Goal: Task Accomplishment & Management: Manage account settings

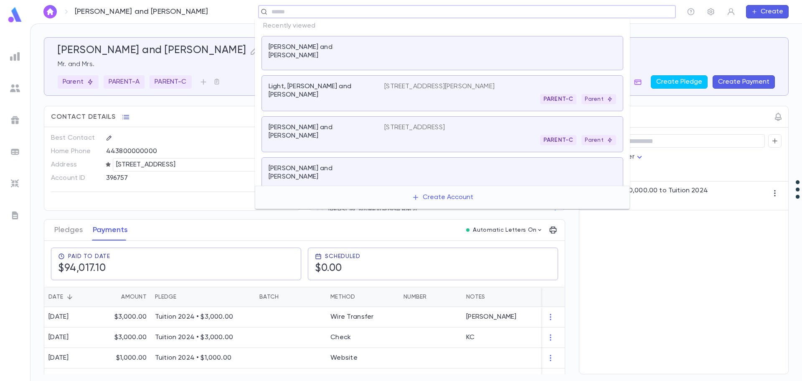
scroll to position [167, 0]
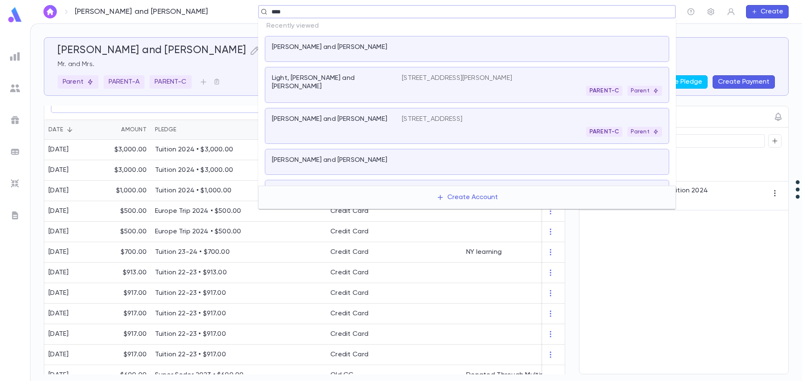
type input "*****"
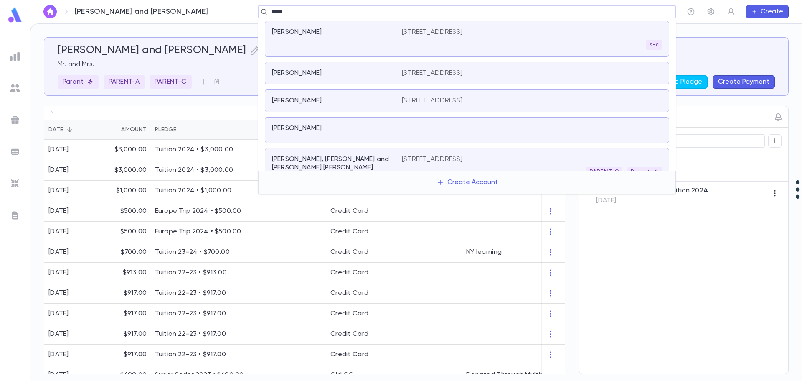
click at [425, 158] on p "[STREET_ADDRESS]" at bounding box center [432, 159] width 61 height 8
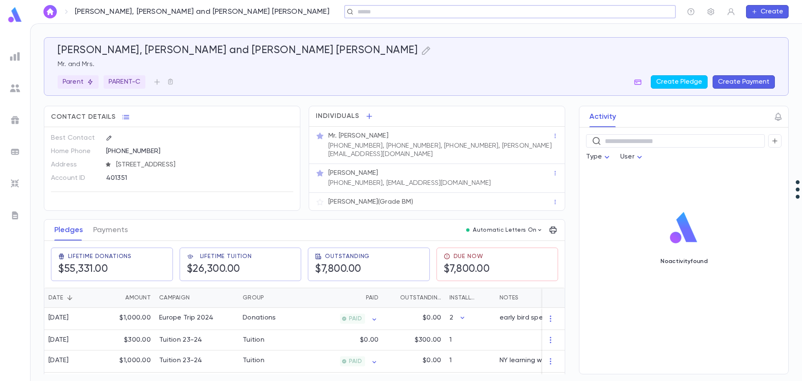
click at [358, 11] on input "text" at bounding box center [507, 12] width 305 height 8
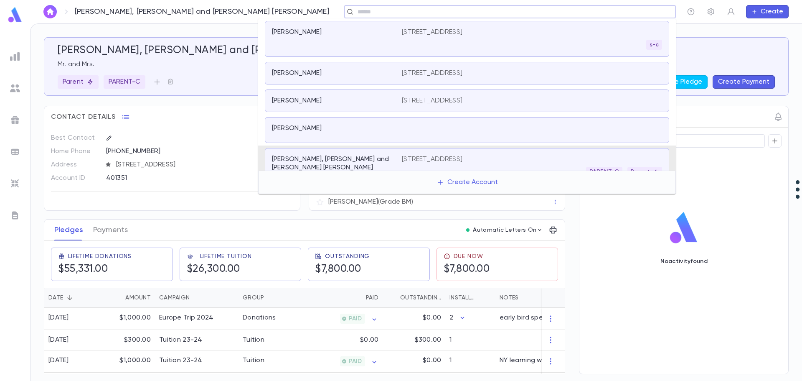
scroll to position [16, 0]
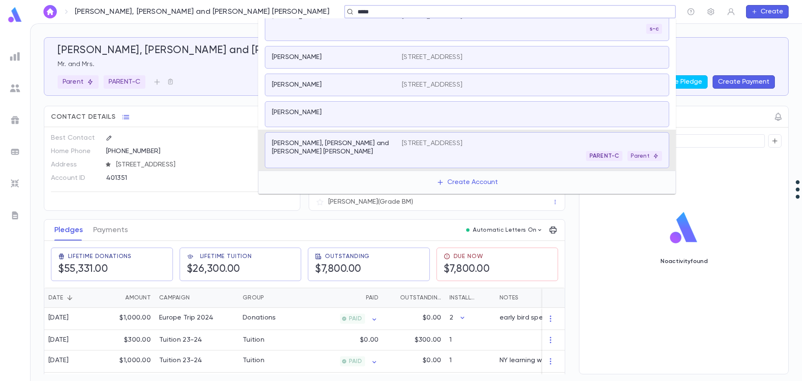
type input "*****"
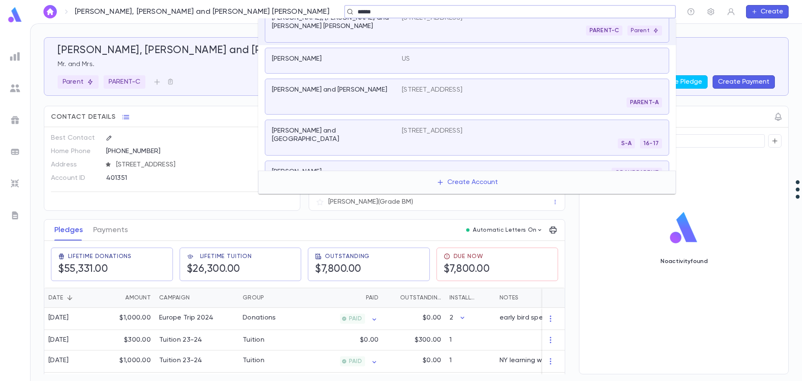
scroll to position [0, 0]
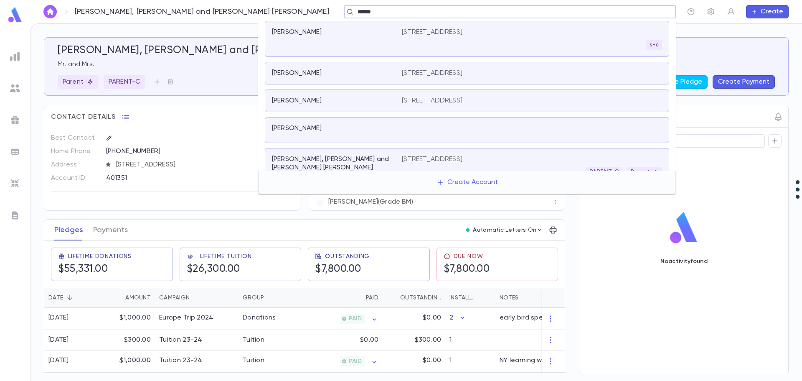
click at [346, 71] on div "[PERSON_NAME]" at bounding box center [332, 73] width 120 height 8
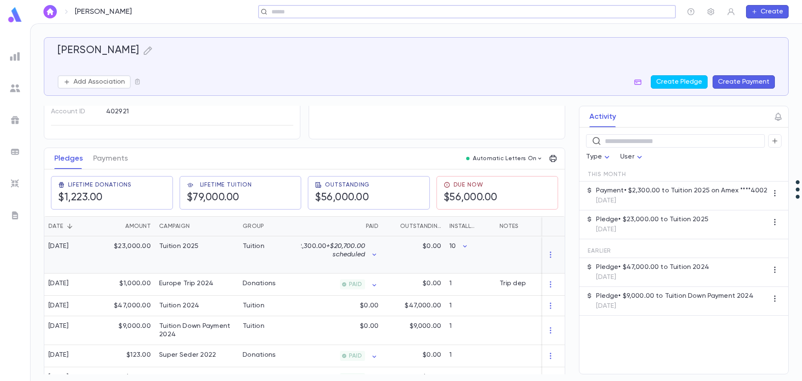
scroll to position [85, 0]
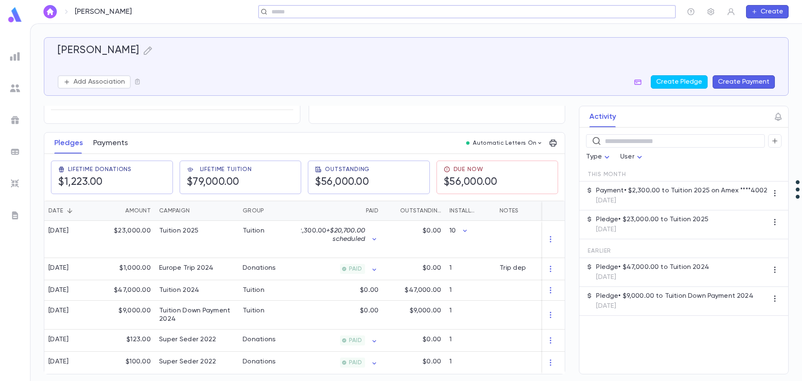
click at [111, 136] on button "Payments" at bounding box center [110, 142] width 35 height 21
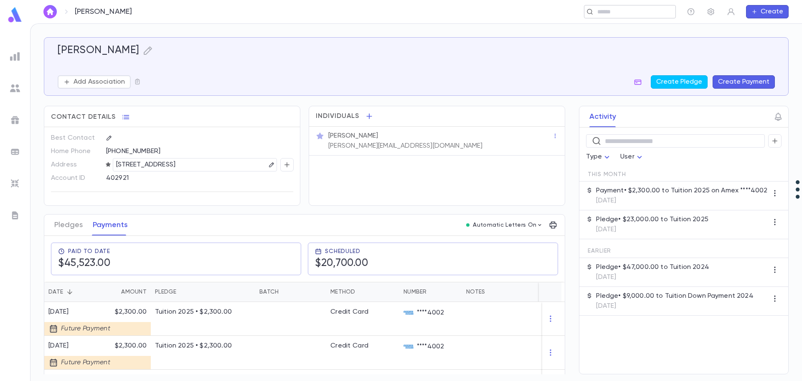
click at [643, 13] on input "text" at bounding box center [627, 12] width 65 height 8
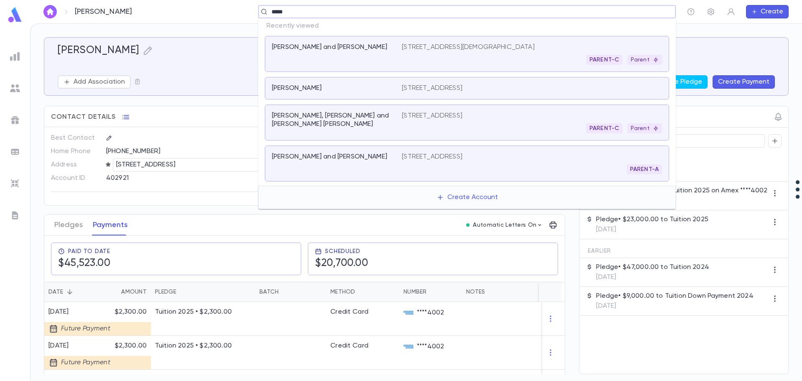
type input "******"
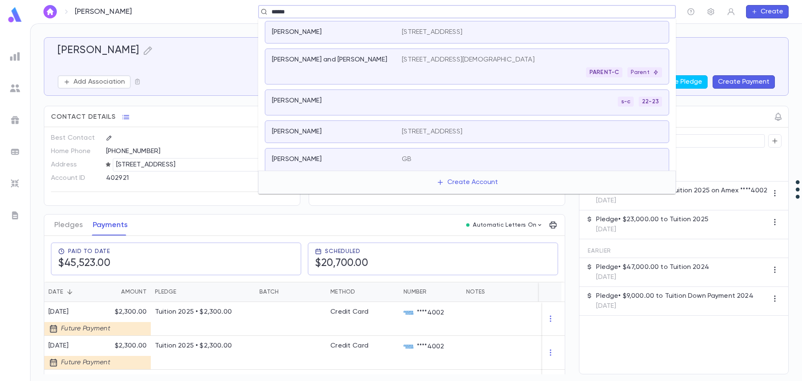
click at [348, 61] on p "[PERSON_NAME] and [PERSON_NAME]" at bounding box center [329, 60] width 115 height 8
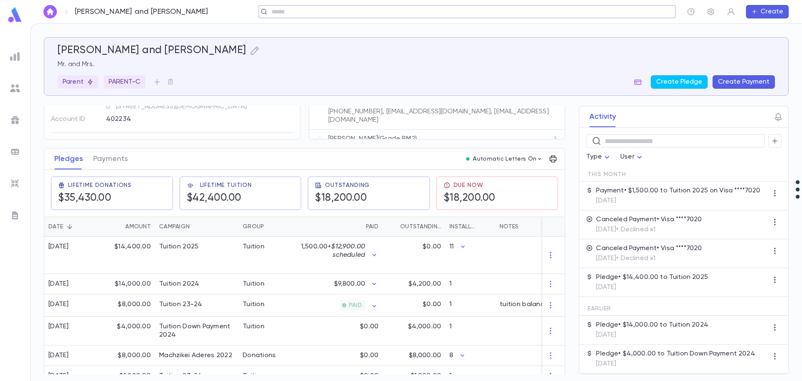
scroll to position [84, 0]
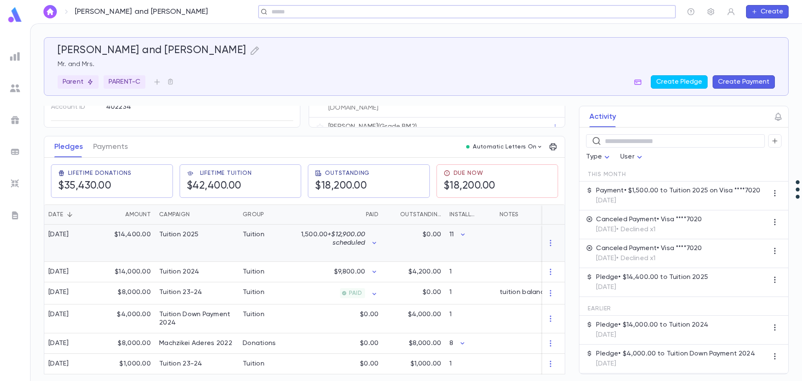
click at [131, 238] on div "$14,400.00" at bounding box center [128, 242] width 54 height 37
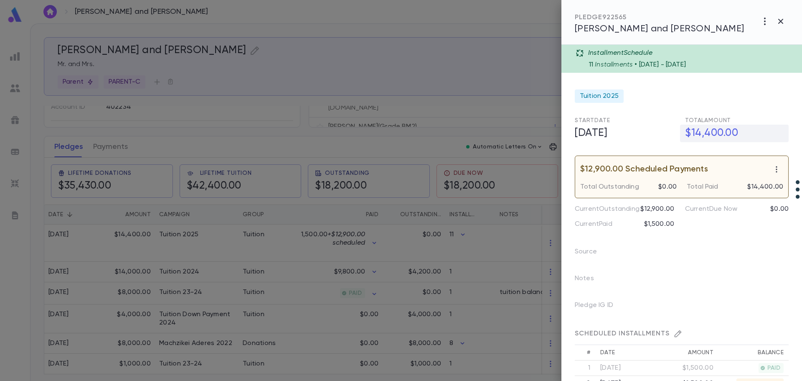
click at [709, 127] on h5 "$14,400.00" at bounding box center [734, 134] width 109 height 18
click at [721, 140] on h5 "$14,400.00" at bounding box center [734, 134] width 109 height 18
click at [723, 132] on h5 "$14,400.00" at bounding box center [734, 134] width 109 height 18
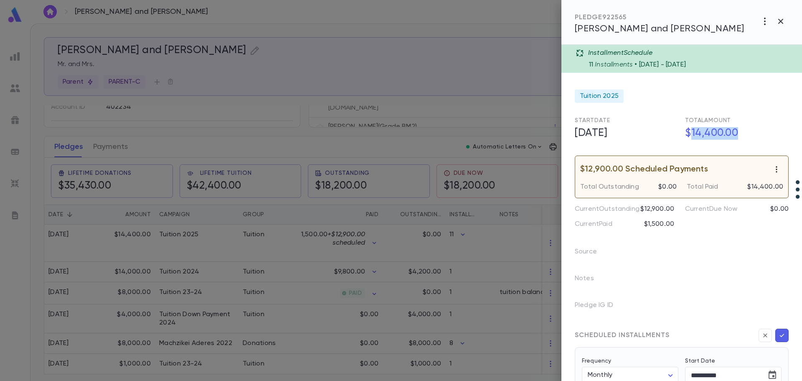
click at [776, 169] on icon "button" at bounding box center [776, 169] width 1 height 6
click at [702, 254] on div at bounding box center [401, 190] width 802 height 381
click at [111, 144] on div at bounding box center [401, 190] width 802 height 381
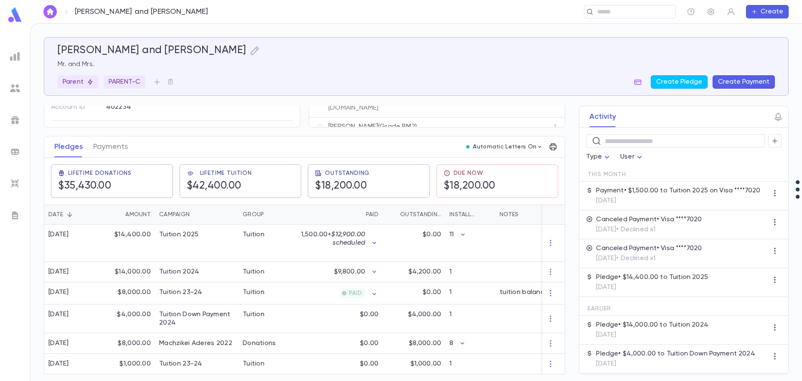
click at [111, 144] on button "Payments" at bounding box center [110, 146] width 35 height 21
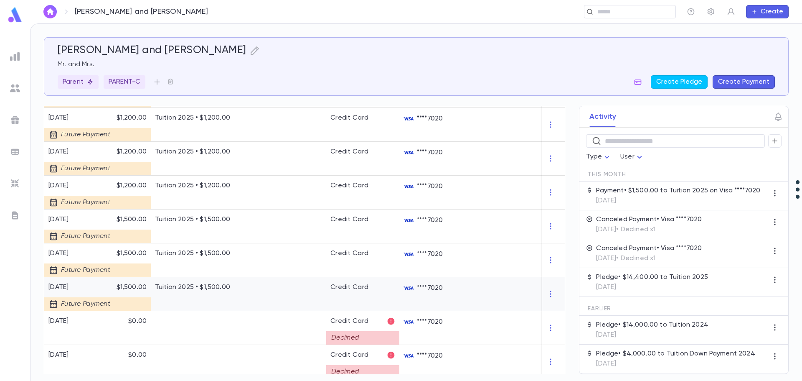
scroll to position [334, 0]
click at [546, 189] on icon "button" at bounding box center [550, 192] width 8 height 8
click at [562, 206] on li "Delete" at bounding box center [562, 206] width 35 height 13
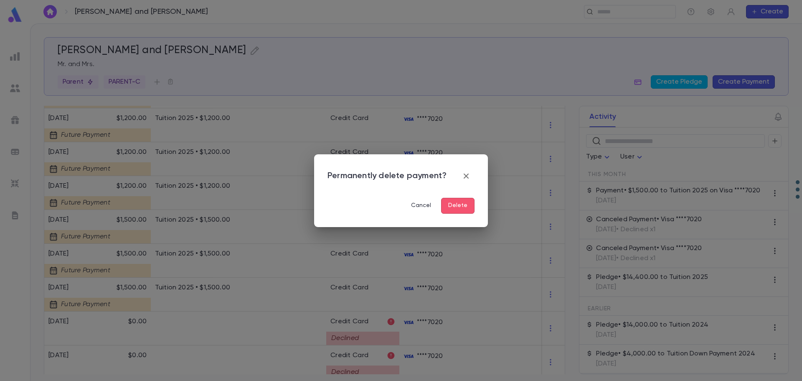
click at [458, 205] on button "Delete" at bounding box center [457, 206] width 33 height 16
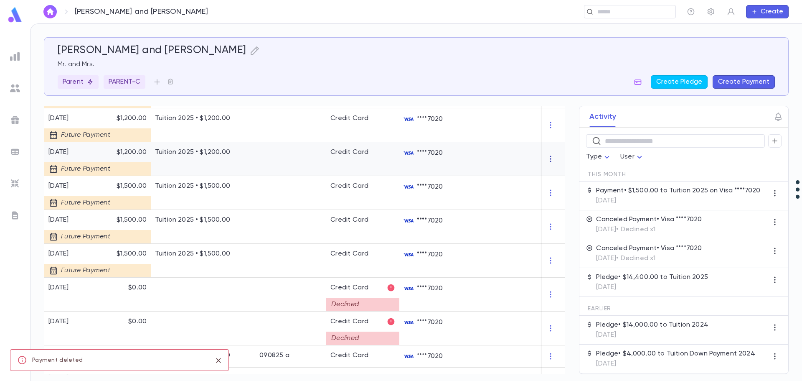
click at [550, 159] on icon "button" at bounding box center [550, 159] width 1 height 6
click at [564, 172] on li "Delete" at bounding box center [562, 172] width 35 height 13
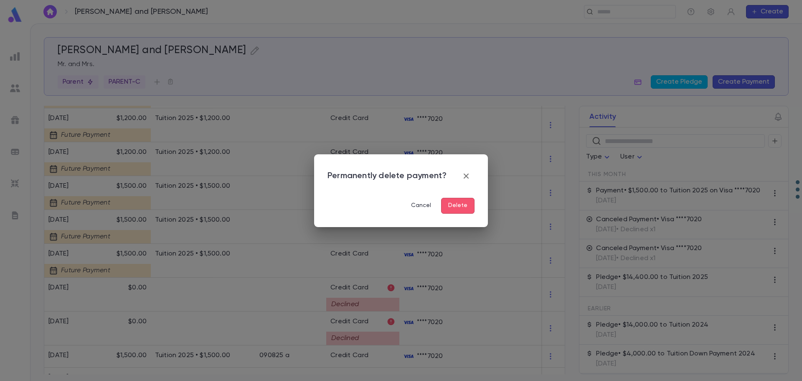
click at [462, 209] on button "Delete" at bounding box center [457, 206] width 33 height 16
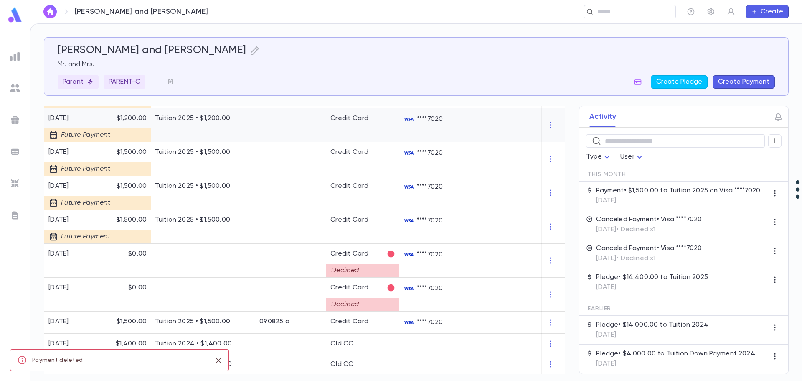
click at [554, 124] on div at bounding box center [553, 125] width 23 height 34
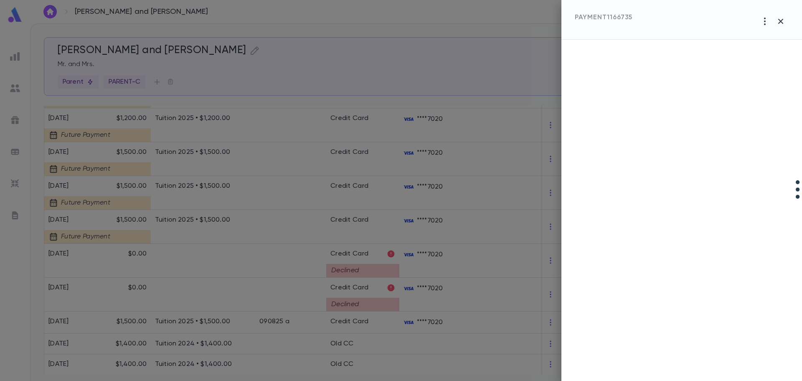
click at [551, 126] on div at bounding box center [401, 190] width 802 height 381
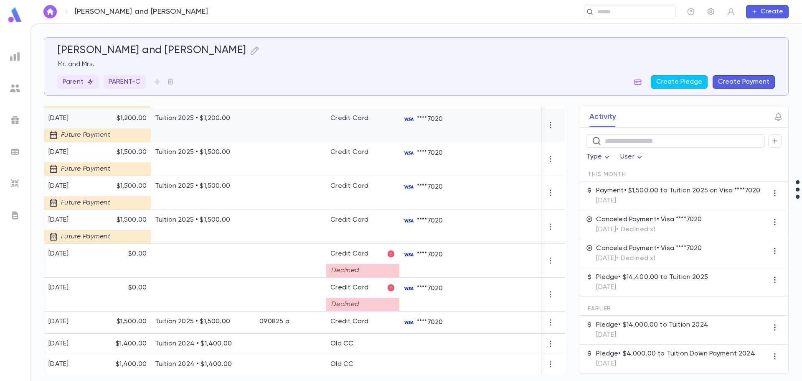
click at [549, 125] on icon "button" at bounding box center [550, 125] width 8 height 8
click at [559, 141] on li "Delete" at bounding box center [562, 138] width 35 height 13
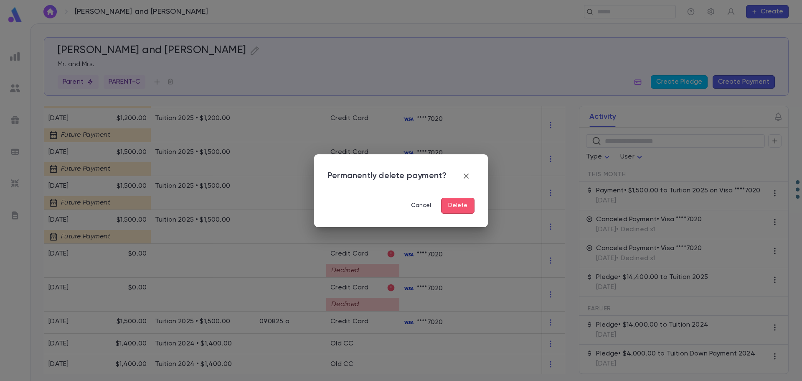
click at [455, 206] on button "Delete" at bounding box center [457, 206] width 33 height 16
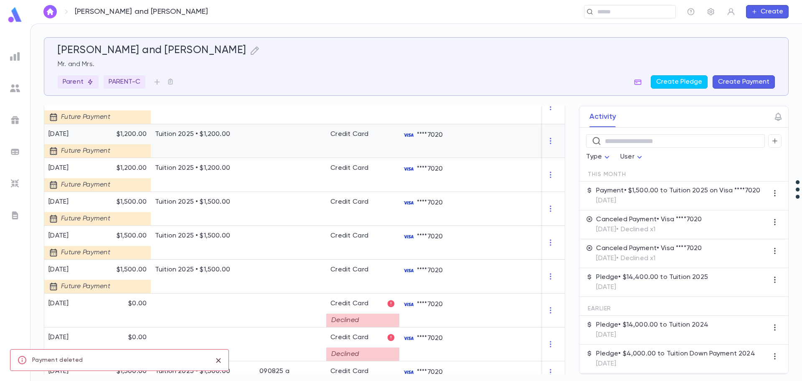
scroll to position [209, 0]
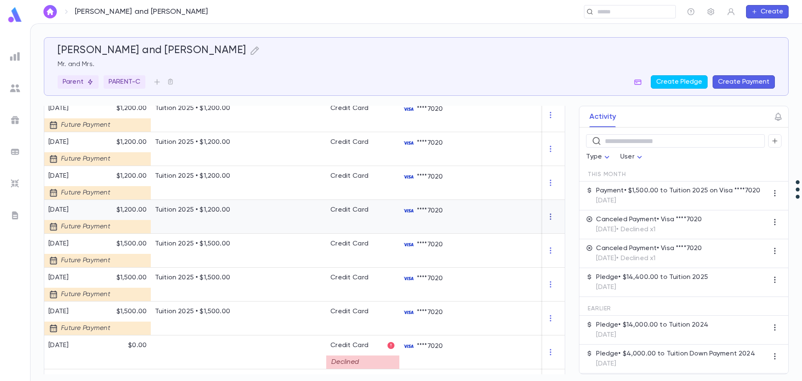
click at [548, 215] on icon "button" at bounding box center [550, 216] width 8 height 8
click at [559, 226] on li "Delete" at bounding box center [562, 230] width 35 height 13
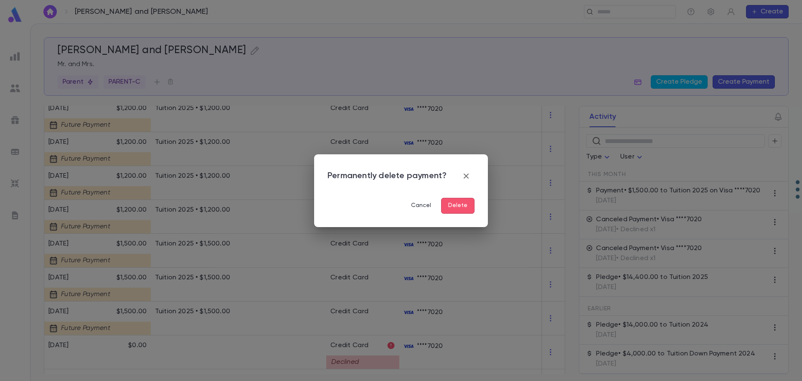
click at [457, 201] on button "Delete" at bounding box center [457, 206] width 33 height 16
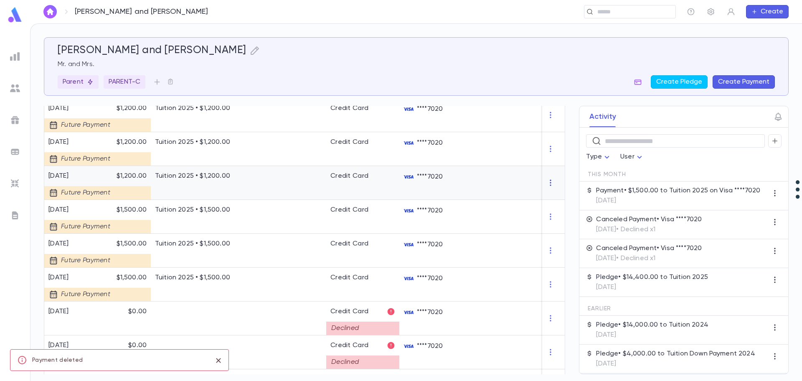
click at [548, 183] on icon "button" at bounding box center [550, 182] width 8 height 8
click at [557, 196] on li "Delete" at bounding box center [562, 196] width 35 height 13
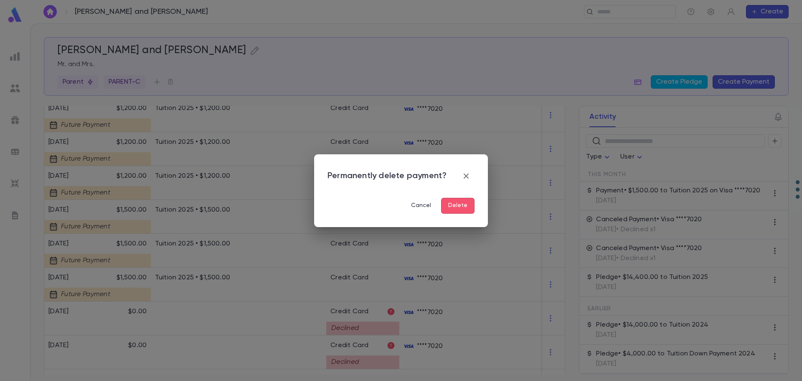
click at [461, 203] on button "Delete" at bounding box center [457, 206] width 33 height 16
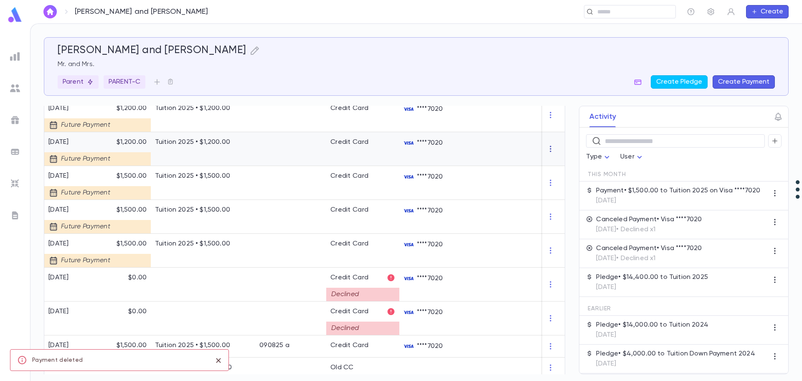
click at [546, 147] on icon "button" at bounding box center [550, 149] width 8 height 8
click at [559, 165] on li "Delete" at bounding box center [562, 162] width 35 height 13
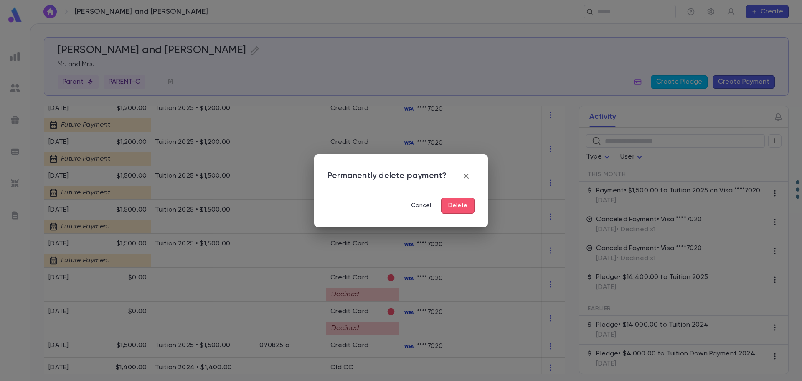
click at [461, 206] on button "Delete" at bounding box center [457, 206] width 33 height 16
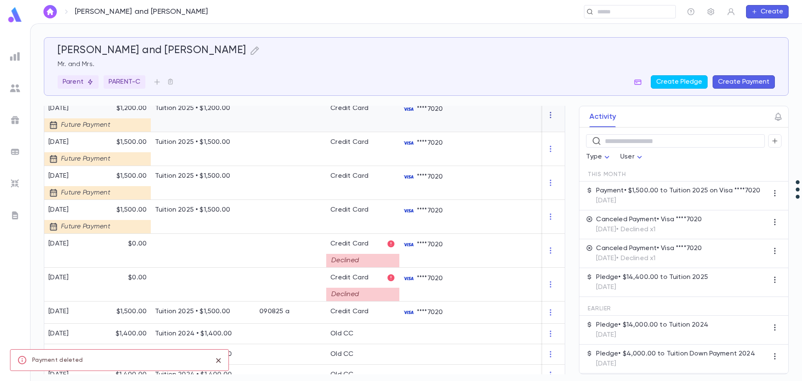
click at [546, 113] on icon "button" at bounding box center [550, 115] width 8 height 8
click at [559, 128] on li "Delete" at bounding box center [562, 128] width 35 height 13
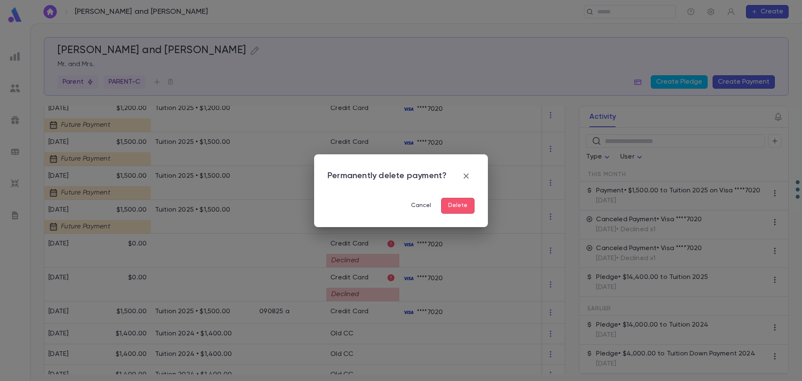
click at [465, 206] on button "Delete" at bounding box center [457, 206] width 33 height 16
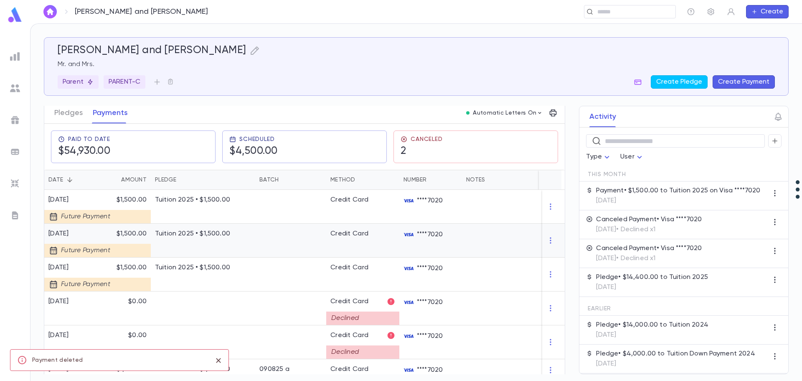
scroll to position [0, 0]
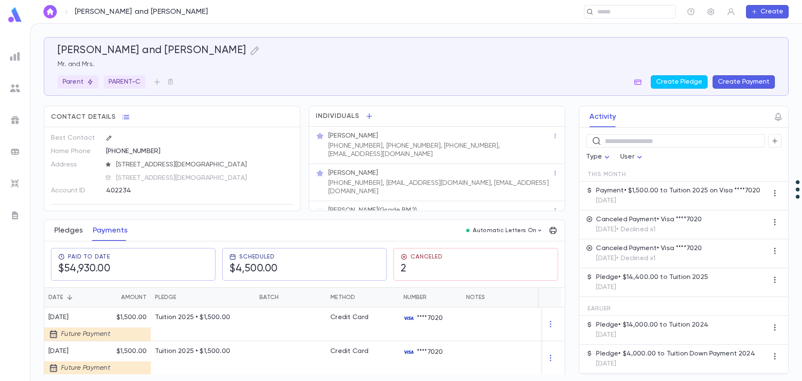
click at [65, 230] on button "Pledges" at bounding box center [68, 230] width 28 height 21
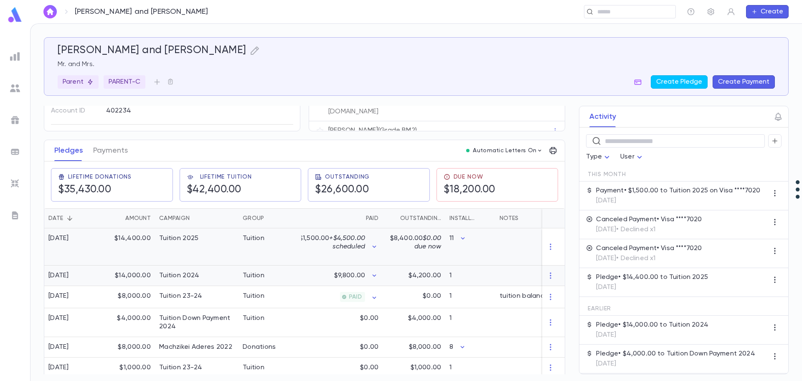
scroll to position [84, 0]
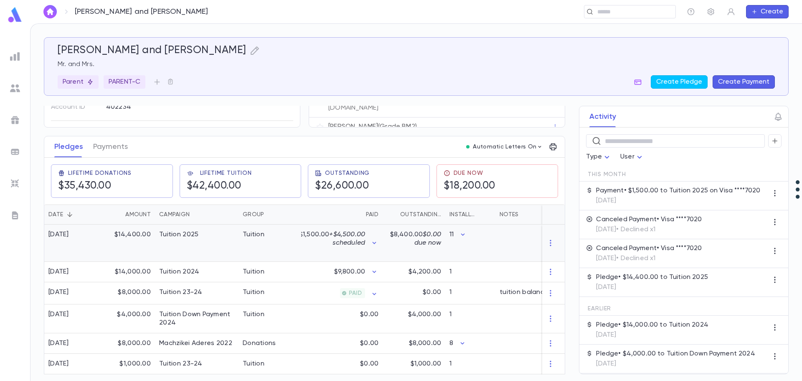
click at [135, 236] on div "$14,400.00" at bounding box center [128, 242] width 54 height 37
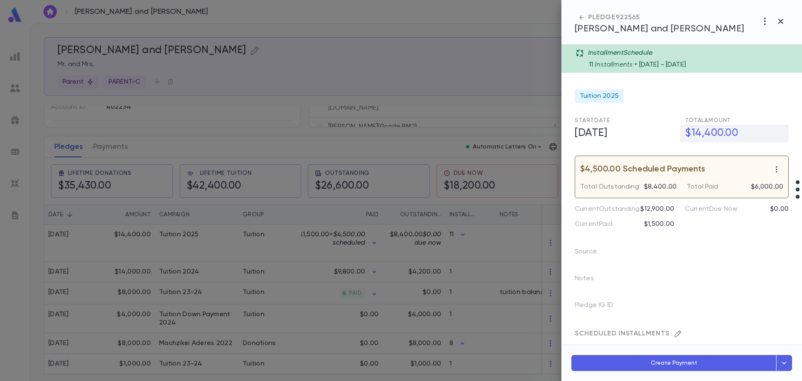
click at [704, 134] on h5 "$14,400.00" at bounding box center [734, 134] width 109 height 18
click at [705, 133] on h5 "$14,400.00" at bounding box center [734, 134] width 109 height 18
drag, startPoint x: 705, startPoint y: 133, endPoint x: 720, endPoint y: 131, distance: 15.2
click at [720, 131] on h5 "$14,400.00" at bounding box center [734, 134] width 109 height 18
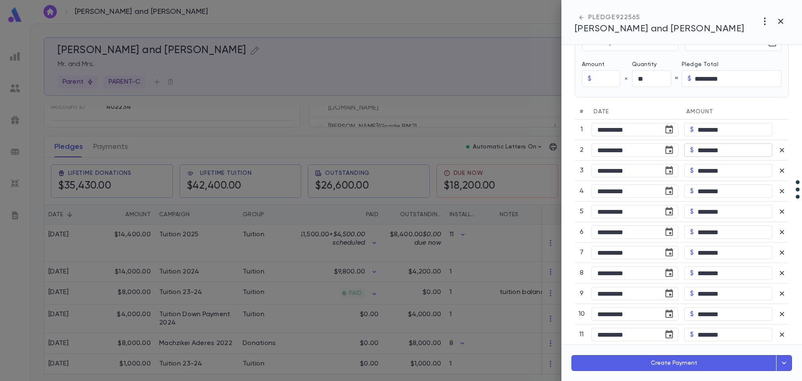
scroll to position [334, 0]
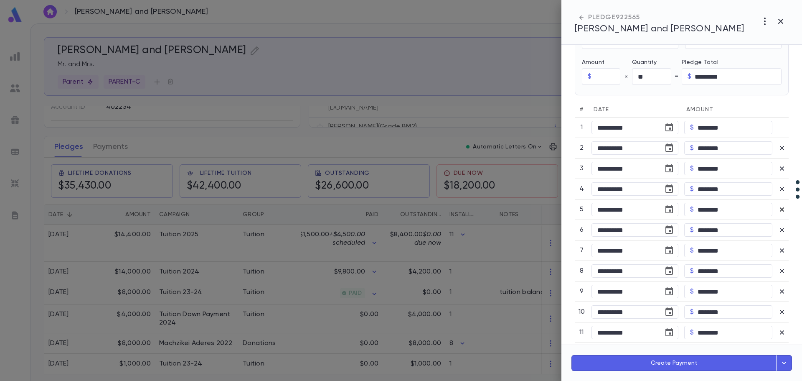
click at [778, 211] on icon "button" at bounding box center [782, 209] width 8 height 8
type input "**"
type input "*********"
click at [778, 211] on icon "button" at bounding box center [782, 209] width 8 height 8
type input "*"
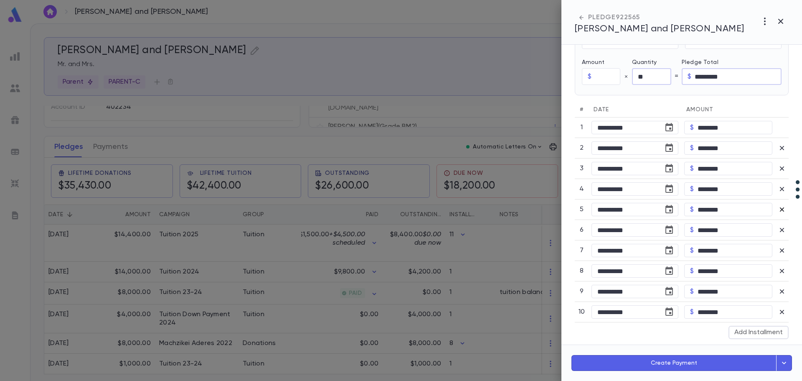
type input "*********"
click at [778, 211] on icon "button" at bounding box center [782, 209] width 8 height 8
type input "*"
type input "*********"
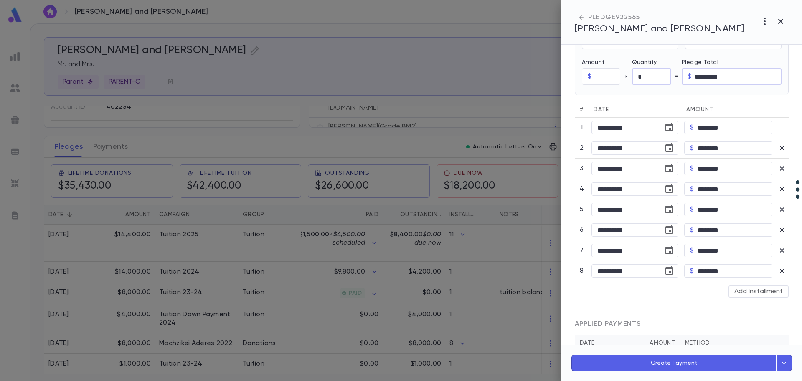
click at [778, 211] on icon "button" at bounding box center [782, 209] width 8 height 8
type input "*"
type input "********"
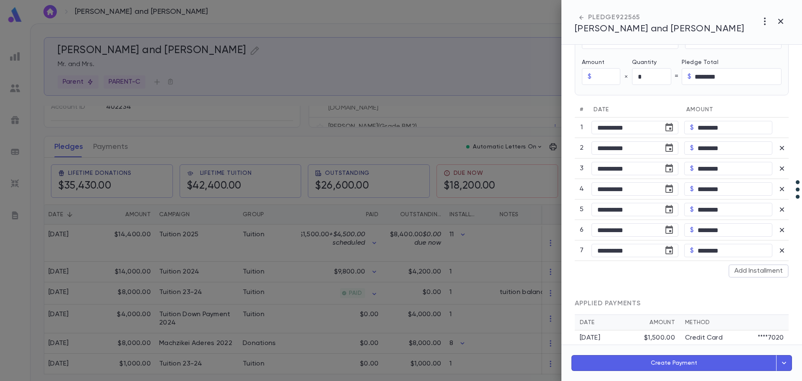
click at [778, 211] on icon "button" at bounding box center [782, 209] width 8 height 8
type input "*"
type input "********"
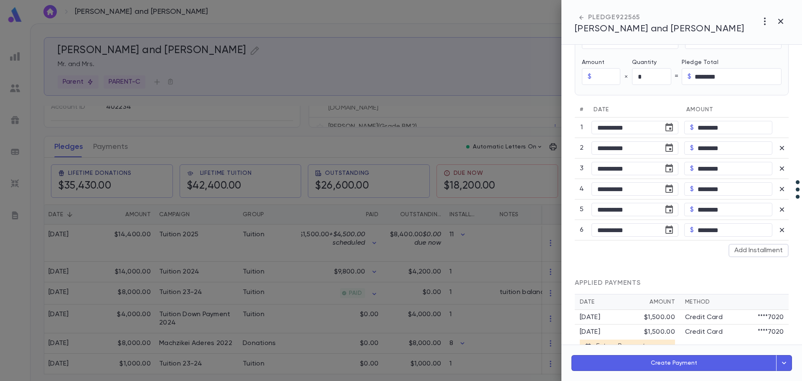
click at [778, 211] on icon "button" at bounding box center [782, 209] width 8 height 8
type input "*"
type input "********"
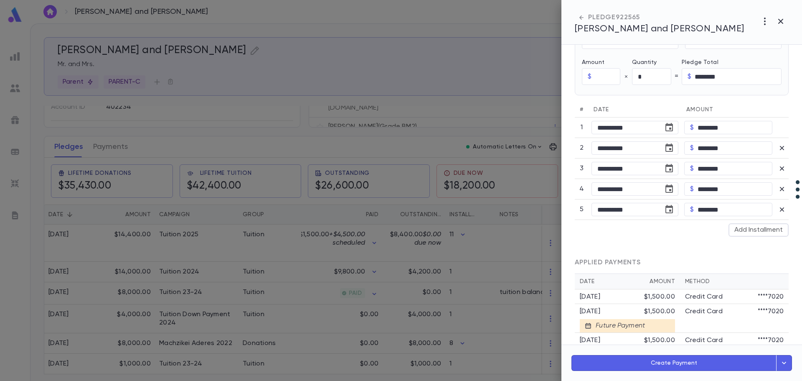
click at [778, 211] on icon "button" at bounding box center [782, 209] width 8 height 8
type input "********"
type input "*"
type input "********"
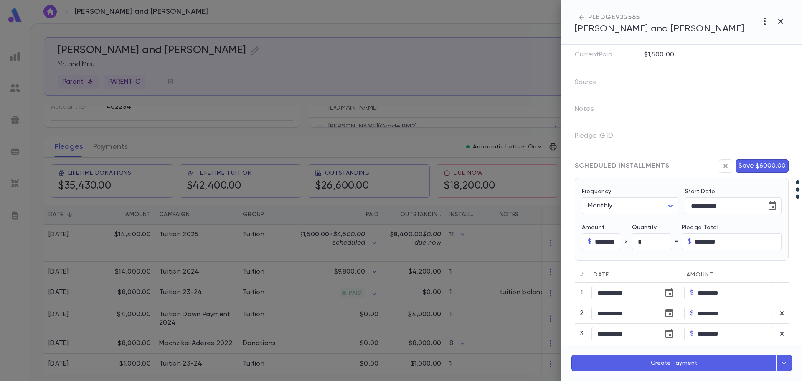
scroll to position [167, 0]
click at [763, 175] on div "SCHEDULED INSTALLMENTS Save $6000.00" at bounding box center [682, 170] width 214 height 18
click at [763, 168] on button "Save $6000.00" at bounding box center [762, 167] width 53 height 13
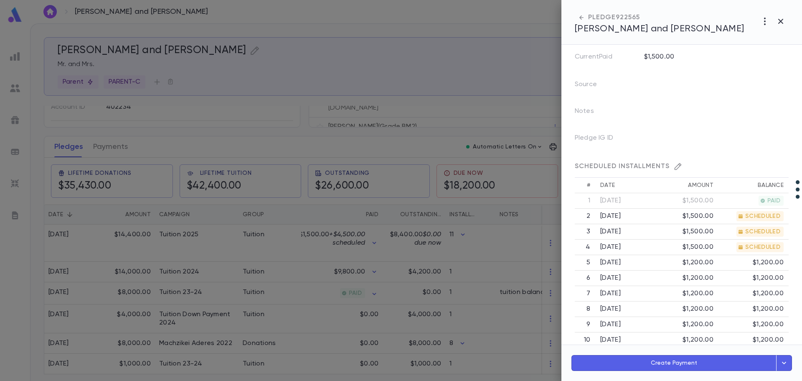
drag, startPoint x: 206, startPoint y: 269, endPoint x: 206, endPoint y: 264, distance: 4.6
click at [206, 268] on div at bounding box center [401, 190] width 802 height 381
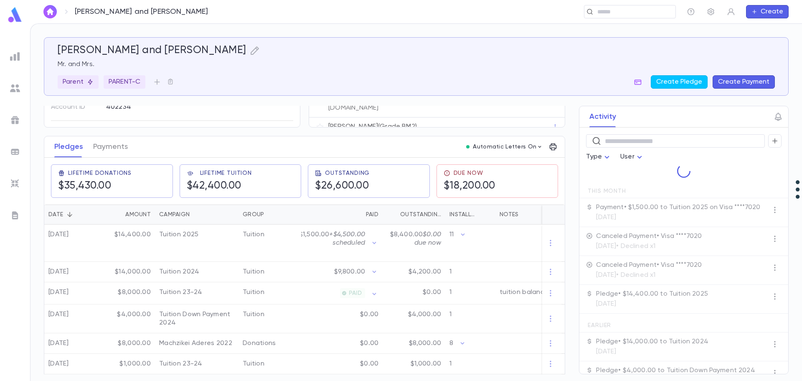
click at [207, 259] on div at bounding box center [302, 386] width 517 height 325
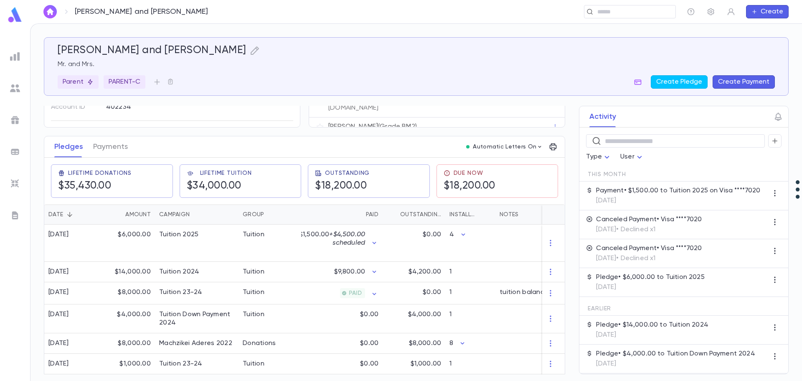
click at [386, 117] on div "Benjamin Koegel (Grade BM2)" at bounding box center [437, 127] width 256 height 20
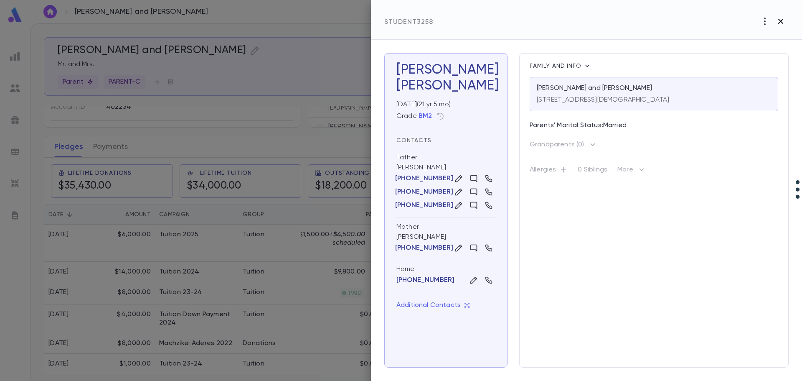
click at [784, 22] on icon "button" at bounding box center [781, 21] width 10 height 10
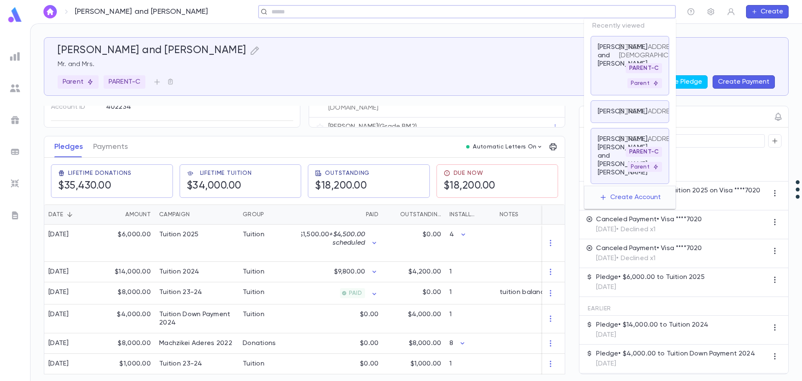
click at [633, 16] on div "​" at bounding box center [467, 11] width 418 height 13
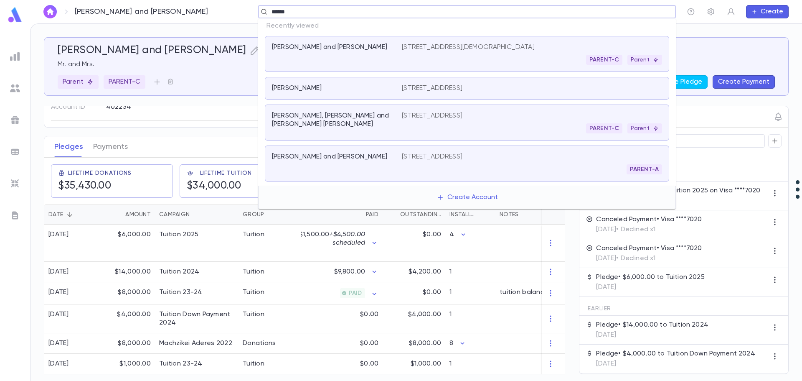
type input "*******"
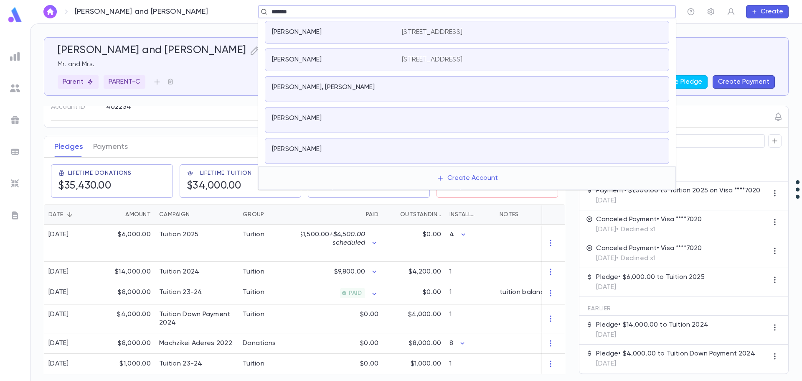
click at [370, 28] on div "Ostroff, Andrea 1418 Harbour Court, Far Rockaway NY 11691" at bounding box center [467, 32] width 404 height 23
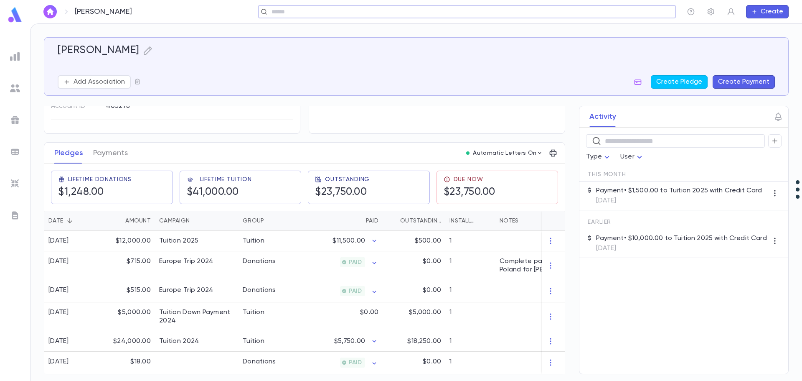
scroll to position [75, 0]
click at [374, 13] on input "text" at bounding box center [464, 12] width 391 height 8
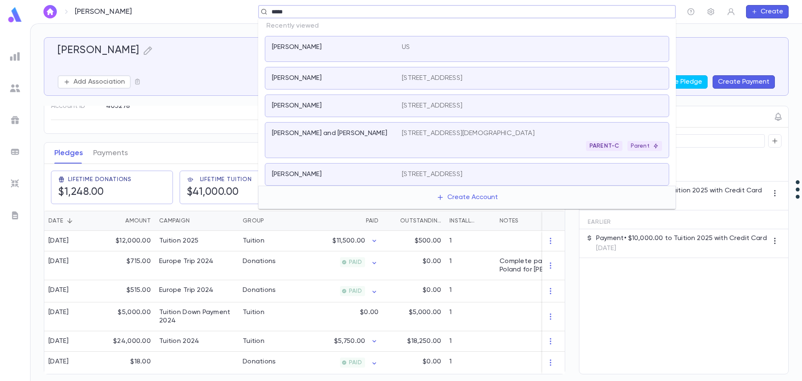
type input "*****"
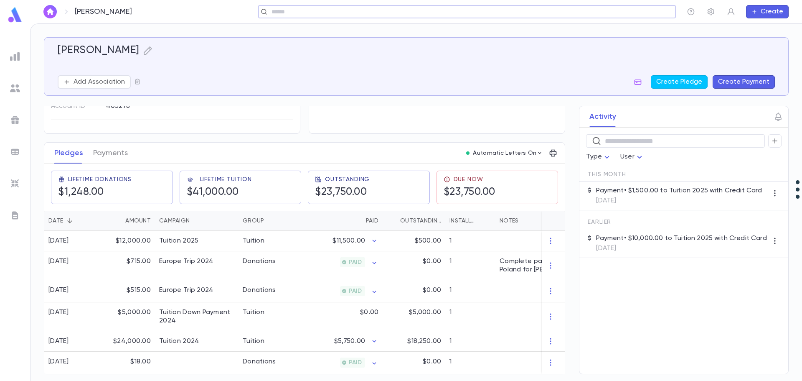
click at [337, 11] on input "text" at bounding box center [464, 12] width 391 height 8
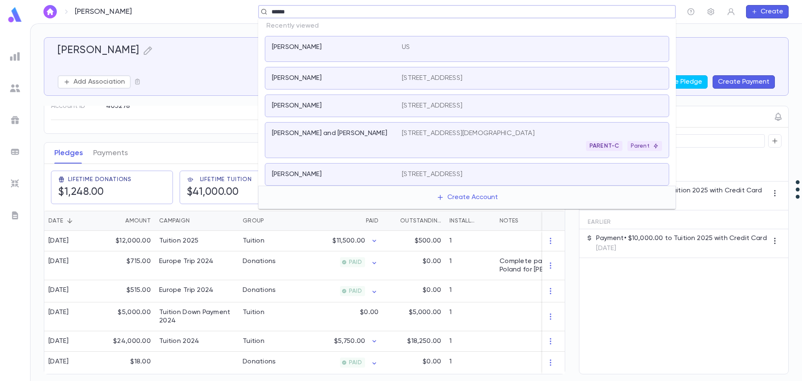
type input "*******"
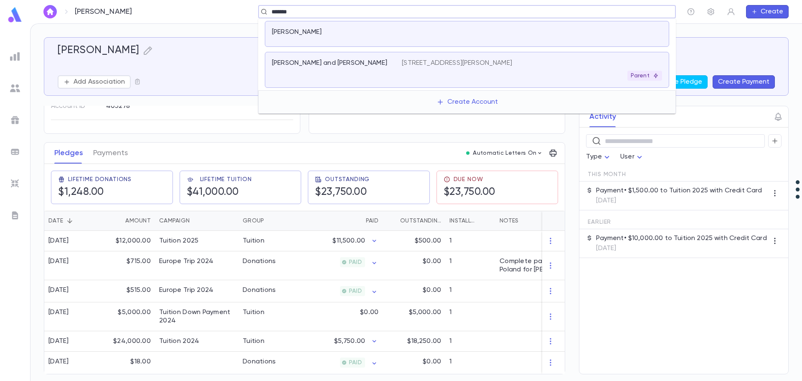
click at [412, 64] on p "[STREET_ADDRESS][PERSON_NAME]" at bounding box center [457, 63] width 110 height 8
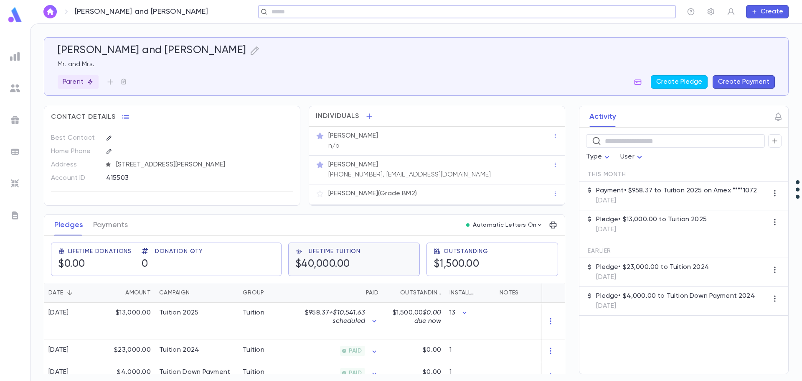
scroll to position [20, 0]
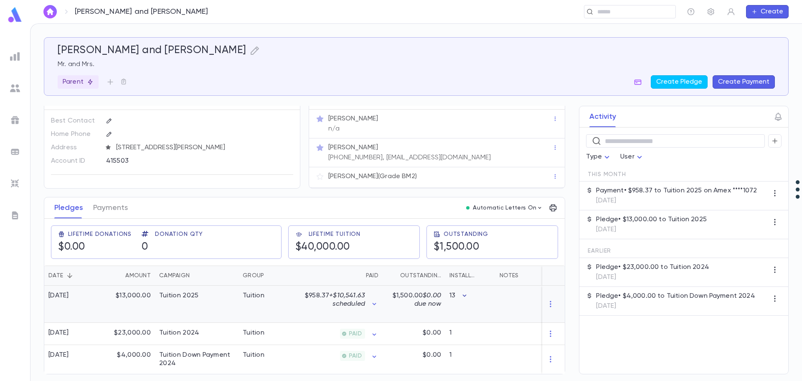
click at [465, 292] on icon "button" at bounding box center [464, 295] width 8 height 8
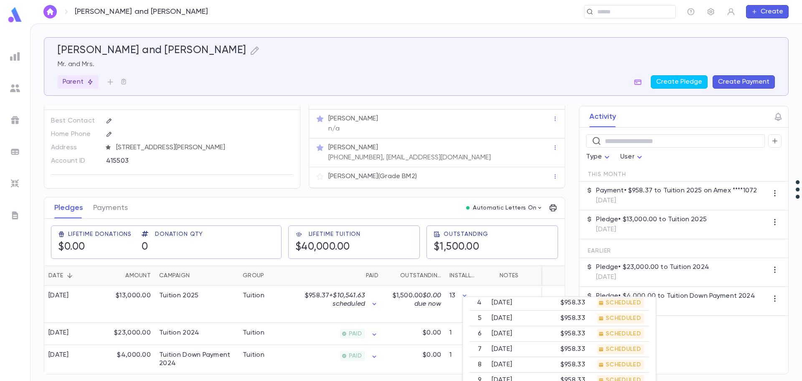
scroll to position [99, 0]
click at [497, 236] on div at bounding box center [401, 190] width 802 height 381
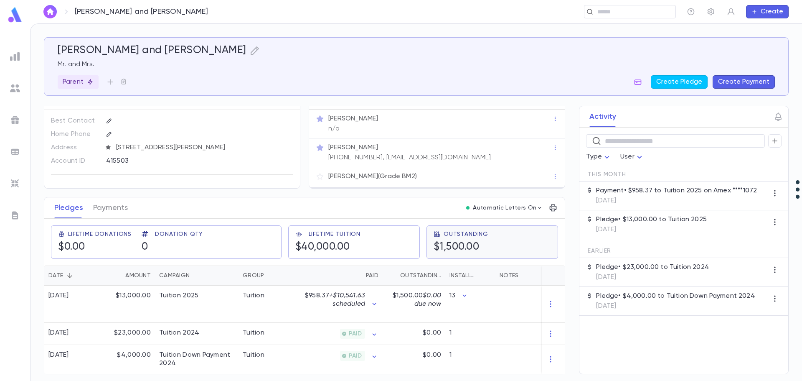
click at [491, 236] on div "Outstanding $1,500.00" at bounding box center [492, 242] width 117 height 23
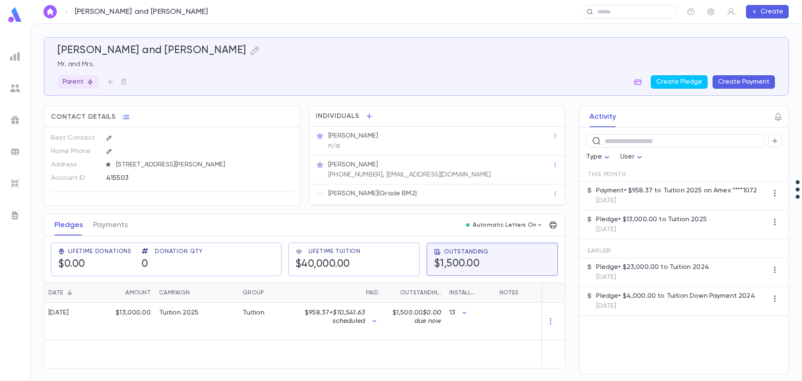
scroll to position [0, 0]
click at [464, 311] on icon "button" at bounding box center [464, 312] width 8 height 8
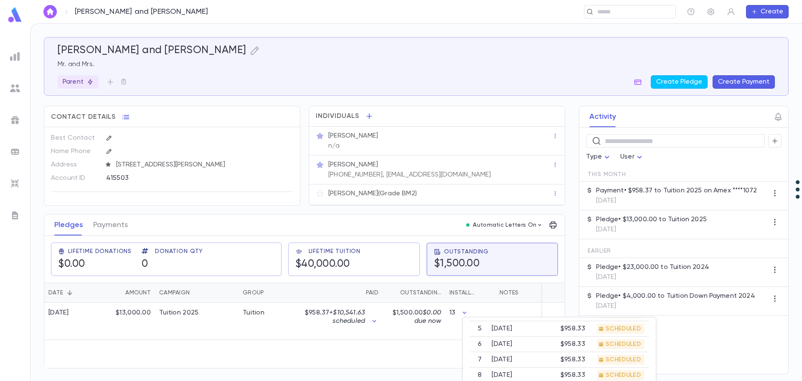
scroll to position [99, 0]
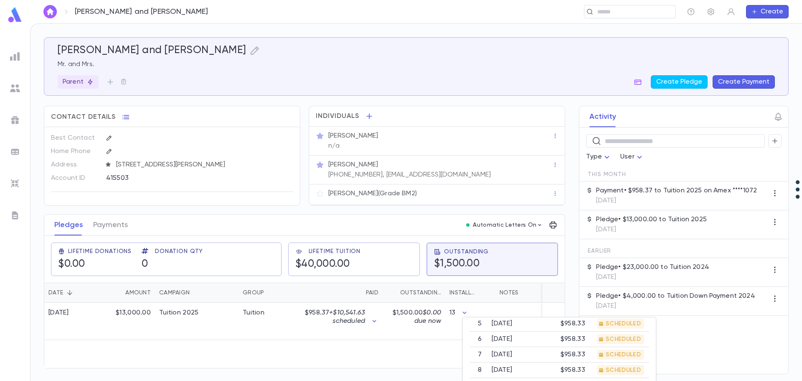
click at [93, 224] on div at bounding box center [401, 190] width 802 height 381
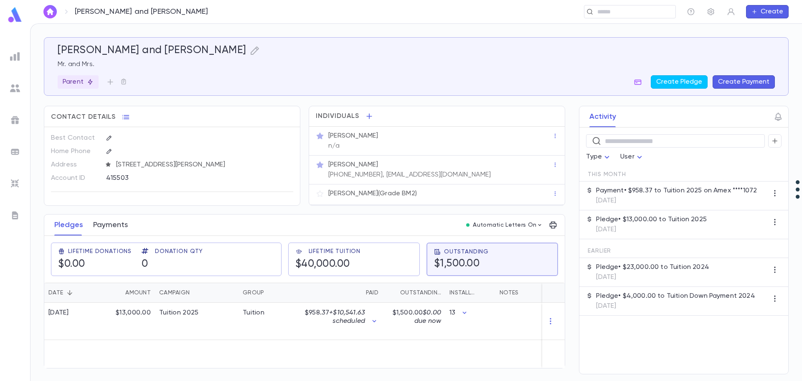
click at [107, 226] on button "Payments" at bounding box center [110, 224] width 35 height 21
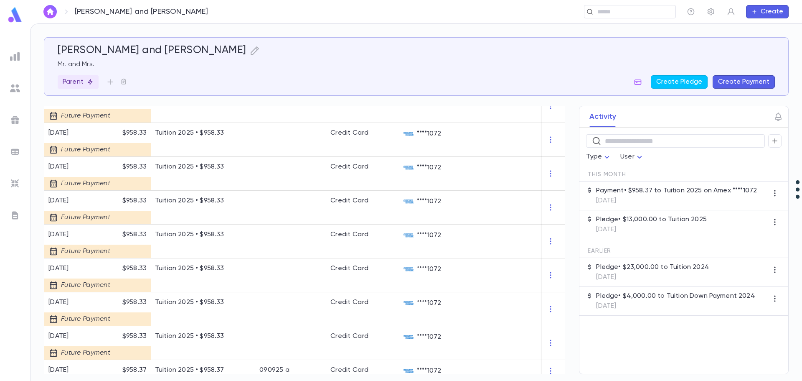
scroll to position [225, 0]
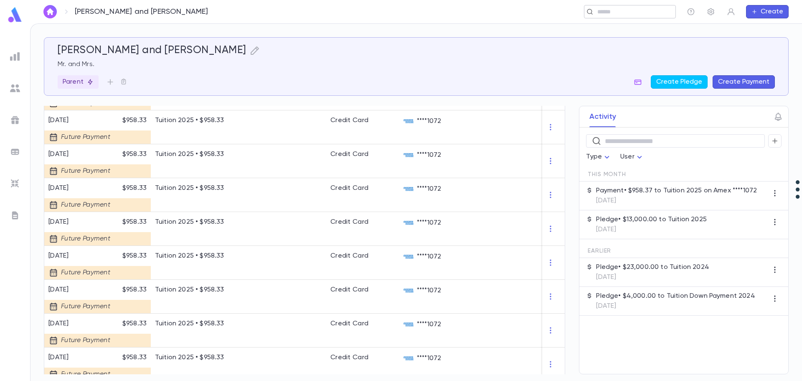
click at [631, 10] on input "text" at bounding box center [627, 12] width 65 height 8
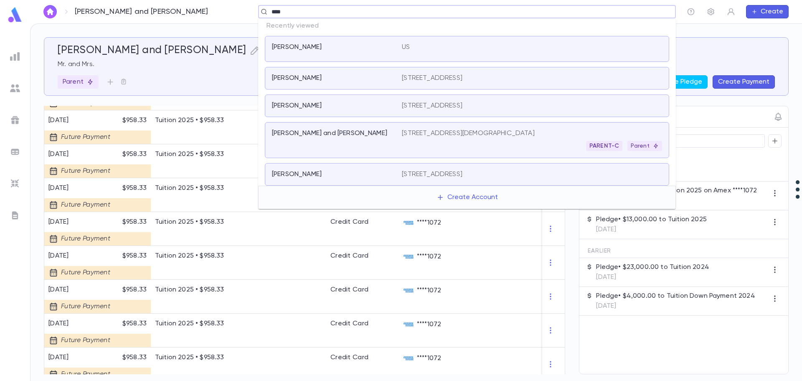
type input "*****"
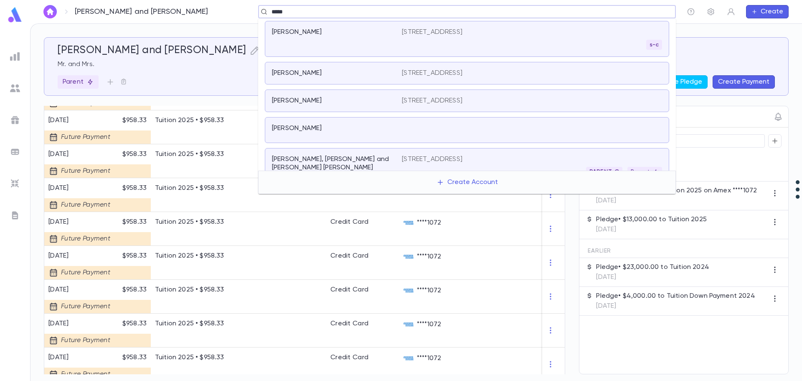
click at [390, 73] on div "[PERSON_NAME]" at bounding box center [332, 73] width 120 height 8
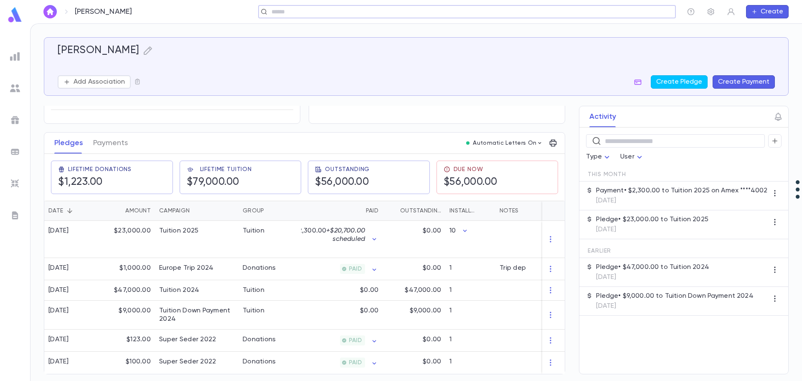
scroll to position [84, 0]
click at [257, 235] on div "Tuition" at bounding box center [270, 239] width 63 height 37
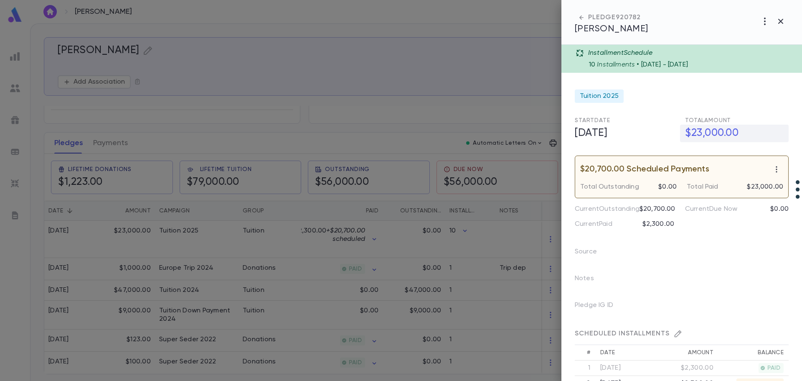
click at [701, 133] on h5 "$23,000.00" at bounding box center [734, 134] width 109 height 18
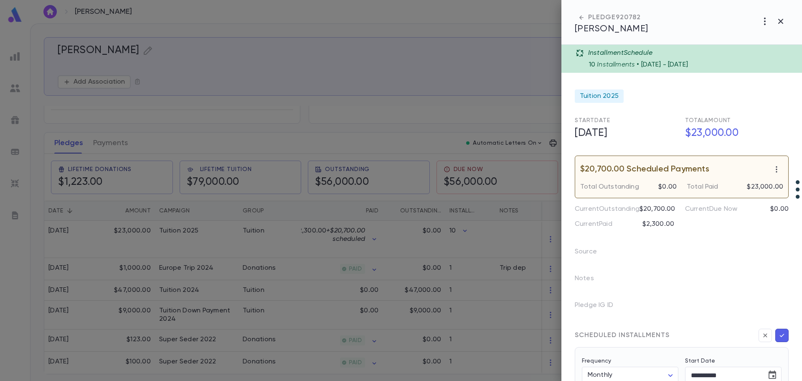
click at [114, 137] on div at bounding box center [401, 190] width 802 height 381
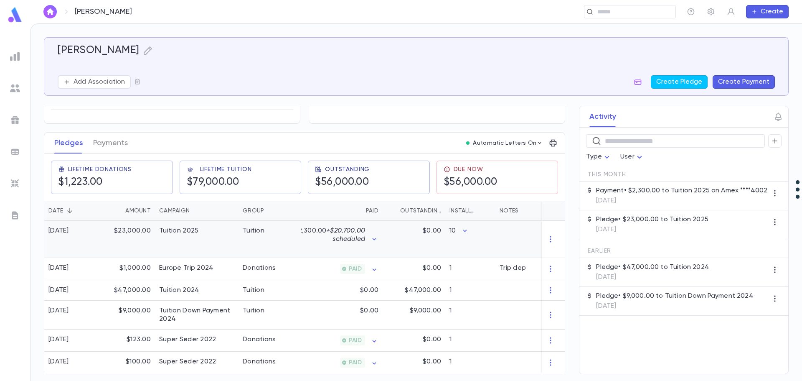
scroll to position [85, 0]
click at [113, 140] on button "Payments" at bounding box center [110, 142] width 35 height 21
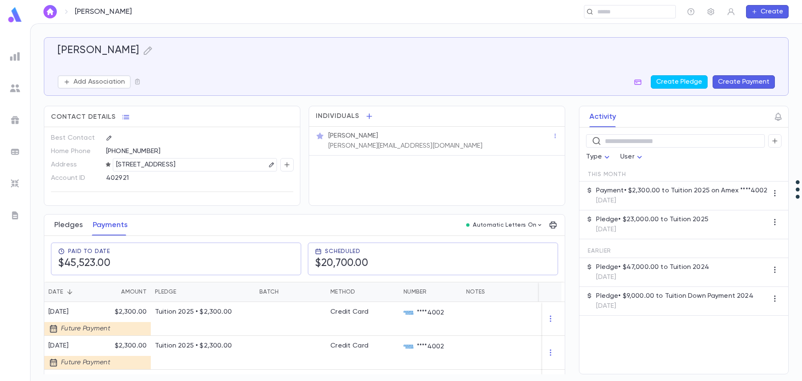
drag, startPoint x: 65, startPoint y: 225, endPoint x: 70, endPoint y: 227, distance: 5.3
click at [65, 225] on button "Pledges" at bounding box center [68, 224] width 28 height 21
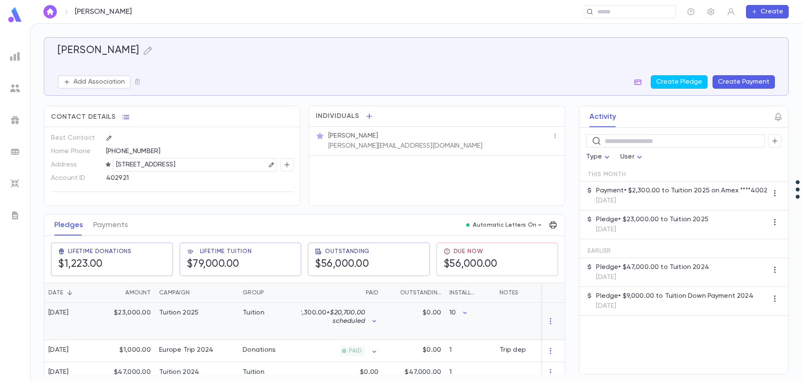
click at [178, 323] on div "Tuition 2025" at bounding box center [197, 320] width 84 height 37
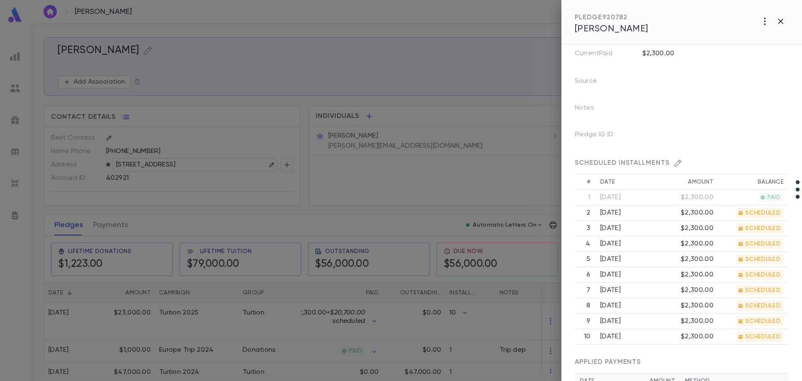
scroll to position [167, 0]
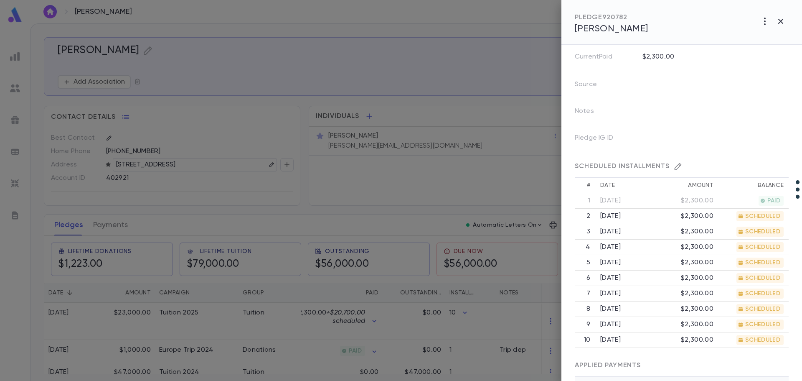
click at [674, 170] on icon "button" at bounding box center [678, 166] width 8 height 8
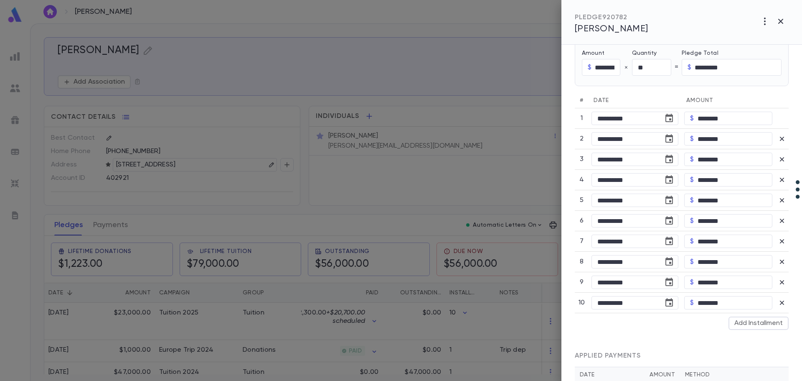
scroll to position [418, 0]
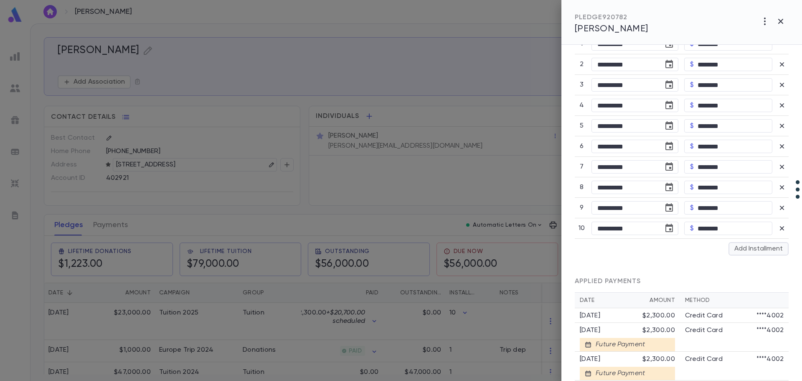
click at [760, 255] on button "Add Installment" at bounding box center [759, 248] width 60 height 13
type input "**"
type input "*********"
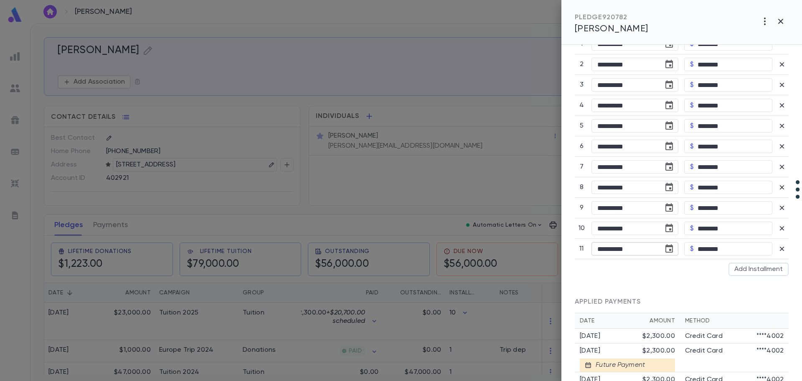
click at [668, 254] on icon "Choose date, selected date is Jul 1, 2026" at bounding box center [669, 249] width 10 height 10
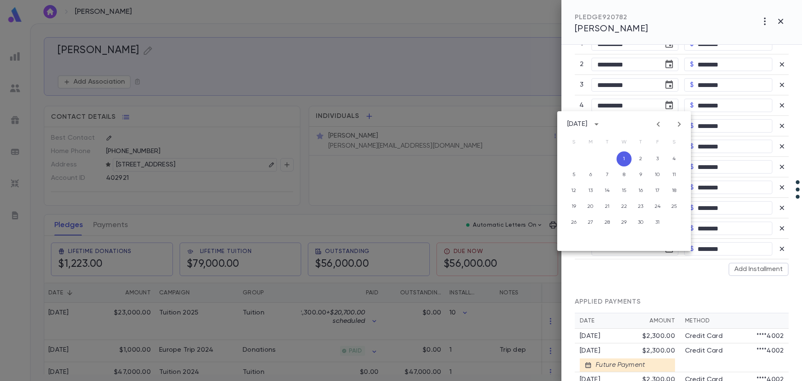
click at [657, 123] on icon "Previous month" at bounding box center [658, 124] width 10 height 10
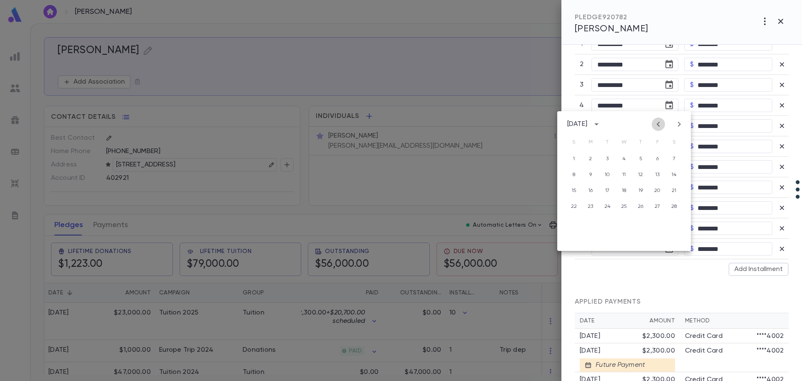
click at [657, 123] on icon "Previous month" at bounding box center [658, 124] width 10 height 10
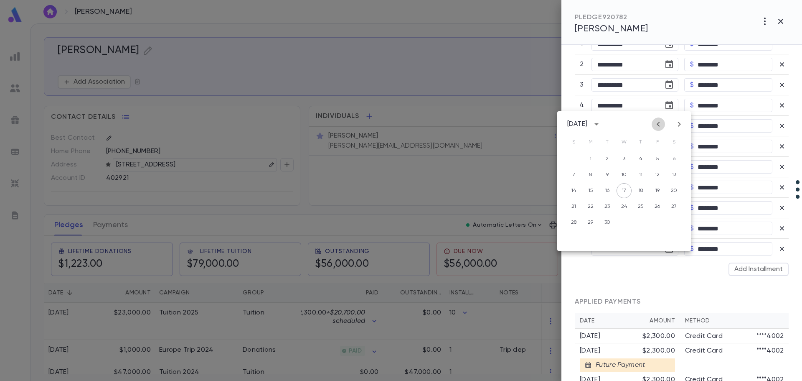
click at [657, 123] on icon "Previous month" at bounding box center [658, 124] width 10 height 10
click at [624, 176] on button "11" at bounding box center [624, 174] width 15 height 15
type input "**********"
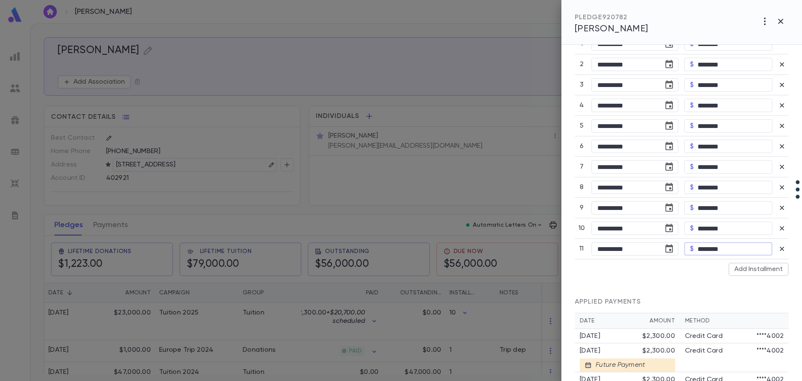
click at [711, 255] on input "********" at bounding box center [735, 248] width 75 height 13
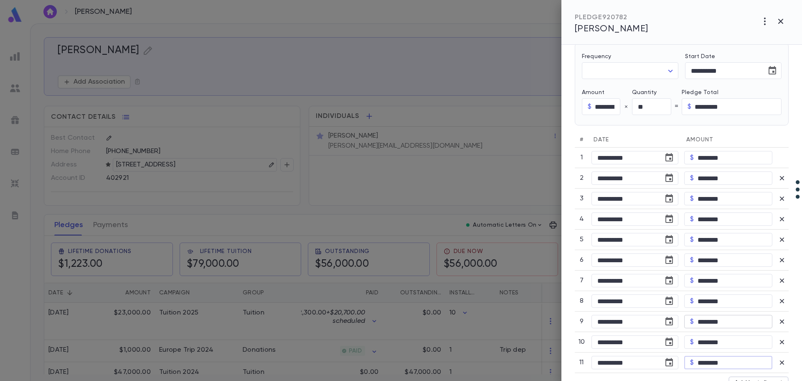
scroll to position [292, 0]
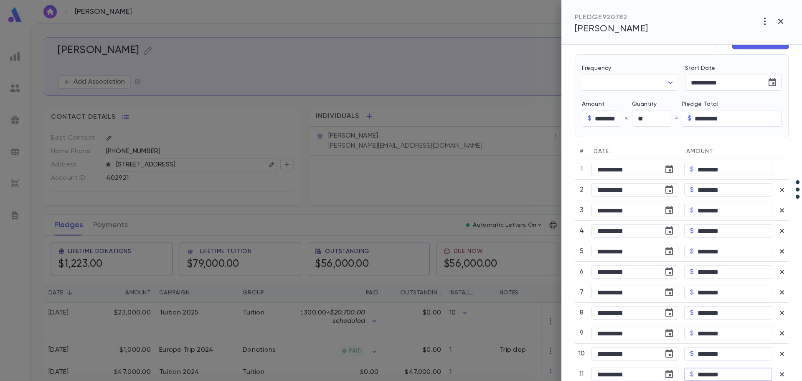
type input "********"
type input "*********"
click at [749, 49] on button "Save $27000.00" at bounding box center [760, 42] width 56 height 13
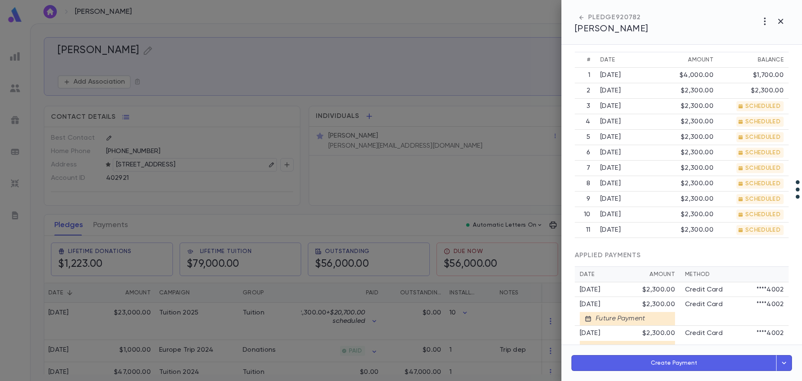
click at [104, 222] on div at bounding box center [401, 190] width 802 height 381
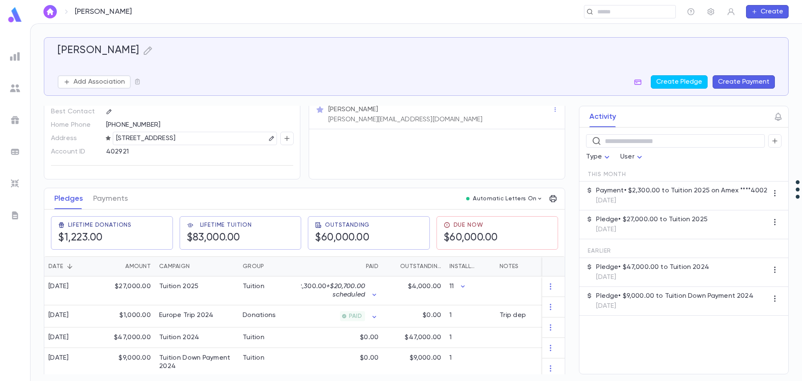
scroll to position [63, 0]
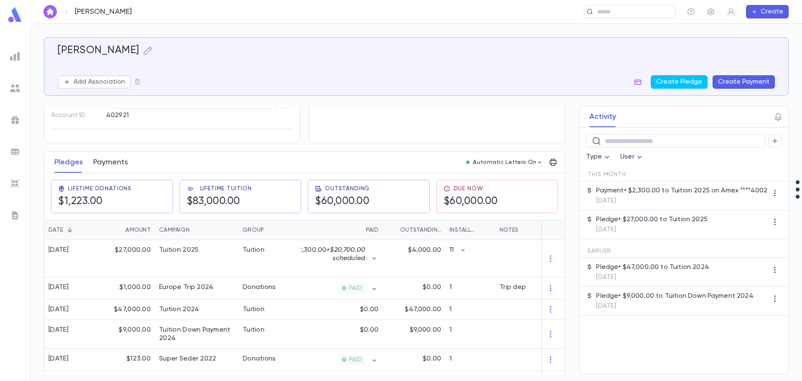
click at [108, 163] on button "Payments" at bounding box center [110, 162] width 35 height 21
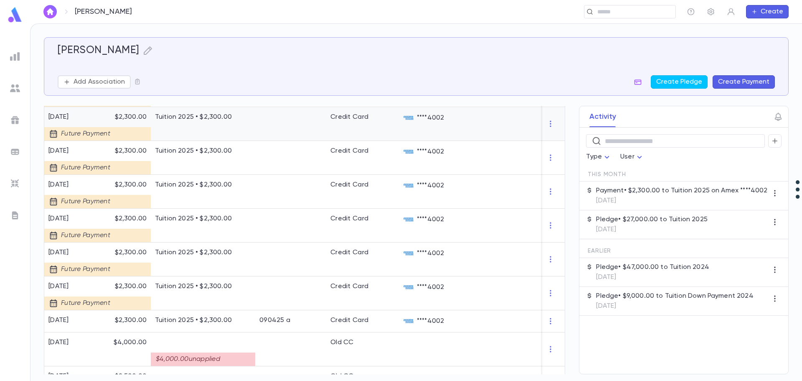
scroll to position [460, 0]
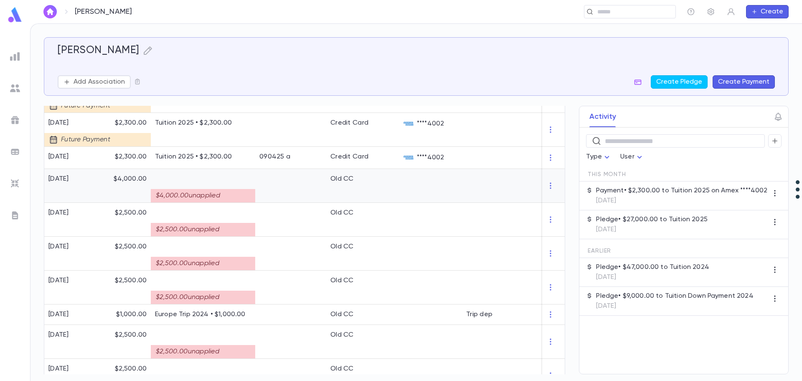
click at [206, 192] on div "$4,000.00 unapplied" at bounding box center [203, 195] width 104 height 13
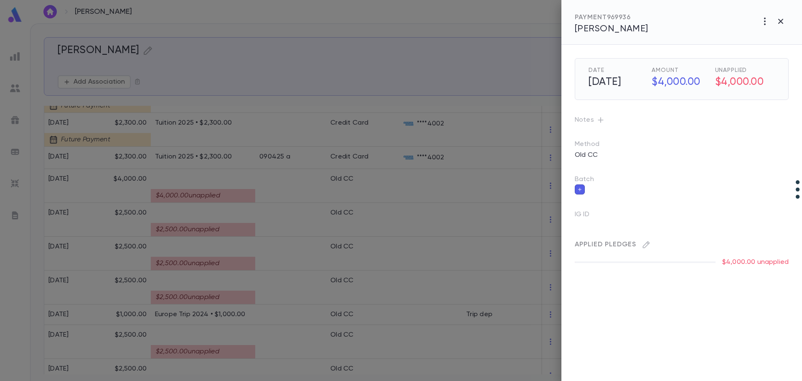
click at [219, 196] on div at bounding box center [401, 190] width 802 height 381
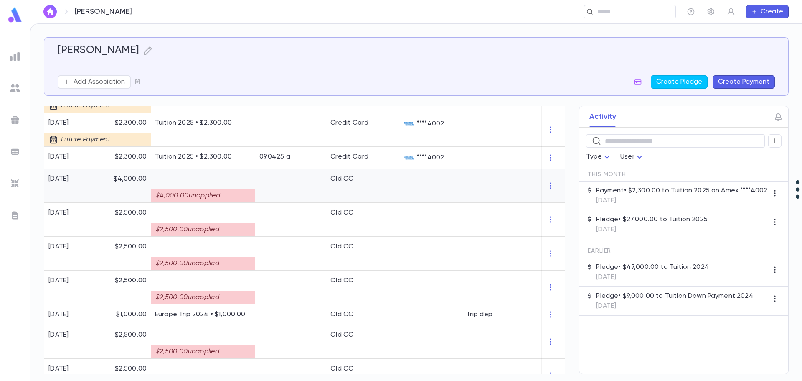
click at [219, 196] on div "$4,000.00 unapplied" at bounding box center [203, 195] width 104 height 13
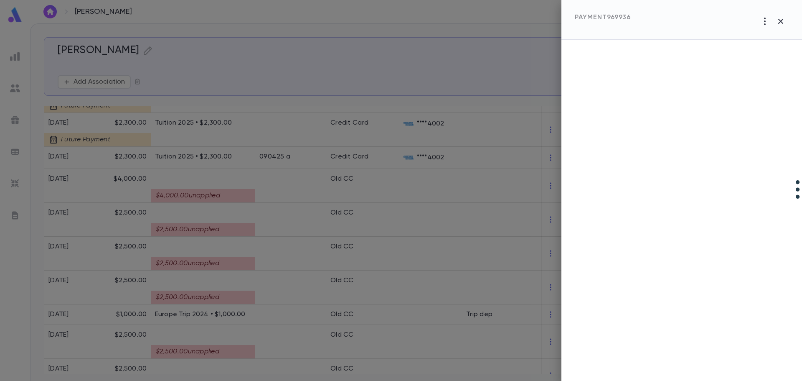
click at [219, 196] on div at bounding box center [401, 190] width 802 height 381
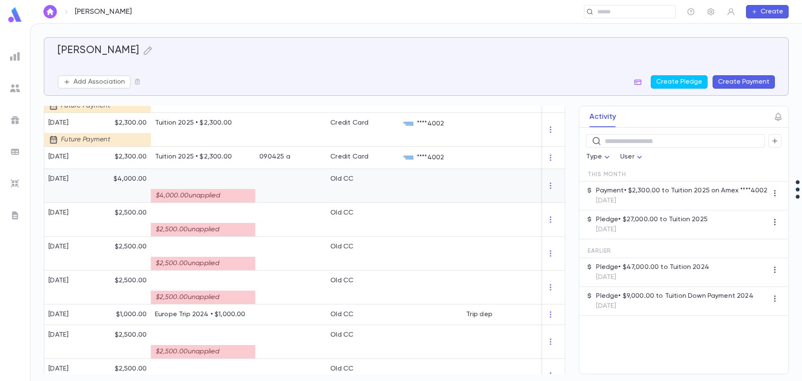
click at [200, 180] on p at bounding box center [203, 179] width 96 height 8
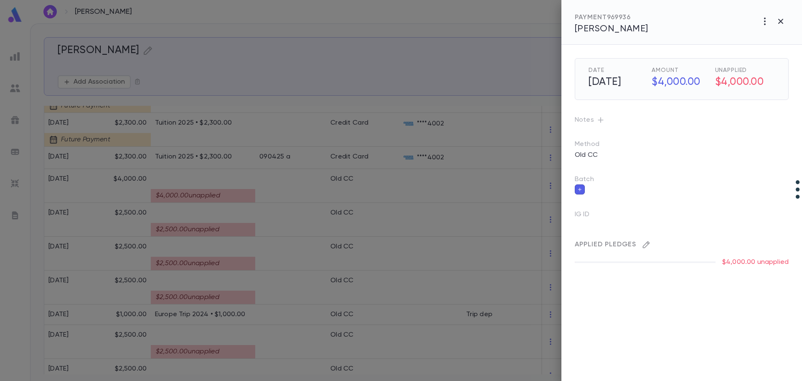
click at [641, 244] on button "button" at bounding box center [646, 244] width 13 height 13
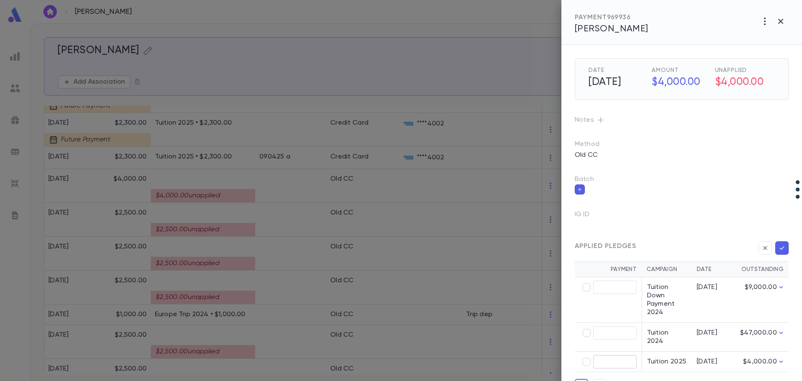
type input "********"
click at [781, 245] on icon "button" at bounding box center [782, 248] width 8 height 8
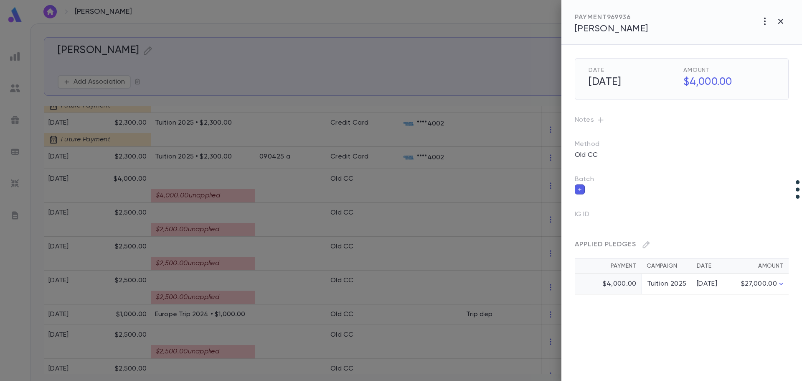
click at [198, 230] on div at bounding box center [401, 190] width 802 height 381
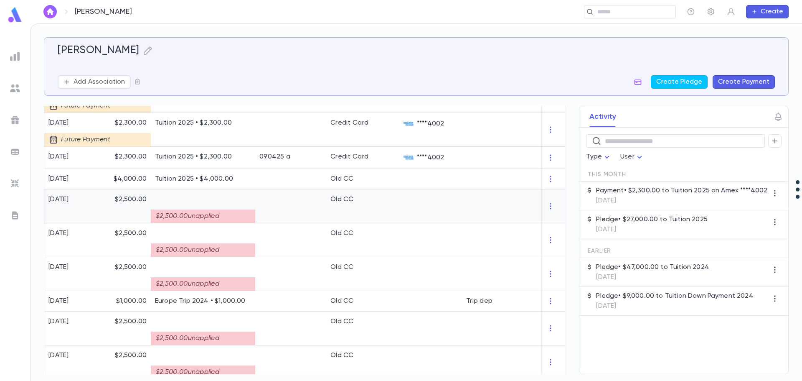
click at [213, 208] on div "$2,500.00 unapplied" at bounding box center [203, 212] width 96 height 19
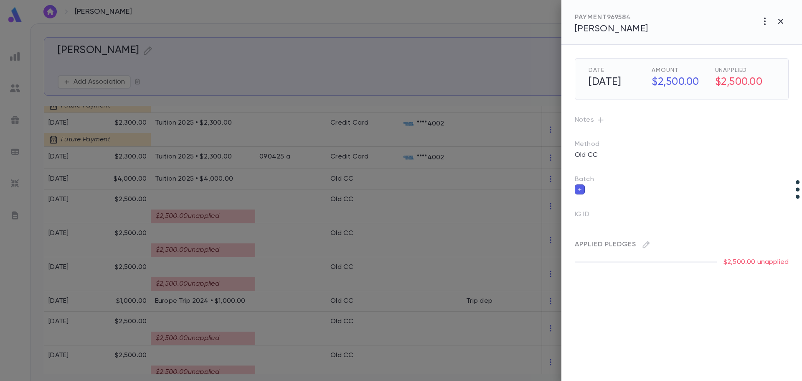
click at [296, 210] on div at bounding box center [401, 190] width 802 height 381
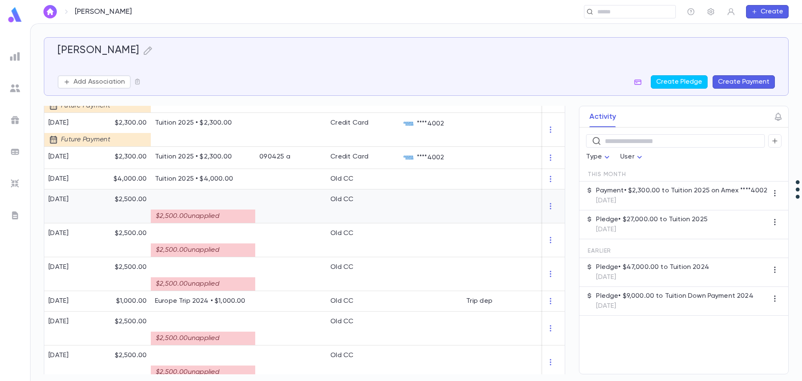
click at [271, 218] on div at bounding box center [290, 206] width 71 height 34
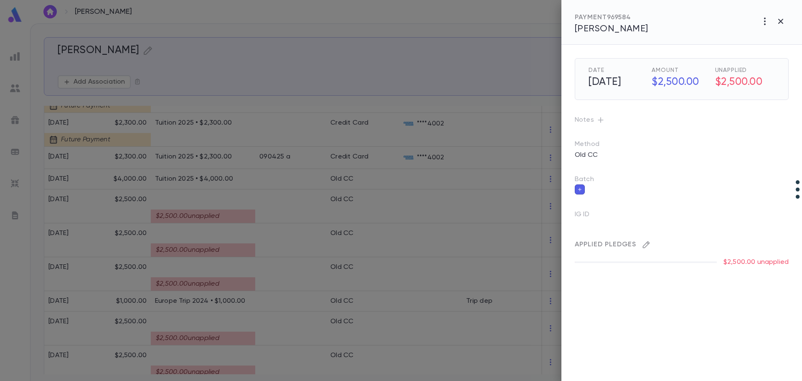
click at [645, 244] on icon "button" at bounding box center [646, 244] width 7 height 7
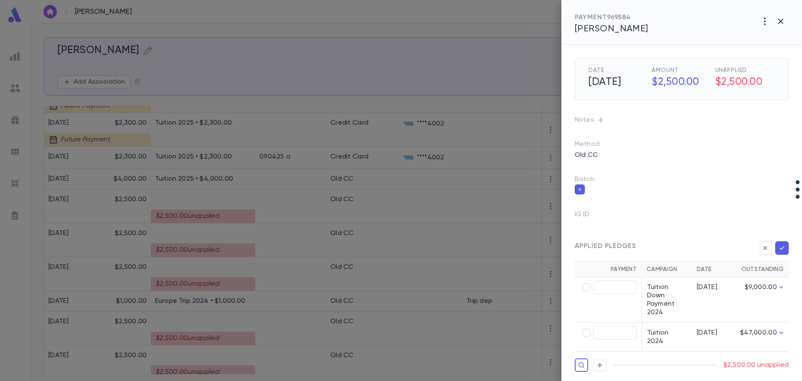
type input "********"
click at [785, 246] on icon "button" at bounding box center [782, 248] width 8 height 8
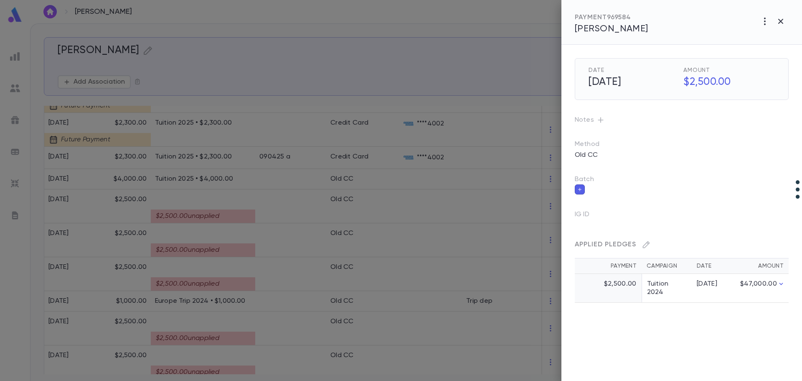
click at [200, 245] on div at bounding box center [401, 190] width 802 height 381
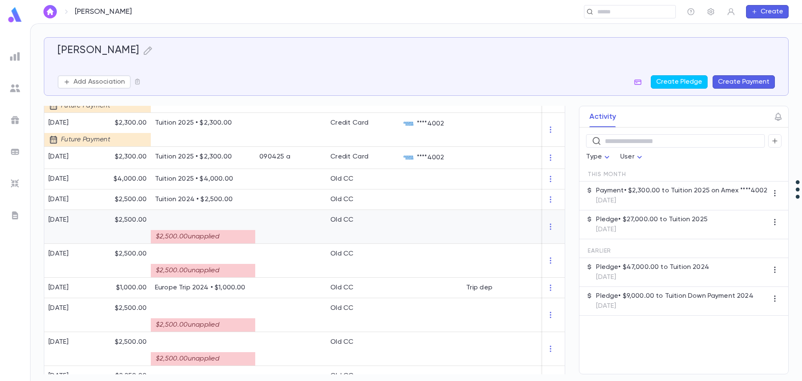
click at [206, 232] on div "$2,500.00 unapplied" at bounding box center [203, 236] width 104 height 13
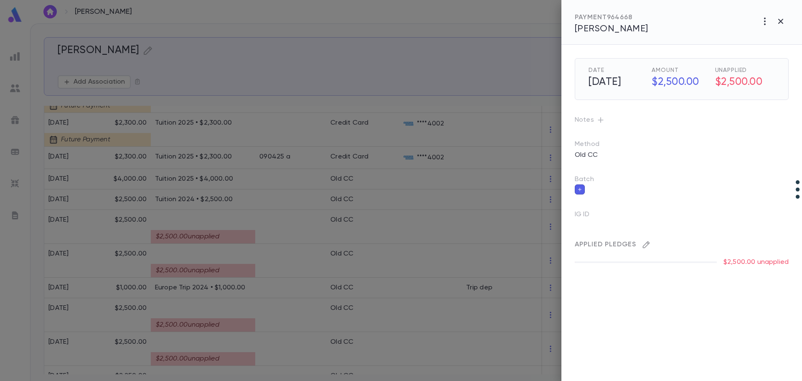
click at [643, 243] on icon "button" at bounding box center [646, 244] width 8 height 8
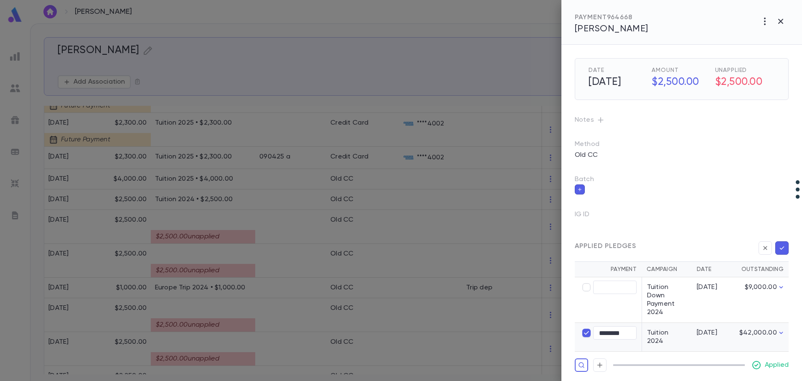
type input "********"
click at [781, 246] on icon "button" at bounding box center [782, 248] width 8 height 8
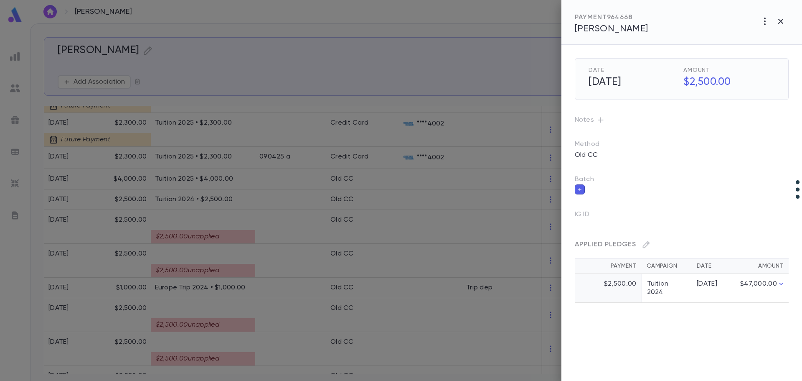
click at [238, 232] on div at bounding box center [401, 190] width 802 height 381
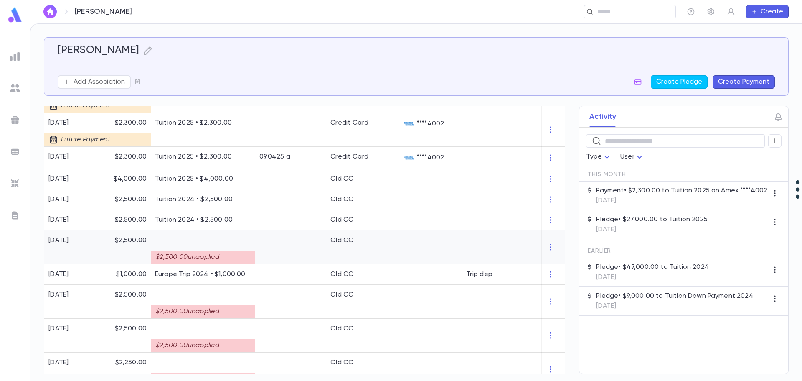
click at [271, 250] on div at bounding box center [290, 247] width 71 height 34
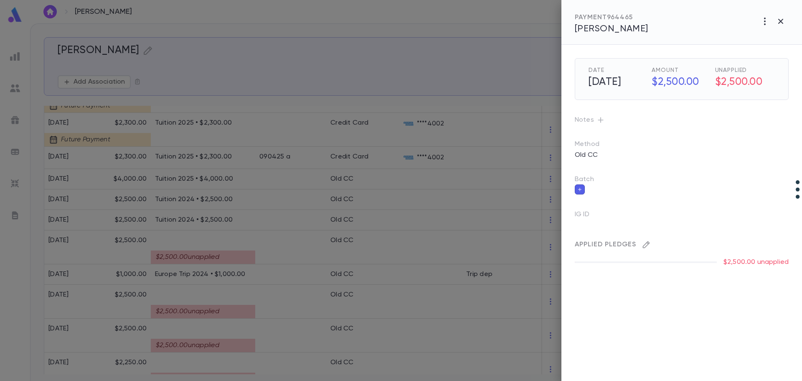
click at [645, 244] on icon "button" at bounding box center [646, 244] width 7 height 7
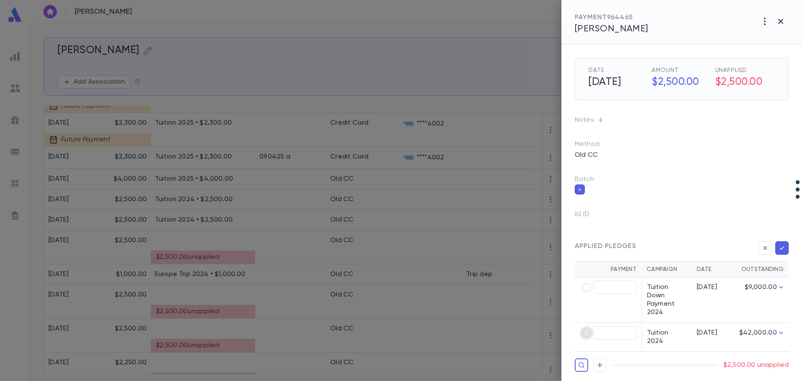
type input "********"
click at [781, 251] on icon "button" at bounding box center [782, 248] width 8 height 8
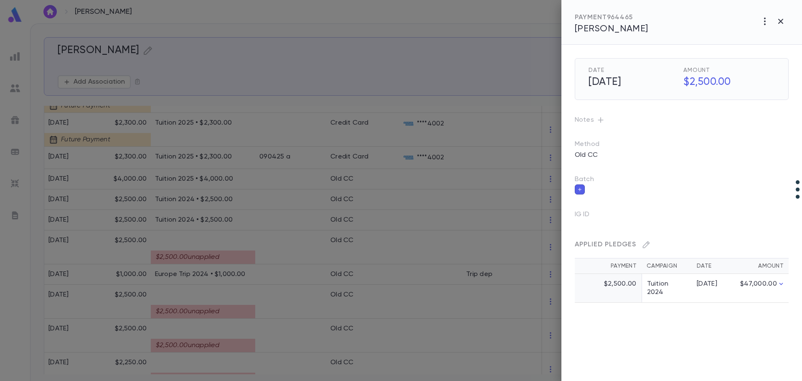
click at [221, 307] on div at bounding box center [401, 190] width 802 height 381
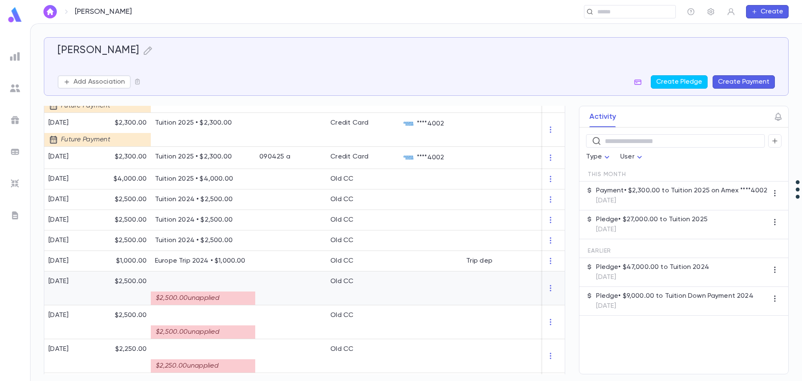
click at [244, 296] on div "$2,500.00 unapplied" at bounding box center [203, 297] width 104 height 13
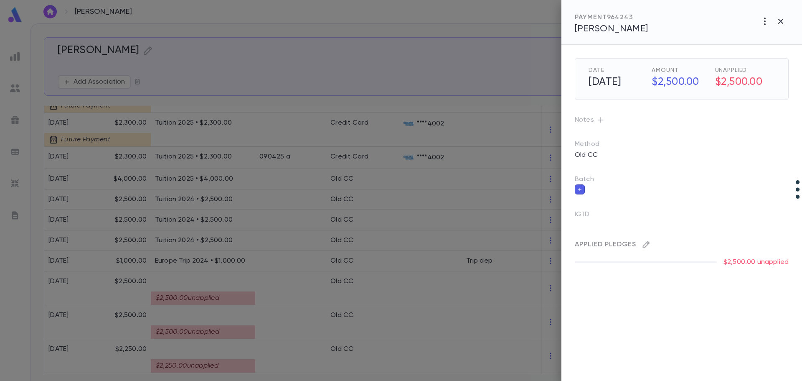
click at [647, 245] on icon "button" at bounding box center [646, 244] width 7 height 7
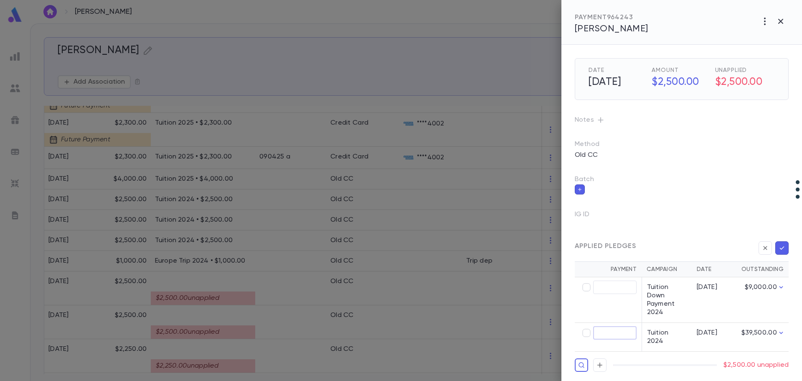
click at [619, 332] on input "text" at bounding box center [614, 332] width 43 height 13
type input "********"
click at [780, 252] on icon "button" at bounding box center [782, 248] width 8 height 8
click at [782, 248] on icon "button" at bounding box center [782, 247] width 5 height 3
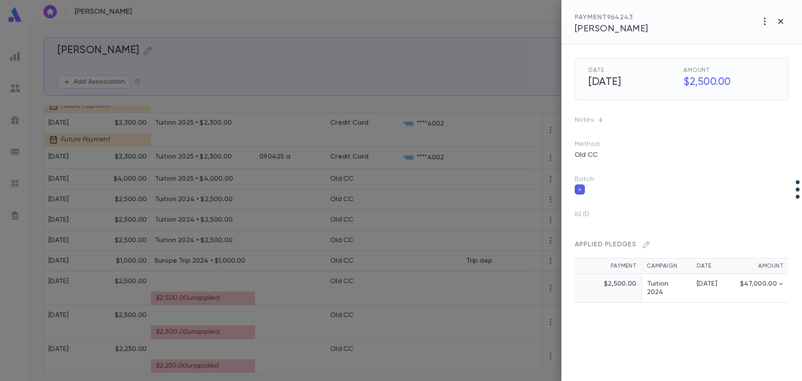
click at [251, 295] on div at bounding box center [401, 190] width 802 height 381
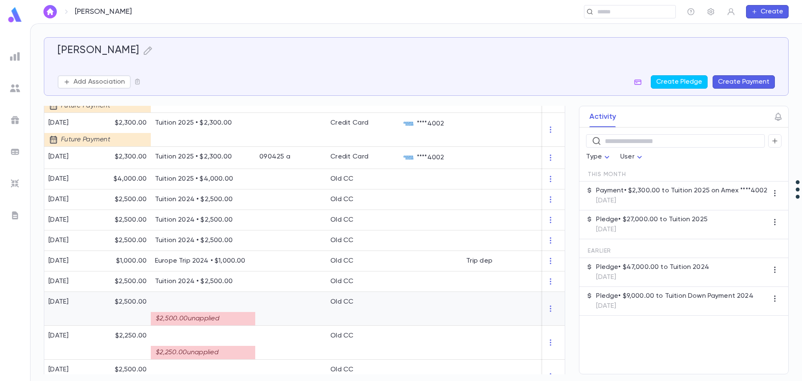
click at [242, 308] on div "$2,500.00 unapplied" at bounding box center [203, 315] width 96 height 19
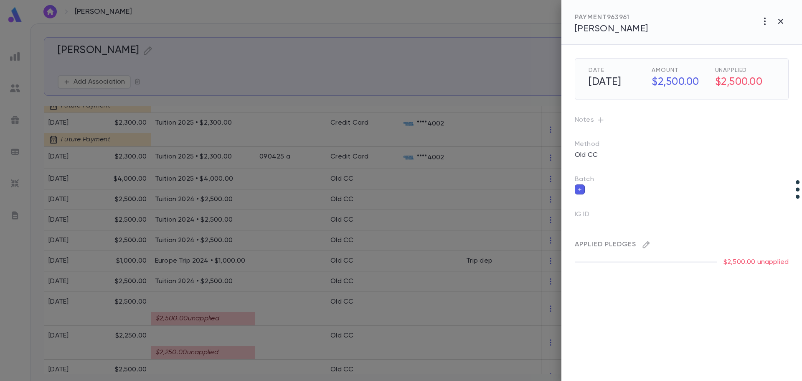
click at [646, 248] on icon "button" at bounding box center [646, 244] width 8 height 8
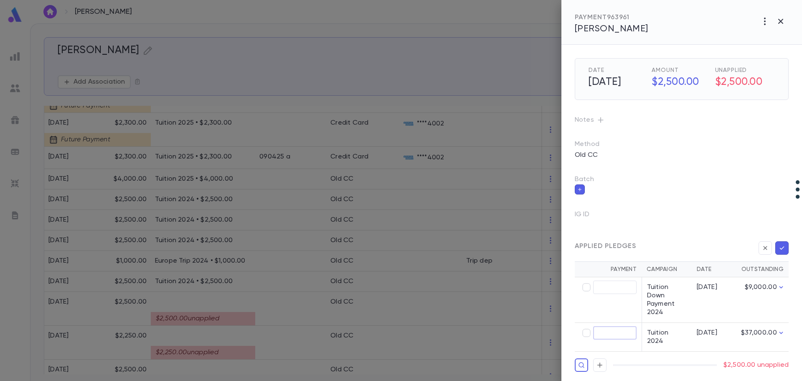
click at [619, 336] on input "text" at bounding box center [614, 332] width 43 height 13
click at [597, 331] on input "text" at bounding box center [614, 332] width 43 height 13
type input "********"
click at [784, 251] on icon "button" at bounding box center [782, 248] width 8 height 8
click at [277, 350] on div at bounding box center [401, 190] width 802 height 381
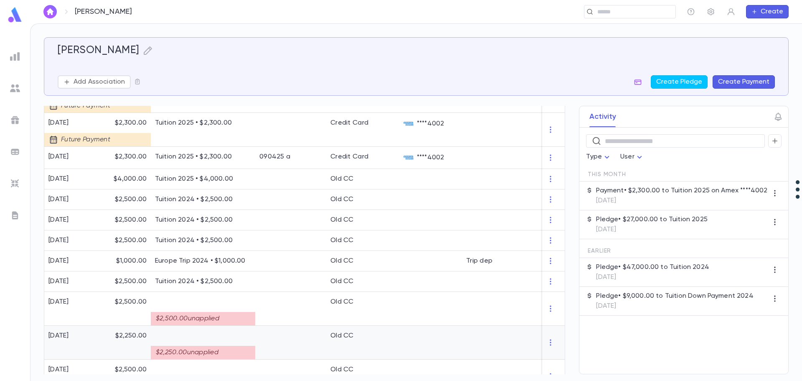
click at [277, 350] on div at bounding box center [290, 342] width 71 height 34
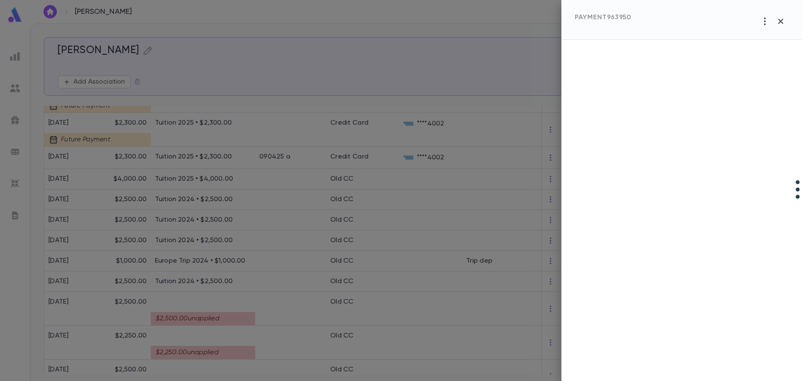
click at [277, 350] on div at bounding box center [401, 190] width 802 height 381
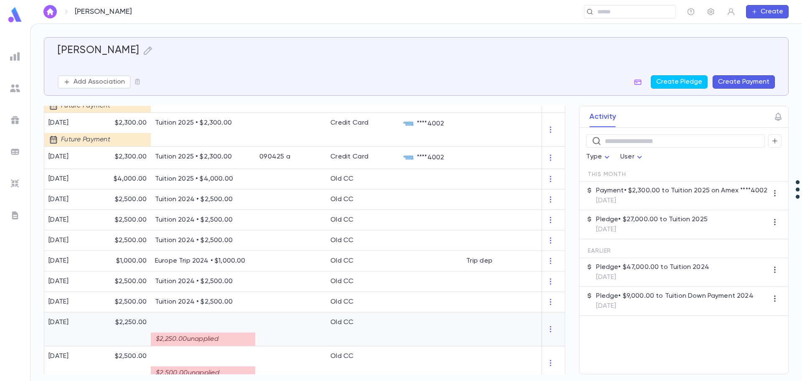
click at [244, 335] on div "$2,250.00 unapplied" at bounding box center [203, 338] width 104 height 13
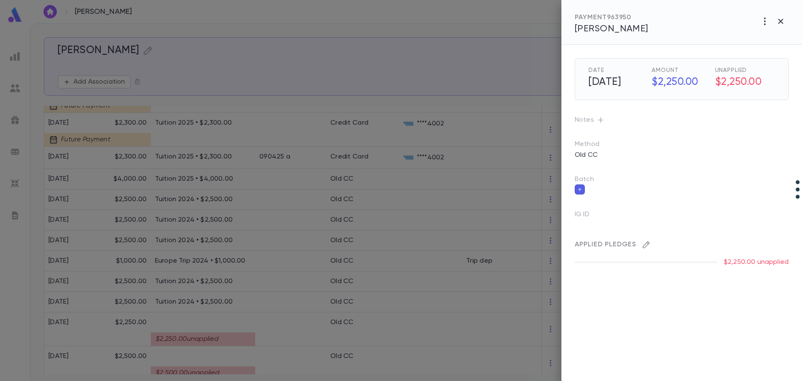
click at [646, 245] on icon "button" at bounding box center [646, 244] width 8 height 8
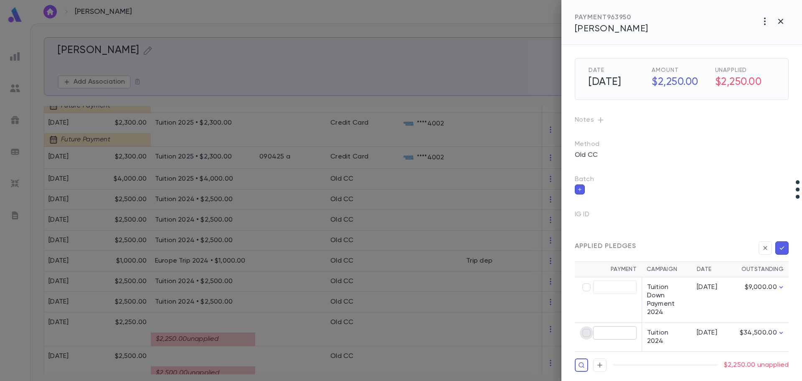
type input "********"
click at [780, 251] on icon "button" at bounding box center [782, 248] width 8 height 8
click at [280, 361] on div at bounding box center [401, 190] width 802 height 381
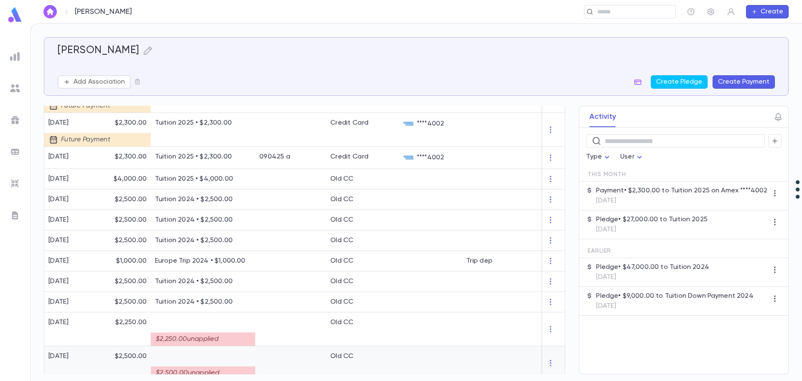
click at [280, 361] on div at bounding box center [290, 363] width 71 height 34
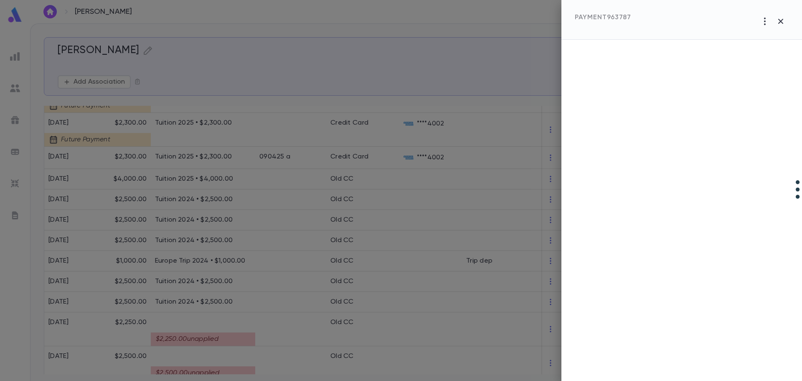
click at [280, 361] on div at bounding box center [401, 190] width 802 height 381
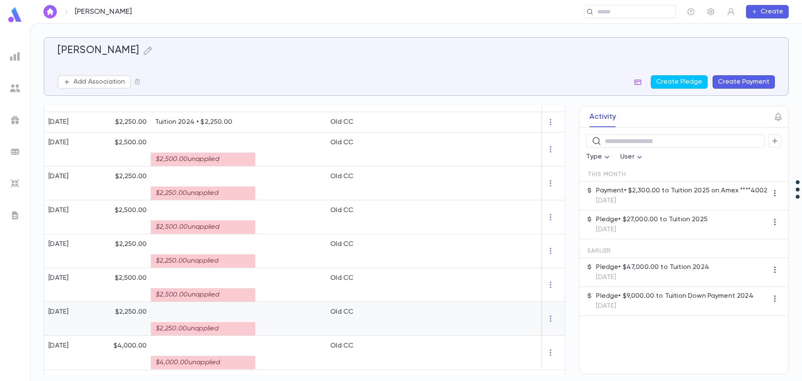
scroll to position [674, 0]
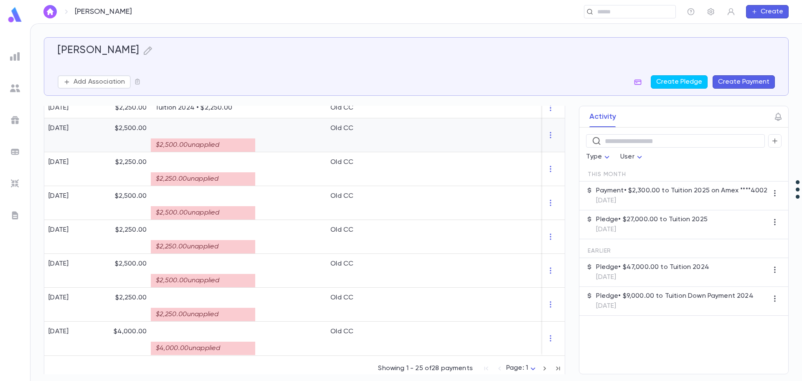
click at [239, 140] on div "$2,500.00 unapplied" at bounding box center [203, 144] width 104 height 13
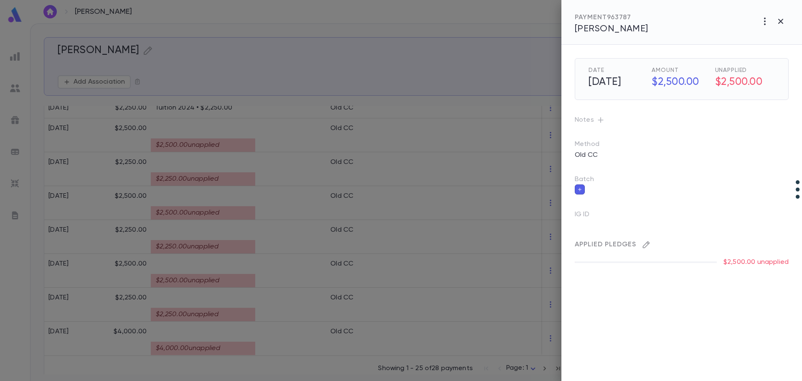
click at [647, 244] on icon "button" at bounding box center [646, 244] width 8 height 8
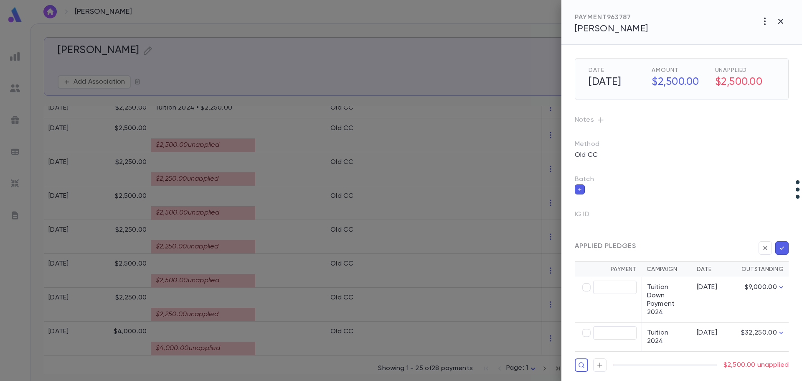
type input "********"
click at [783, 246] on icon "button" at bounding box center [782, 248] width 8 height 8
click at [246, 181] on div at bounding box center [401, 190] width 802 height 381
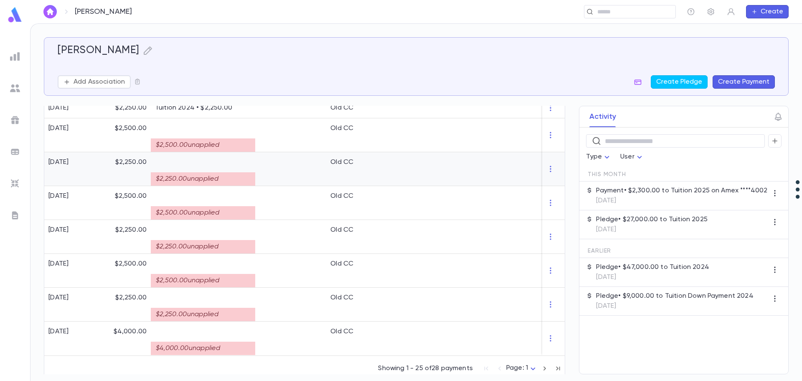
click at [239, 176] on div "$2,250.00 unapplied" at bounding box center [203, 178] width 104 height 13
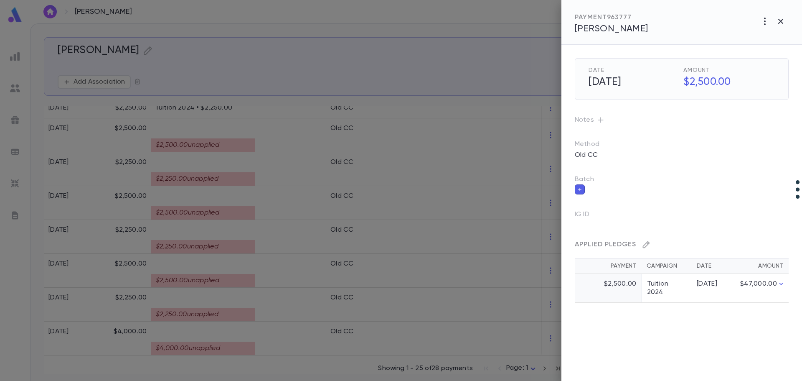
click at [648, 242] on icon "button" at bounding box center [646, 244] width 8 height 8
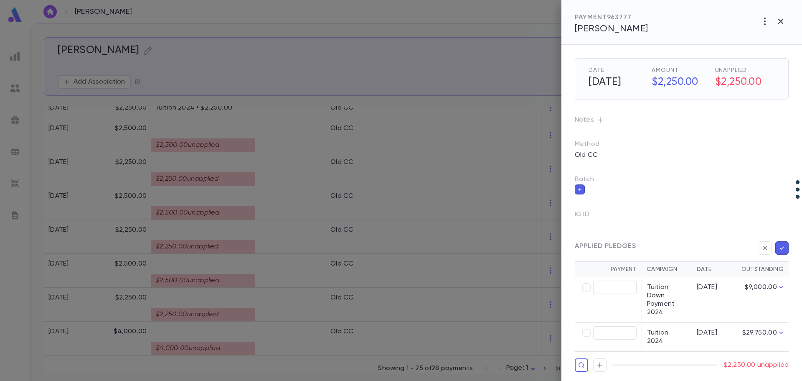
type input "********"
click at [783, 247] on icon "button" at bounding box center [782, 248] width 8 height 8
click at [278, 205] on div at bounding box center [401, 190] width 802 height 381
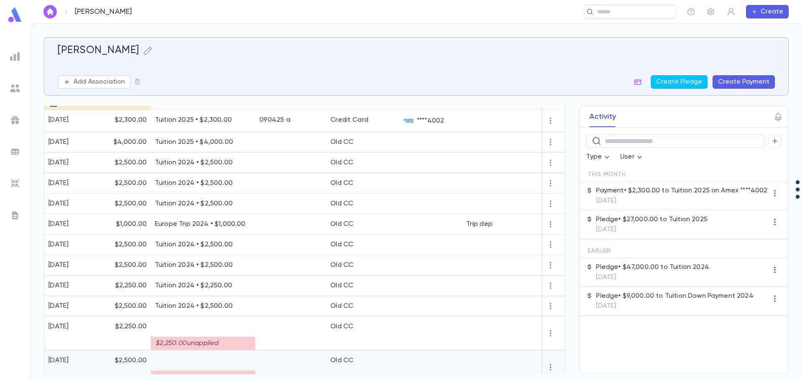
scroll to position [667, 0]
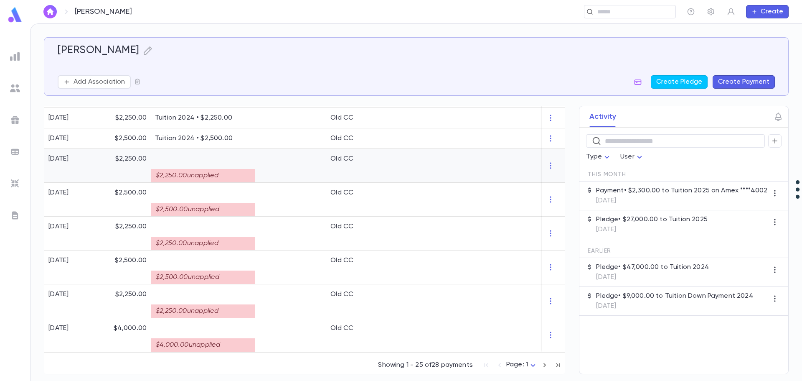
click at [282, 173] on div at bounding box center [290, 166] width 71 height 34
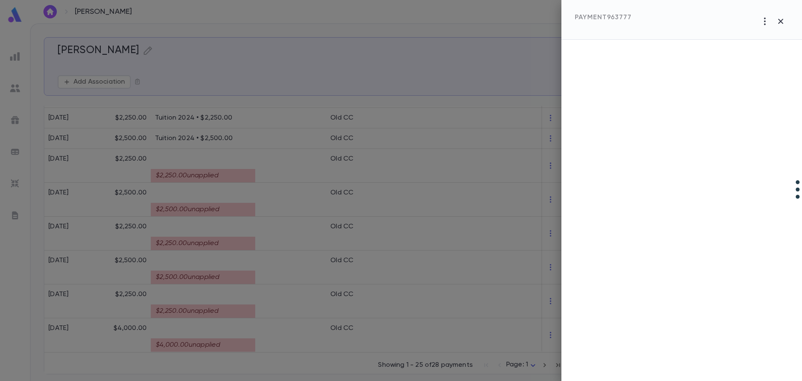
click at [286, 167] on div at bounding box center [401, 190] width 802 height 381
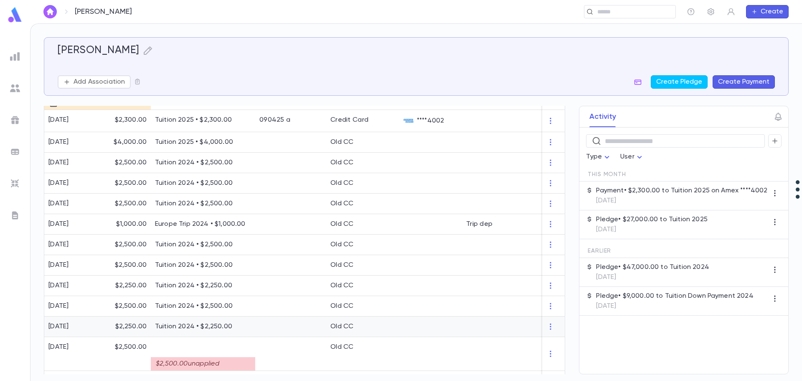
scroll to position [654, 0]
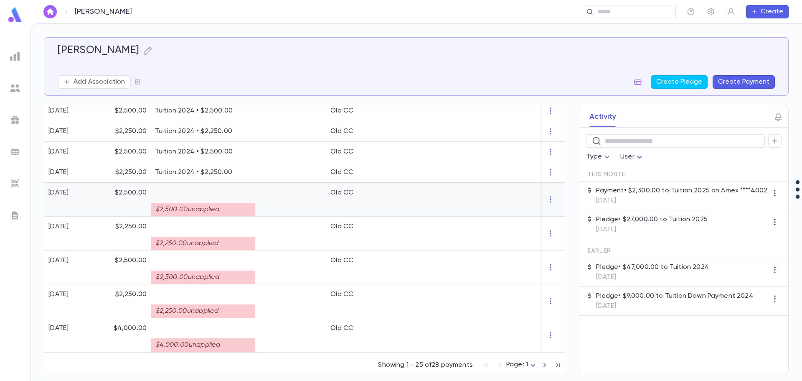
click at [294, 194] on div at bounding box center [290, 200] width 71 height 34
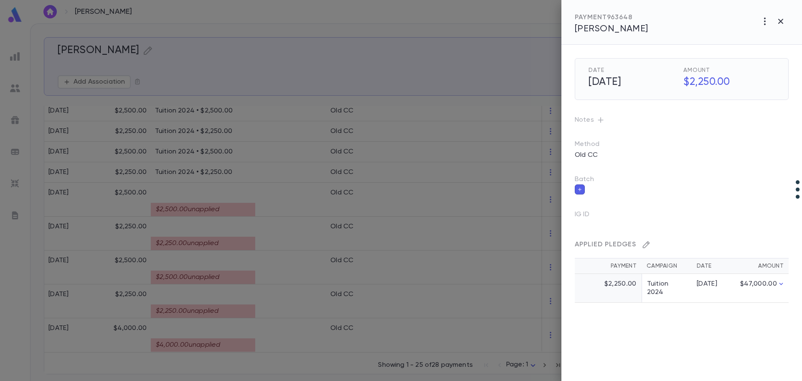
click at [644, 245] on icon "button" at bounding box center [646, 244] width 8 height 8
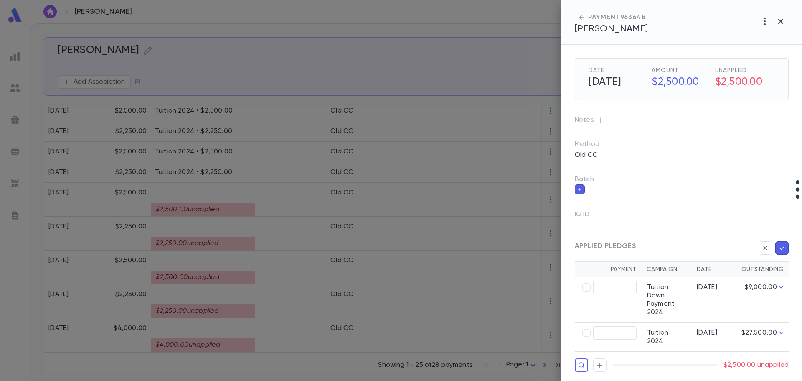
type input "********"
click at [783, 250] on icon "button" at bounding box center [782, 248] width 8 height 8
click at [227, 242] on div at bounding box center [401, 190] width 802 height 381
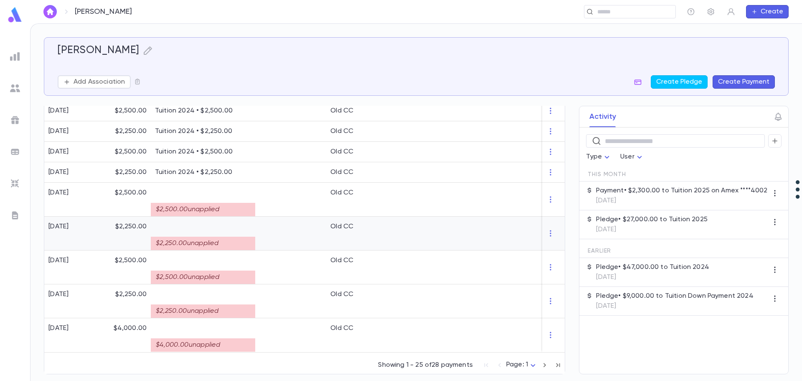
click at [227, 238] on div "$2,250.00 unapplied" at bounding box center [203, 242] width 104 height 13
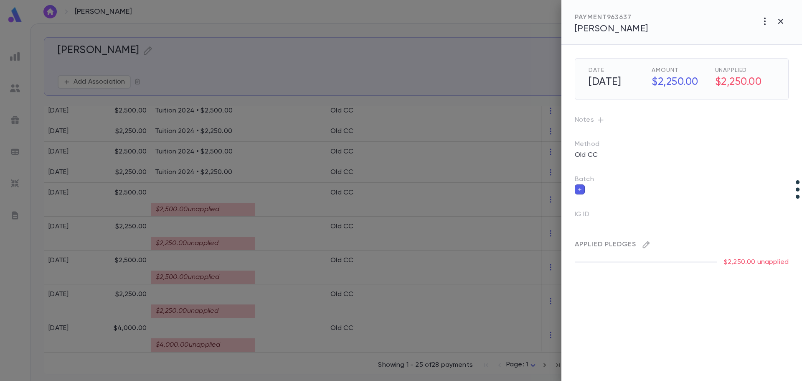
click at [645, 245] on icon "button" at bounding box center [646, 244] width 8 height 8
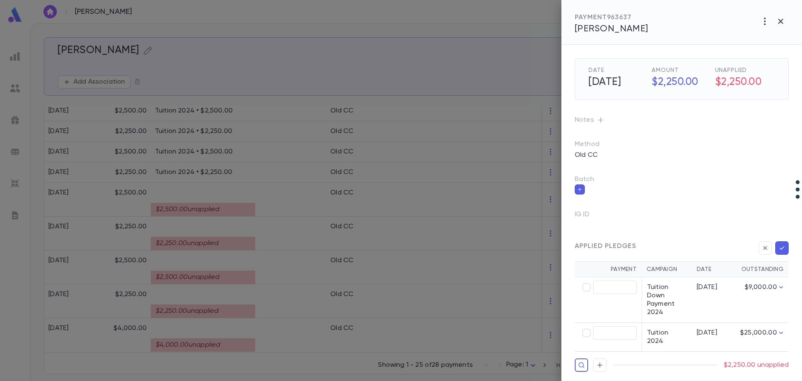
type input "********"
click at [782, 245] on icon "button" at bounding box center [782, 248] width 8 height 8
click at [192, 270] on div at bounding box center [401, 190] width 802 height 381
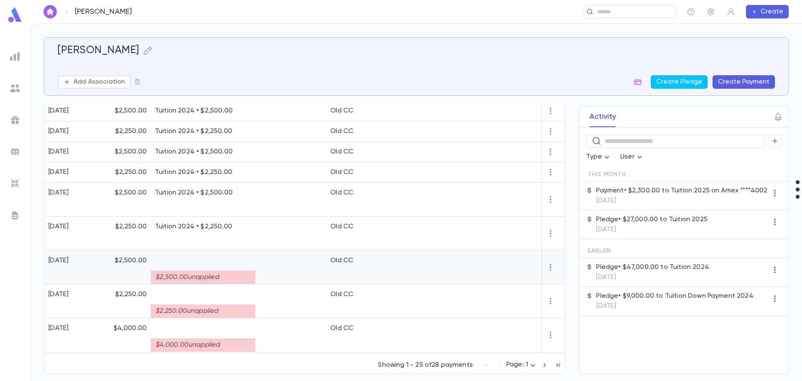
click at [192, 270] on div "$2,500.00 unapplied" at bounding box center [203, 276] width 104 height 13
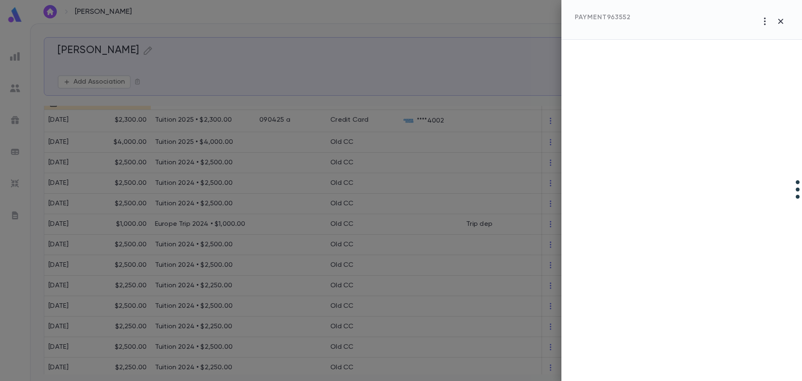
scroll to position [627, 0]
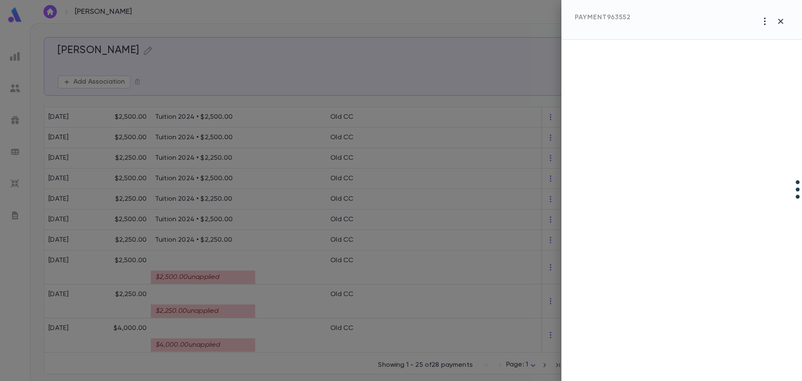
click at [199, 269] on div at bounding box center [401, 190] width 802 height 381
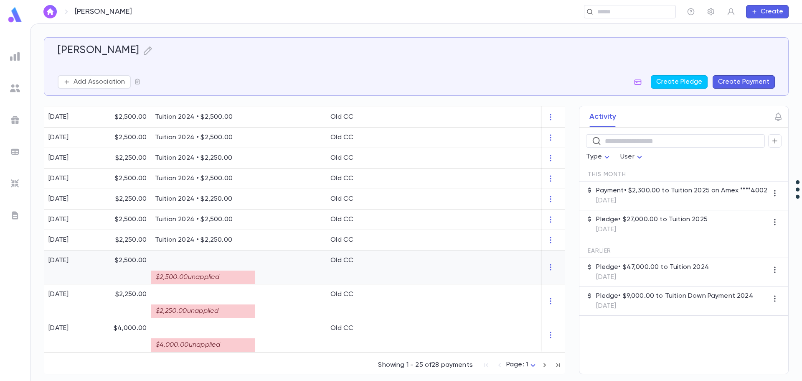
click at [199, 270] on div "$2,500.00 unapplied" at bounding box center [203, 276] width 104 height 13
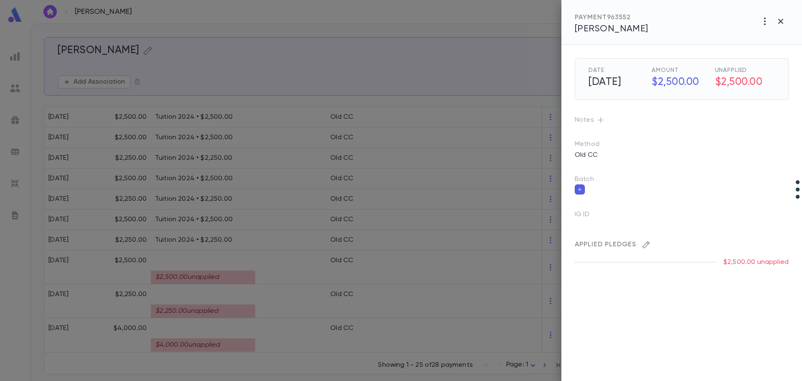
click at [645, 247] on icon "button" at bounding box center [646, 244] width 8 height 8
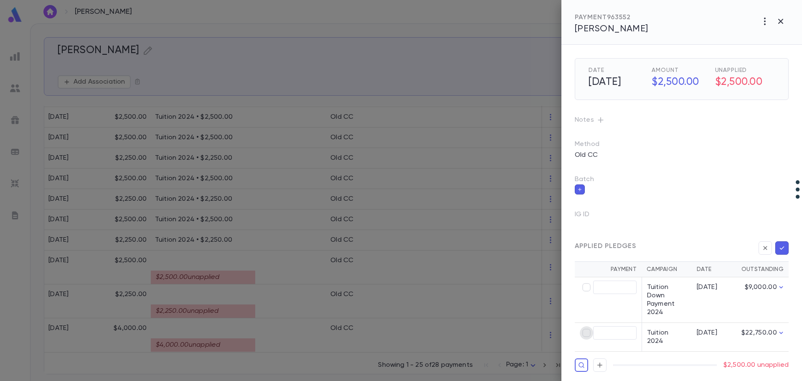
type input "********"
click at [783, 247] on icon "button" at bounding box center [782, 248] width 8 height 8
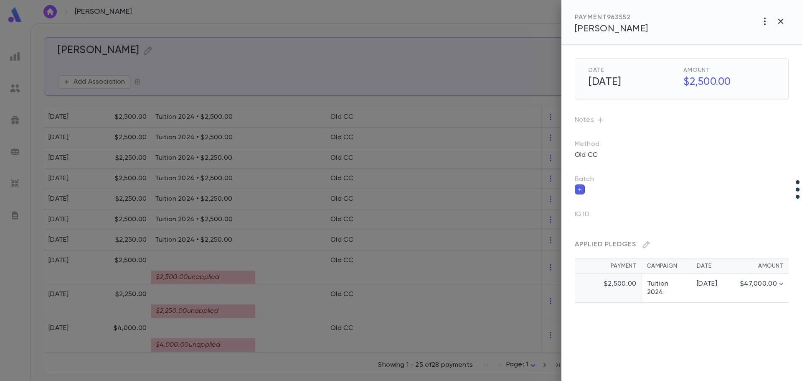
click at [203, 306] on div at bounding box center [401, 190] width 802 height 381
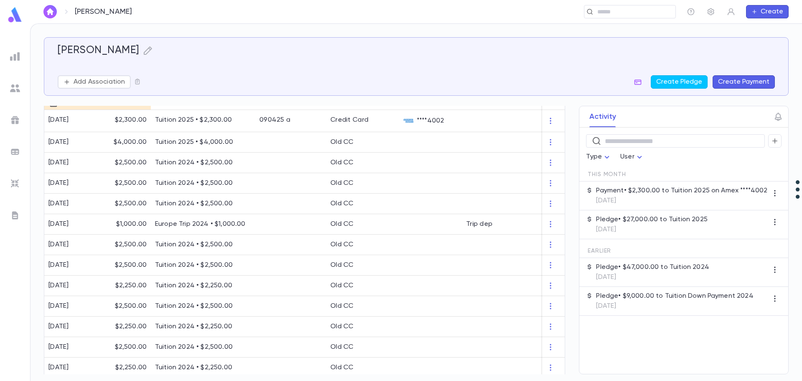
scroll to position [614, 0]
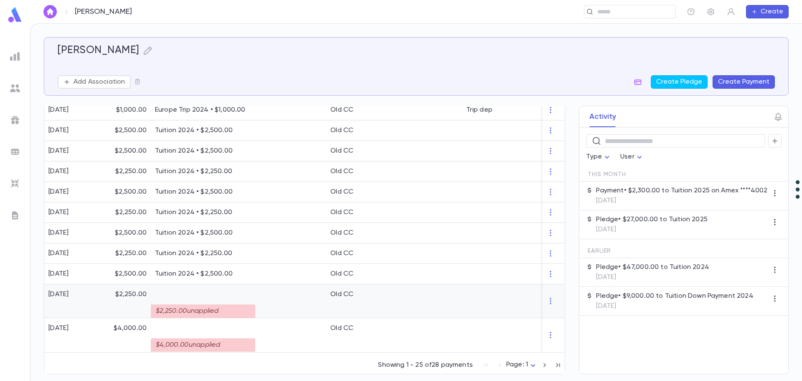
click at [290, 308] on div at bounding box center [290, 301] width 71 height 34
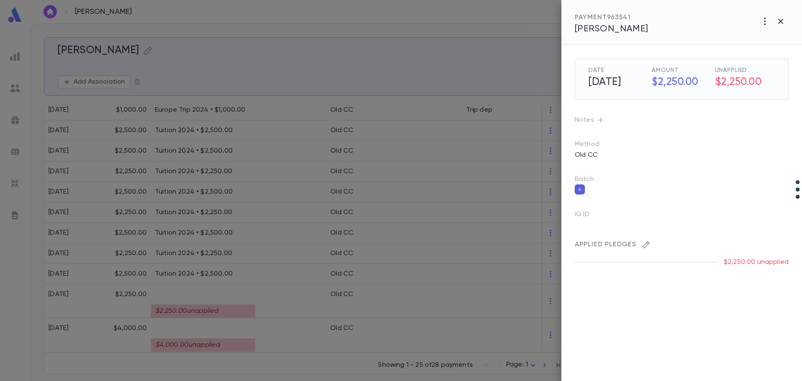
click at [646, 247] on icon "button" at bounding box center [646, 244] width 8 height 8
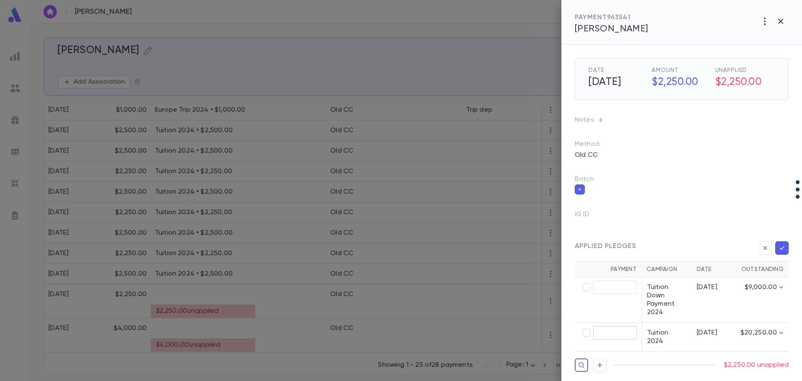
type input "********"
click at [784, 247] on icon "button" at bounding box center [782, 248] width 8 height 8
click at [220, 343] on div at bounding box center [401, 190] width 802 height 381
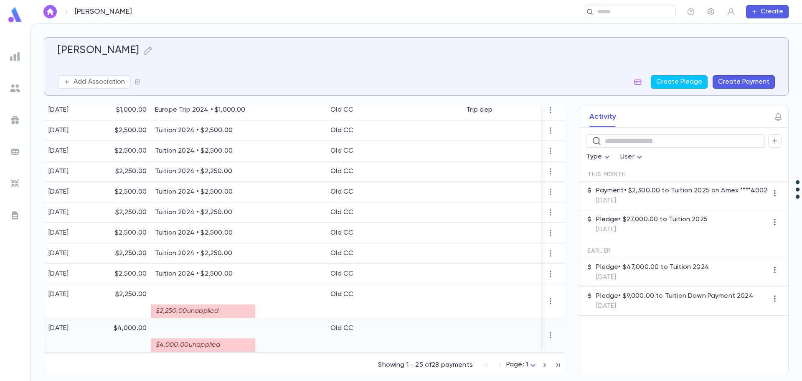
click at [220, 343] on div "$4,000.00 unapplied" at bounding box center [203, 344] width 104 height 13
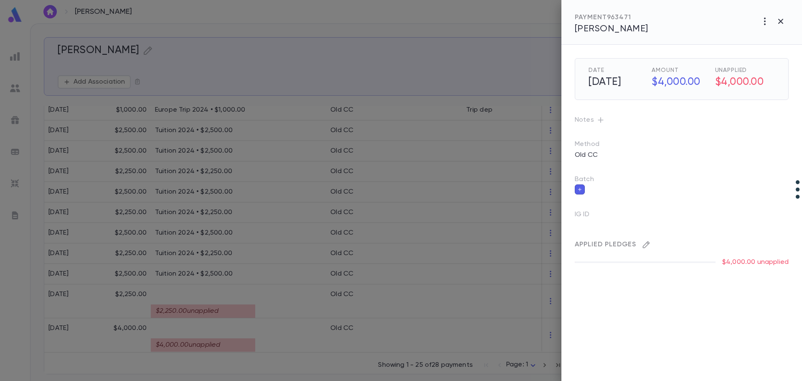
click at [646, 246] on icon "button" at bounding box center [646, 244] width 8 height 8
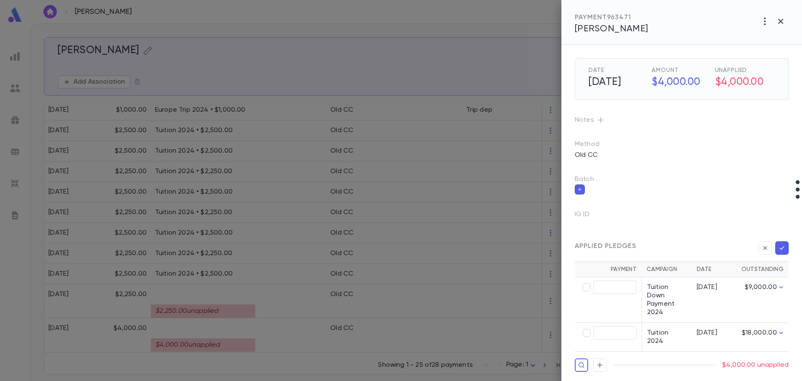
type input "********"
click at [778, 249] on icon "button" at bounding box center [782, 248] width 8 height 8
click at [260, 323] on div at bounding box center [401, 190] width 802 height 381
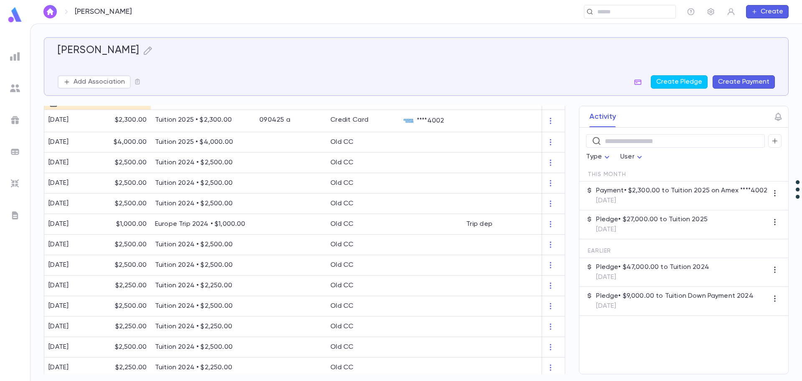
scroll to position [600, 0]
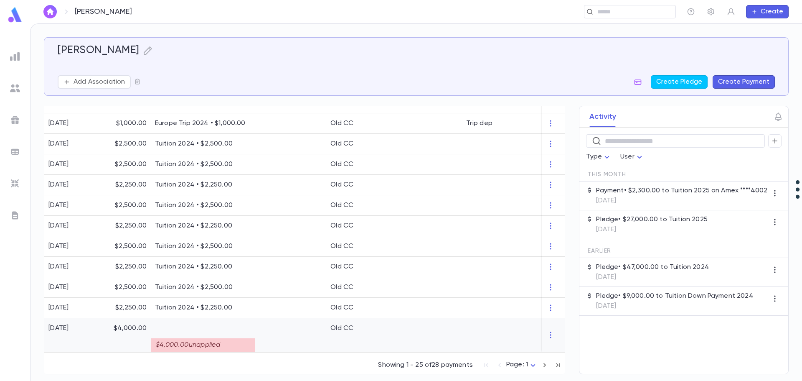
click at [294, 338] on div at bounding box center [290, 335] width 71 height 34
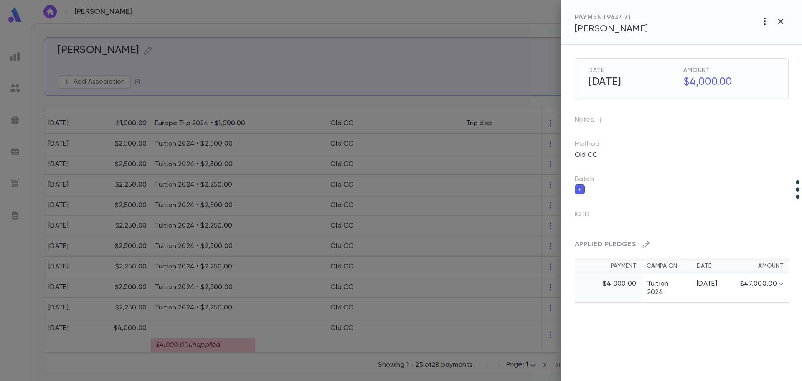
click at [645, 246] on icon "button" at bounding box center [646, 244] width 8 height 8
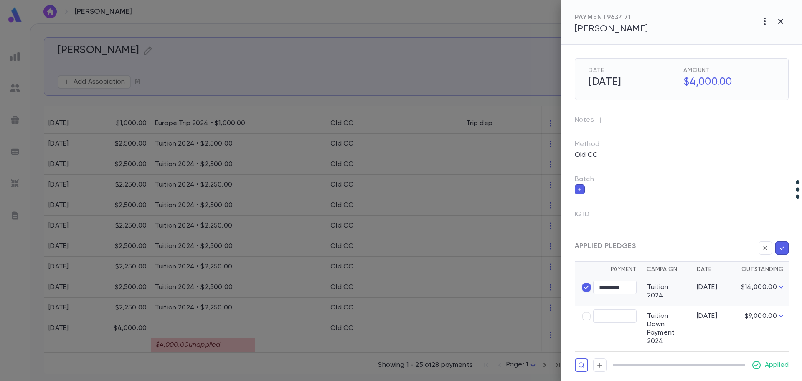
click at [783, 249] on icon "button" at bounding box center [782, 248] width 8 height 8
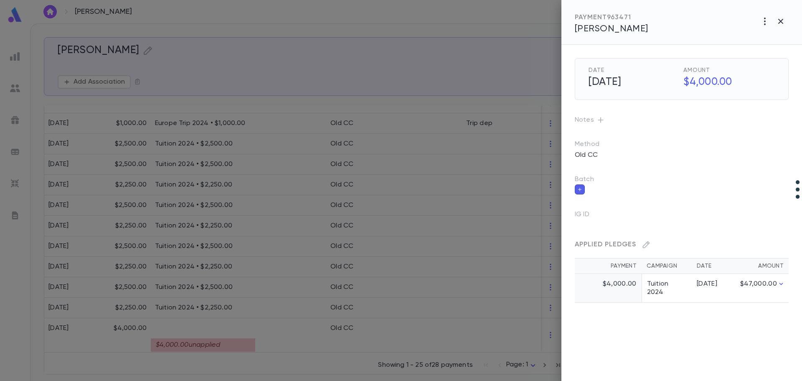
click at [288, 331] on div at bounding box center [401, 190] width 802 height 381
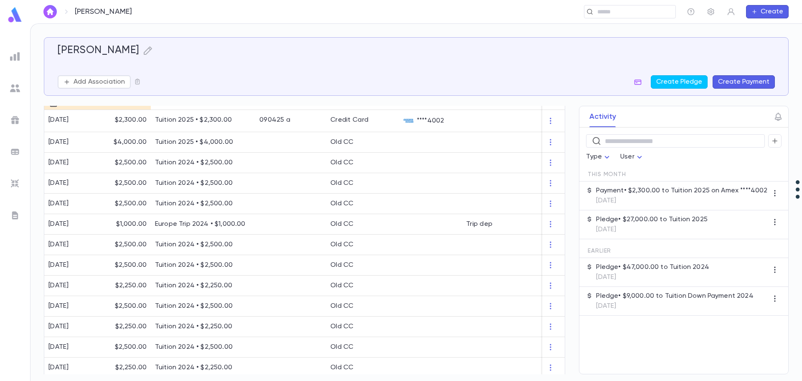
scroll to position [587, 0]
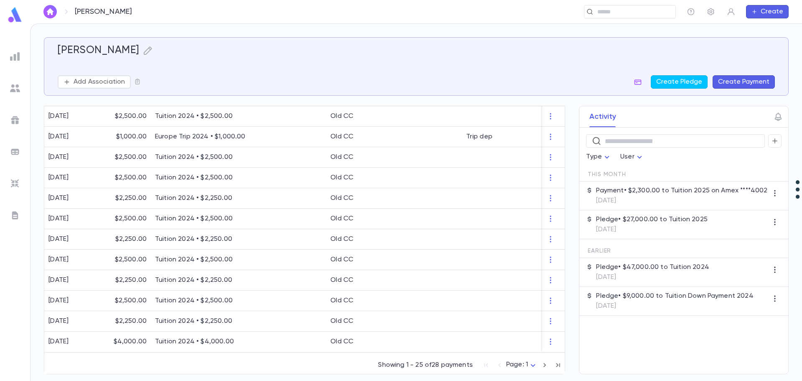
click at [541, 365] on icon "button" at bounding box center [544, 365] width 9 height 10
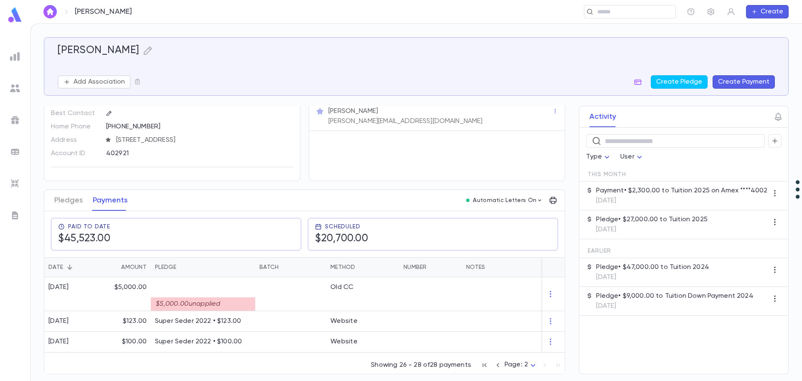
scroll to position [28, 0]
click at [234, 287] on p at bounding box center [203, 287] width 96 height 8
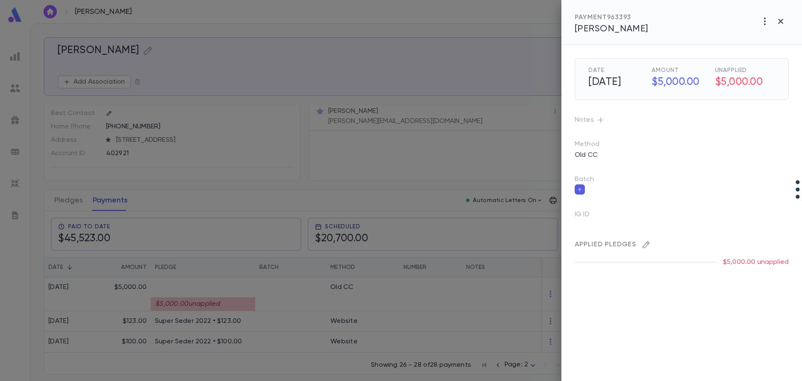
click at [646, 246] on icon "button" at bounding box center [646, 244] width 7 height 7
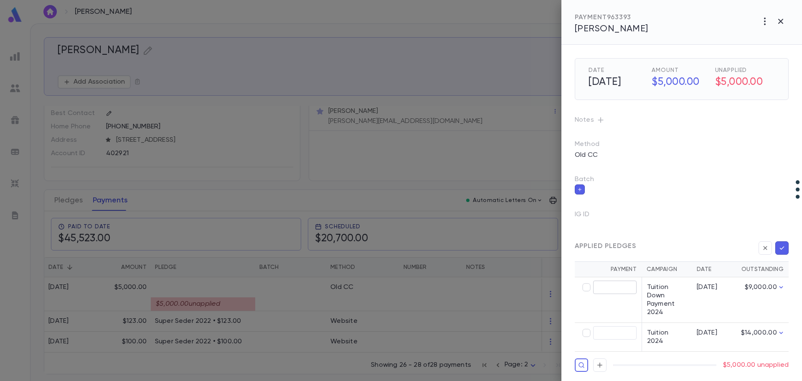
type input "********"
click at [783, 248] on icon "button" at bounding box center [782, 247] width 5 height 3
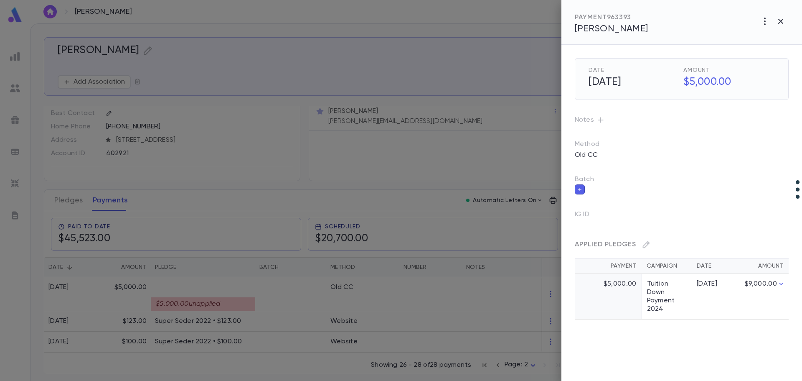
click at [495, 364] on div at bounding box center [401, 190] width 802 height 381
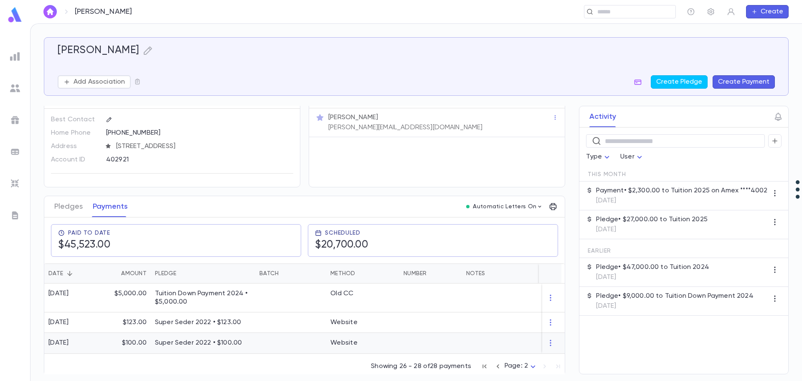
scroll to position [23, 0]
click at [495, 365] on icon "button" at bounding box center [497, 365] width 9 height 10
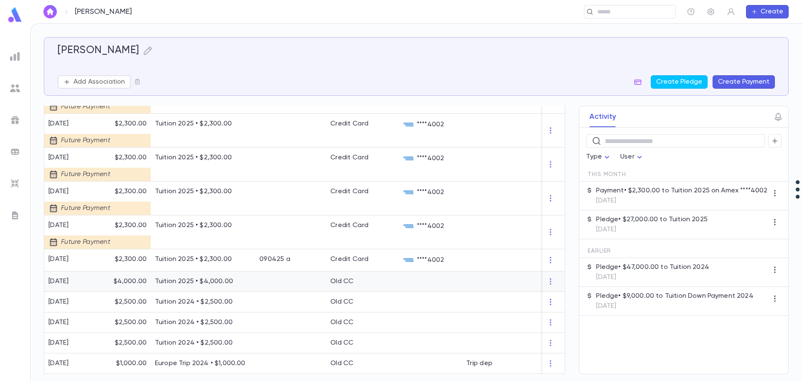
scroll to position [587, 0]
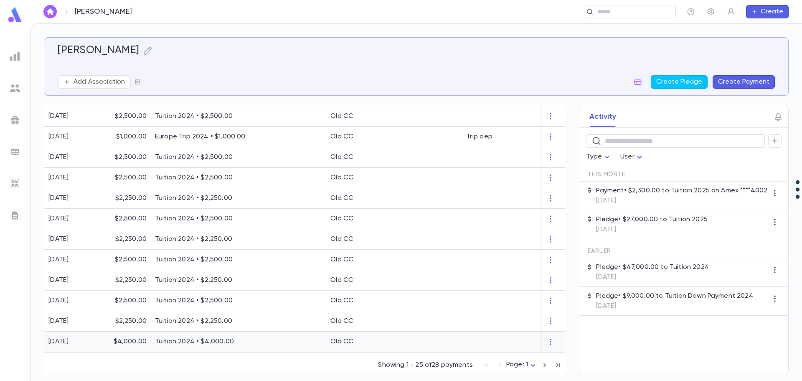
click at [213, 339] on p "Tuition 2024 • $4,000.00" at bounding box center [203, 341] width 96 height 8
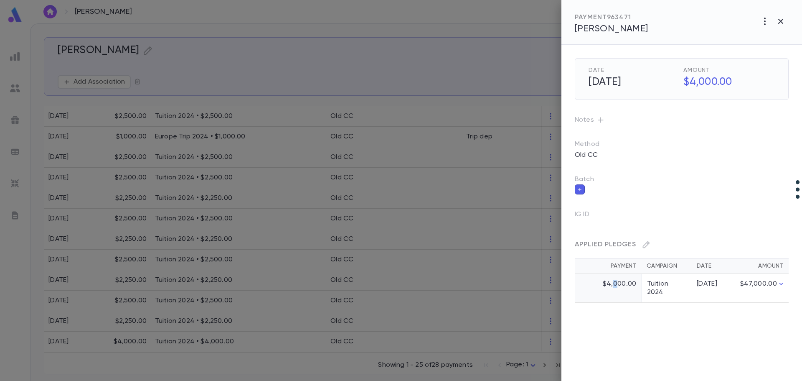
click at [615, 283] on td "$4,000.00" at bounding box center [608, 288] width 67 height 29
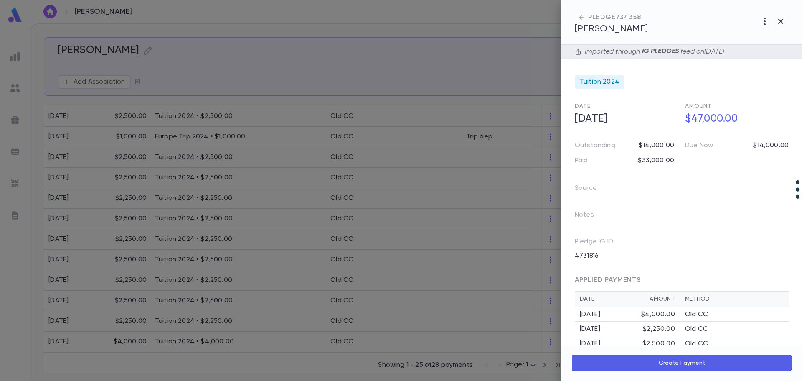
scroll to position [170, 0]
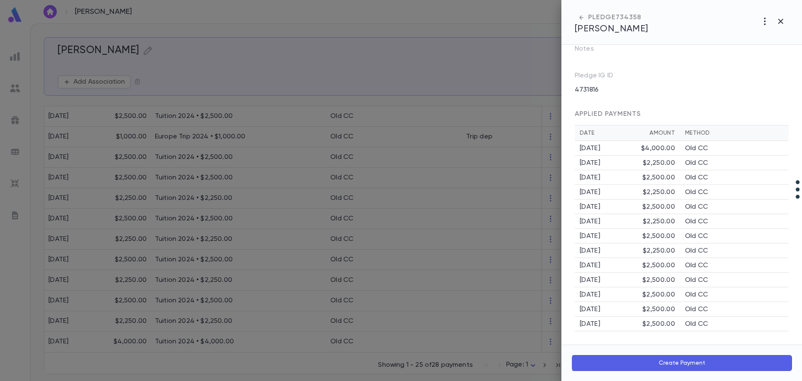
click at [212, 333] on div at bounding box center [401, 190] width 802 height 381
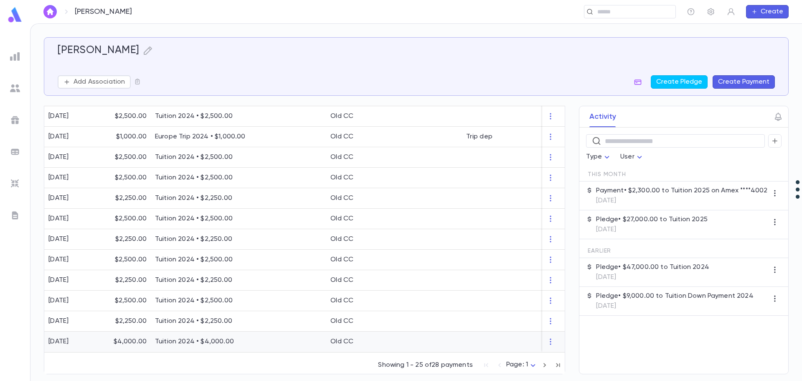
click at [226, 339] on p "Tuition 2024 • $4,000.00" at bounding box center [203, 341] width 96 height 8
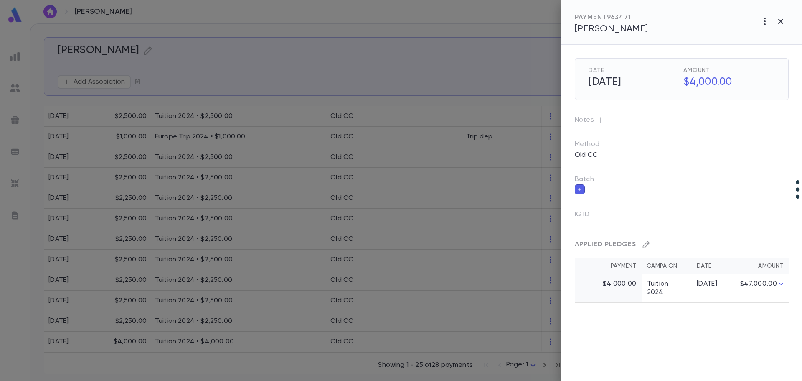
click at [647, 242] on icon "button" at bounding box center [646, 244] width 7 height 7
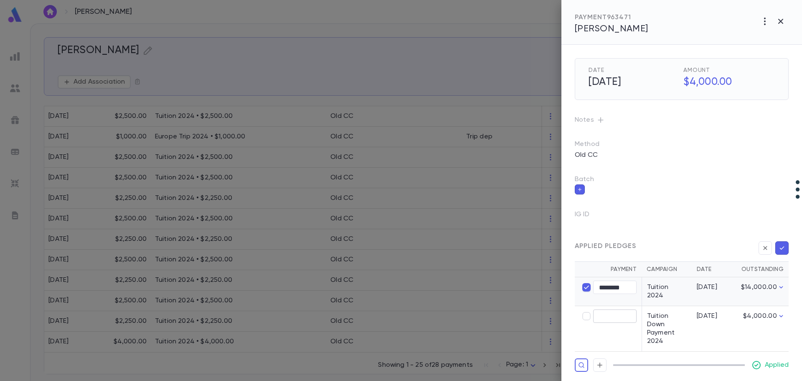
type input "****"
type input "********"
click at [779, 251] on icon "button" at bounding box center [782, 248] width 8 height 8
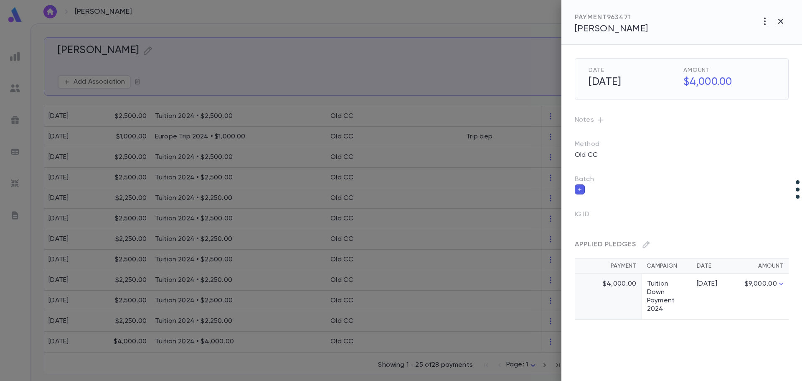
click at [199, 227] on div at bounding box center [401, 190] width 802 height 381
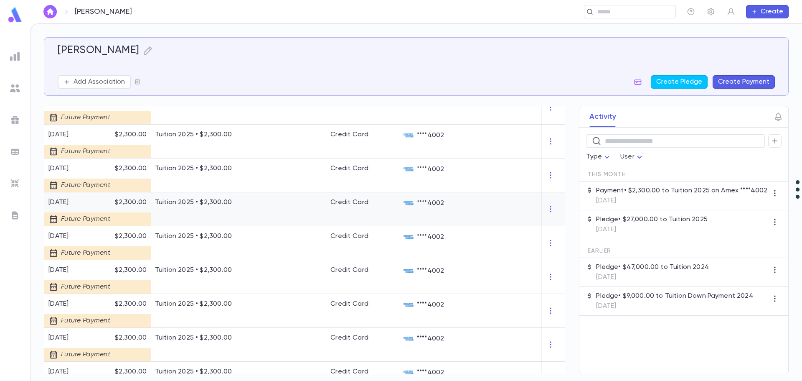
scroll to position [44, 0]
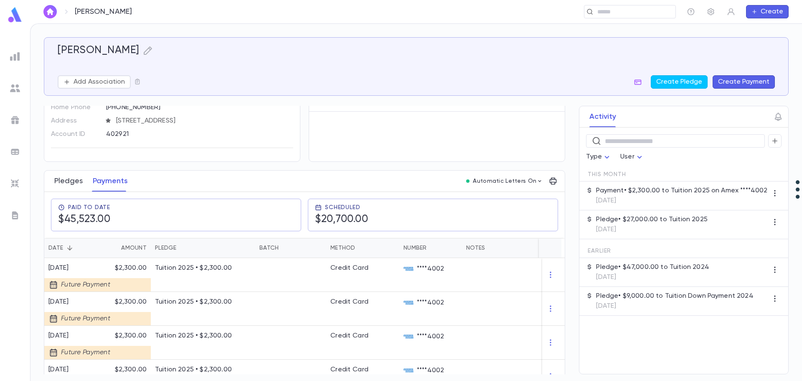
click at [64, 179] on button "Pledges" at bounding box center [68, 180] width 28 height 21
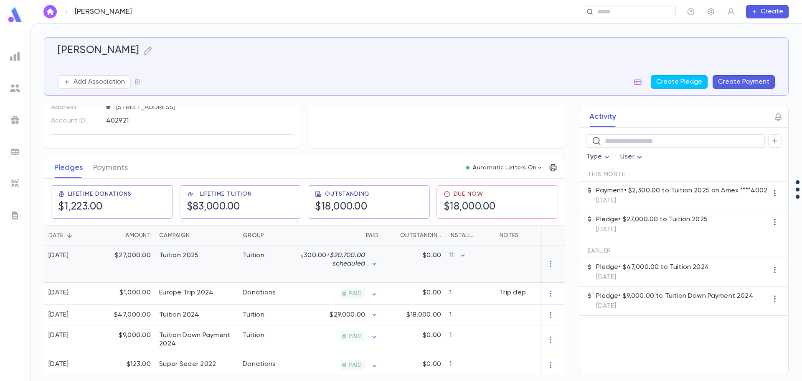
scroll to position [84, 0]
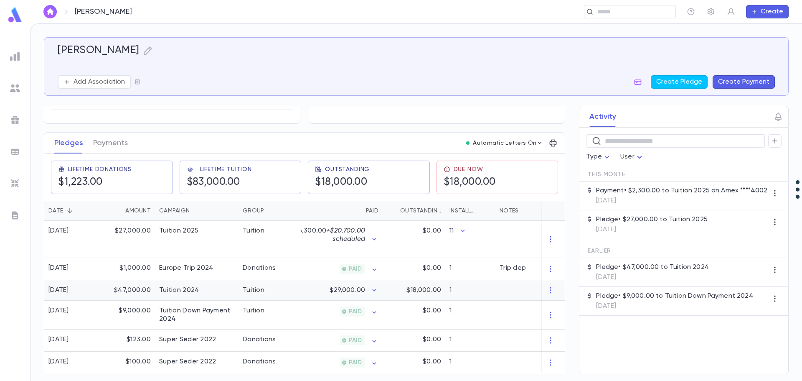
click at [133, 287] on div "$47,000.00" at bounding box center [128, 290] width 54 height 20
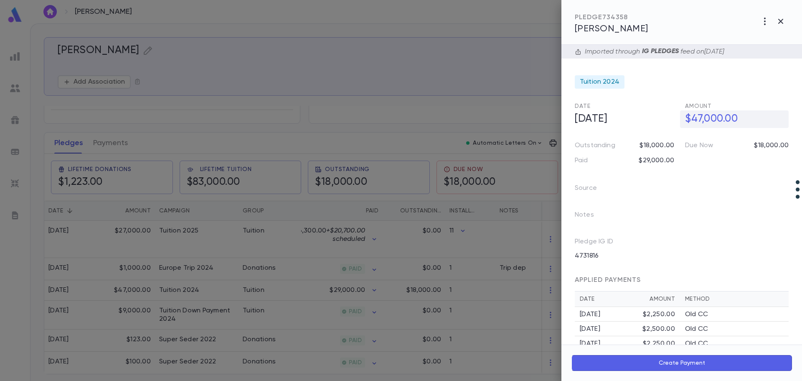
click at [693, 122] on h5 "$47,000.00" at bounding box center [734, 119] width 109 height 18
type input "**********"
click at [780, 137] on icon "button" at bounding box center [782, 136] width 5 height 3
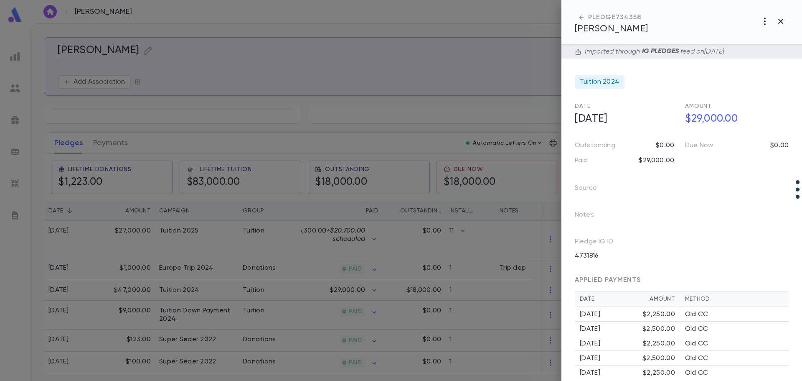
click at [129, 271] on div at bounding box center [401, 190] width 802 height 381
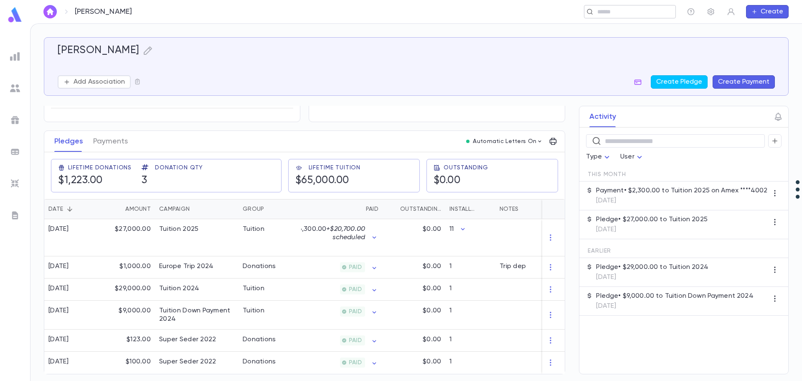
click at [620, 13] on input "text" at bounding box center [627, 12] width 65 height 8
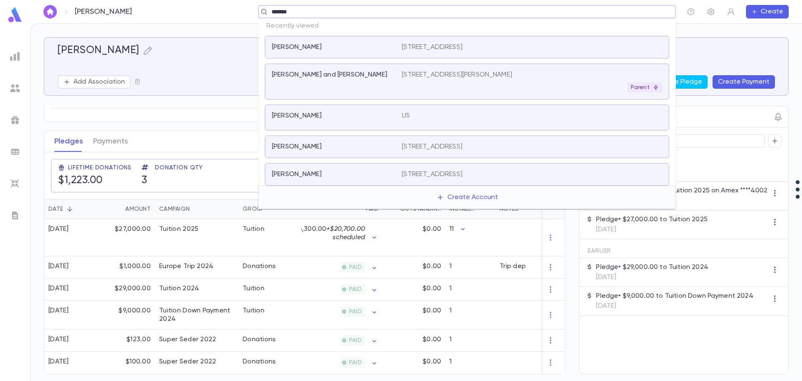
type input "********"
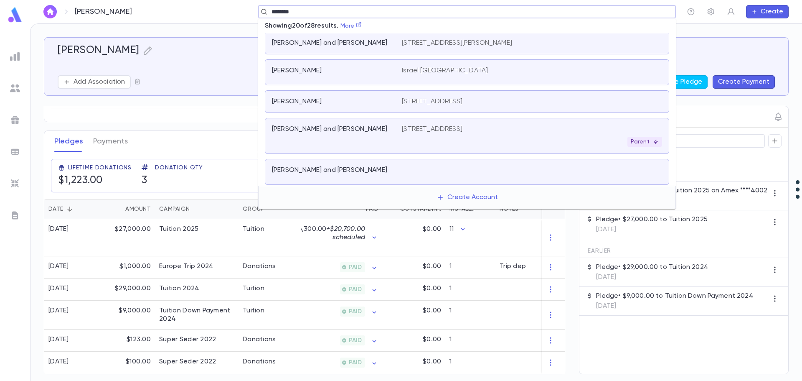
scroll to position [292, 0]
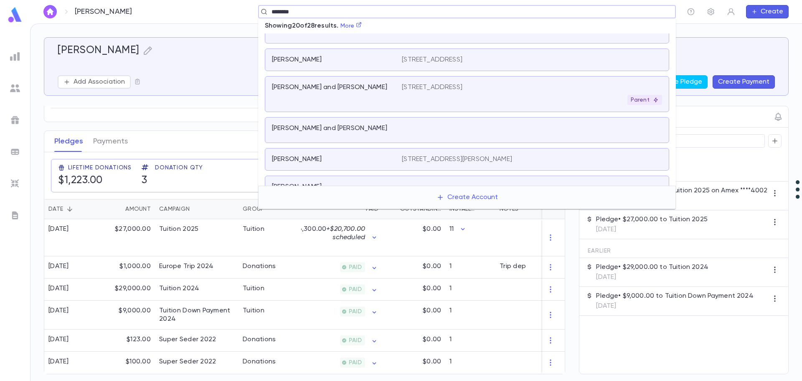
click at [423, 94] on div "50 Fairholme Avenue, Toronto Ontario M6B2W6 Canada Parent" at bounding box center [532, 94] width 260 height 22
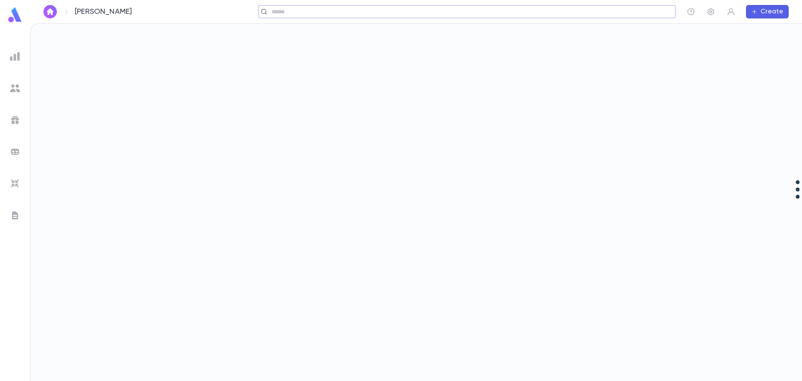
click at [299, 14] on input "text" at bounding box center [464, 12] width 391 height 8
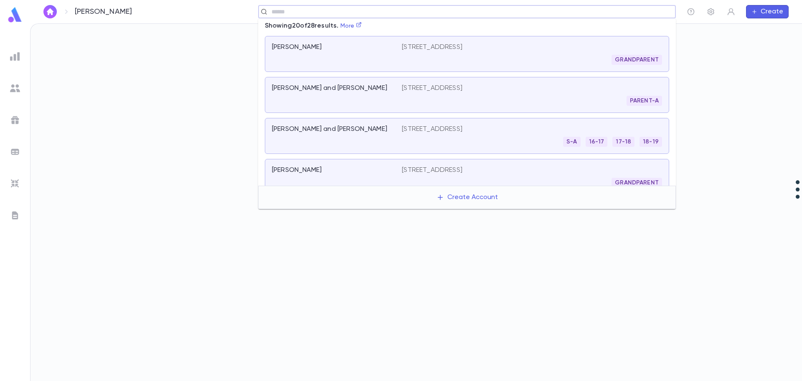
scroll to position [237, 0]
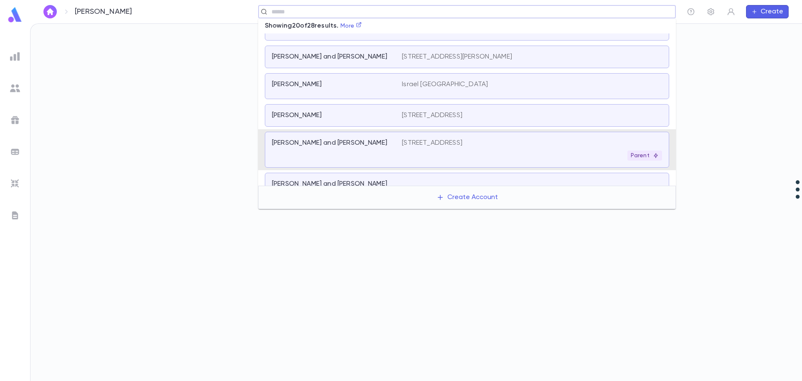
click at [356, 144] on div "Nussbaum, Dovi and Sara" at bounding box center [332, 143] width 120 height 8
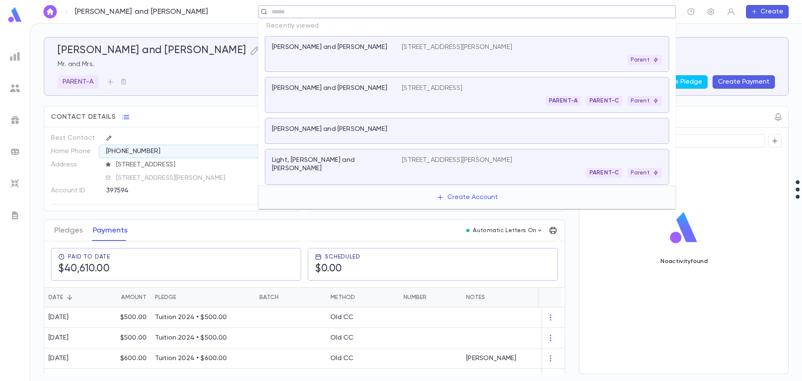
scroll to position [7, 0]
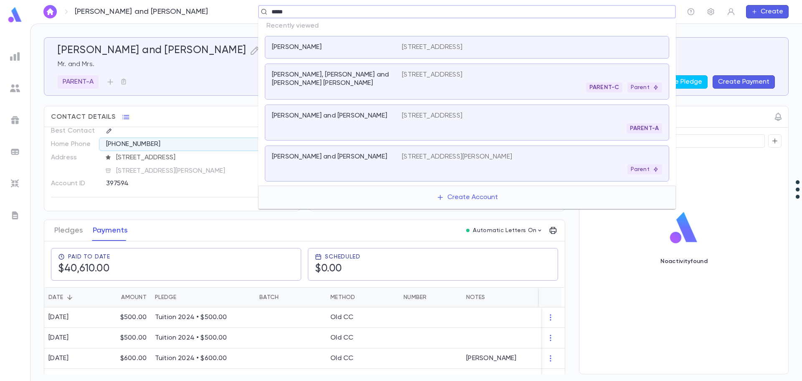
type input "******"
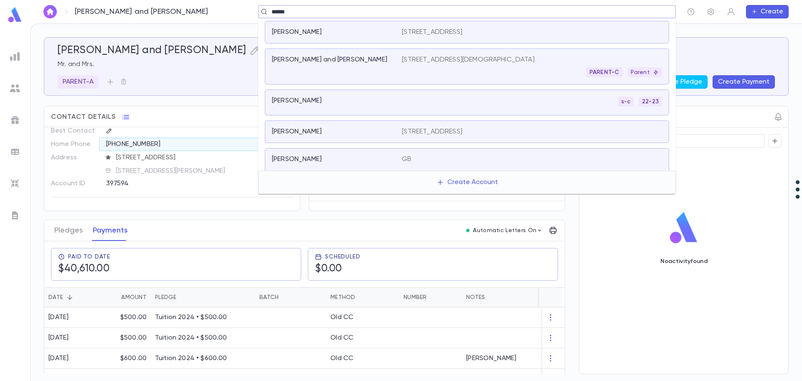
click at [320, 58] on p "[PERSON_NAME] and [PERSON_NAME]" at bounding box center [329, 60] width 115 height 8
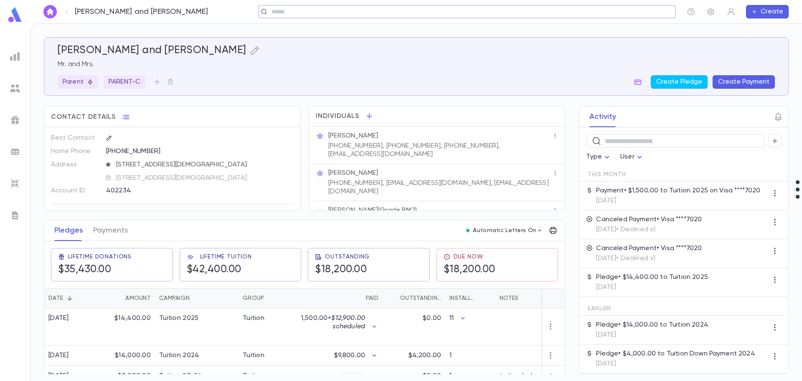
drag, startPoint x: 562, startPoint y: 19, endPoint x: 533, endPoint y: 6, distance: 31.4
click at [560, 18] on div "[PERSON_NAME] and [PERSON_NAME] ​ Create" at bounding box center [416, 11] width 772 height 23
click at [531, 6] on div "​" at bounding box center [449, 11] width 453 height 13
click at [595, 7] on div "​" at bounding box center [630, 11] width 92 height 13
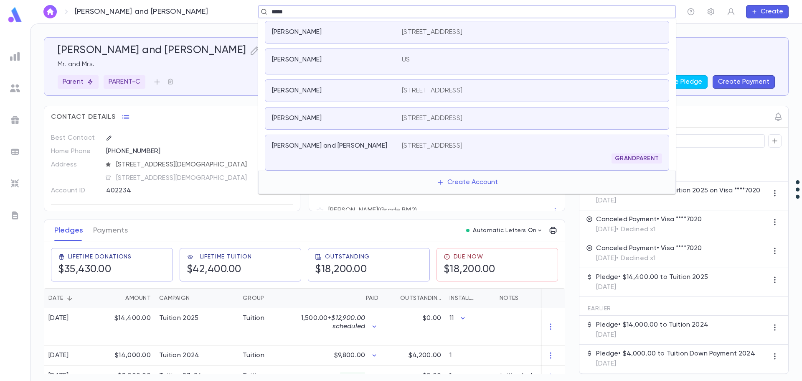
type input "*****"
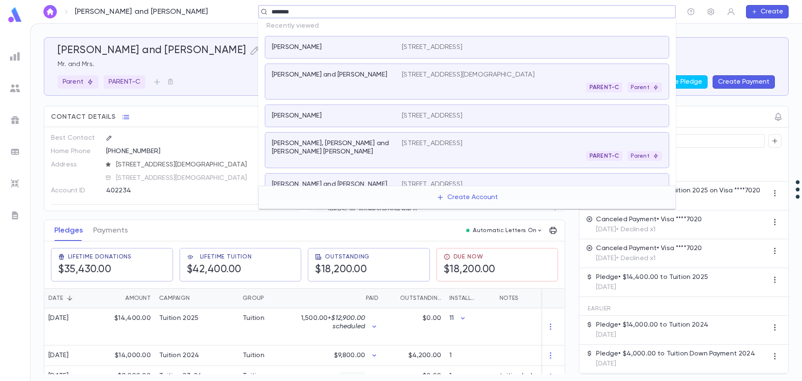
type input "*********"
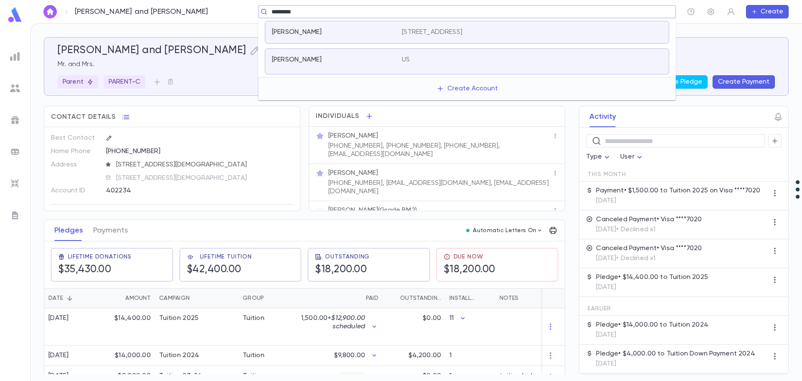
click at [365, 29] on div "[PERSON_NAME]" at bounding box center [332, 32] width 120 height 8
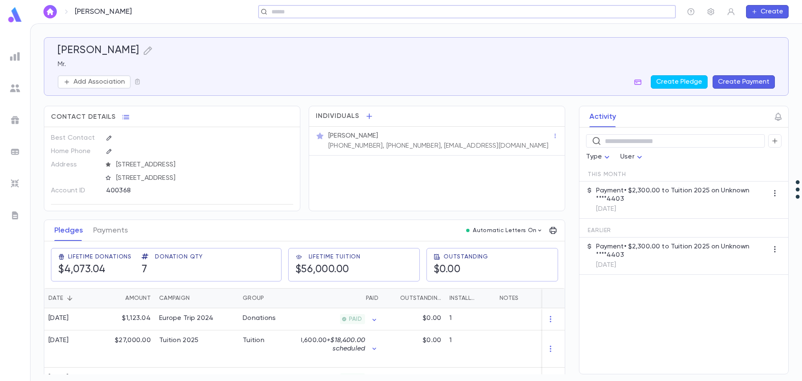
scroll to position [7, 0]
click at [437, 9] on input "text" at bounding box center [464, 12] width 391 height 8
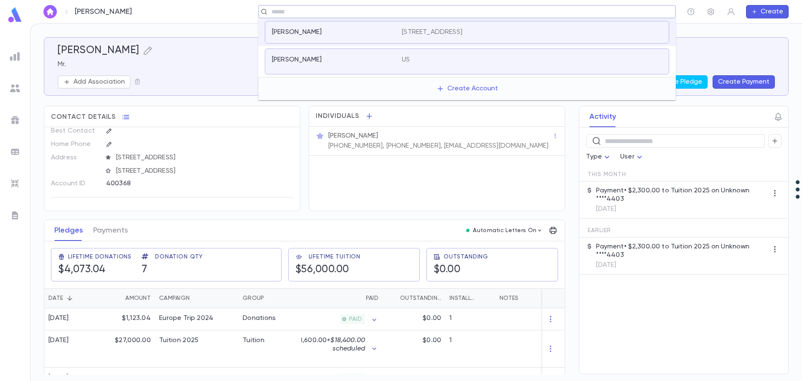
click at [403, 70] on div "[PERSON_NAME]" at bounding box center [467, 61] width 404 height 26
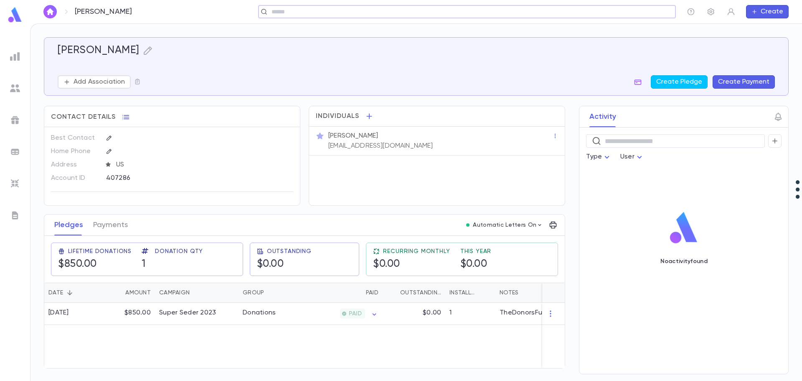
click at [345, 16] on div "​" at bounding box center [467, 11] width 418 height 13
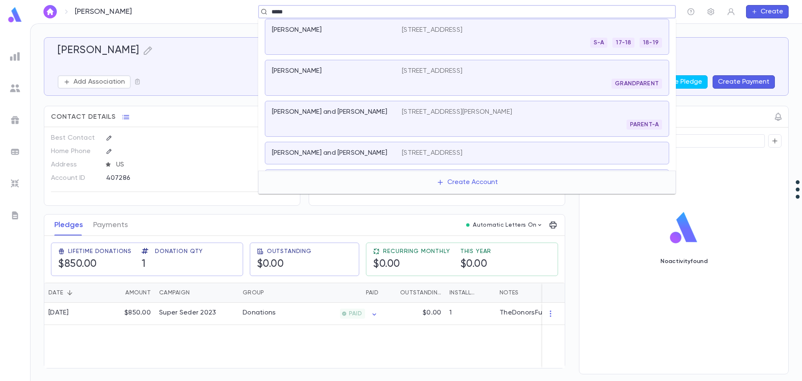
scroll to position [272, 0]
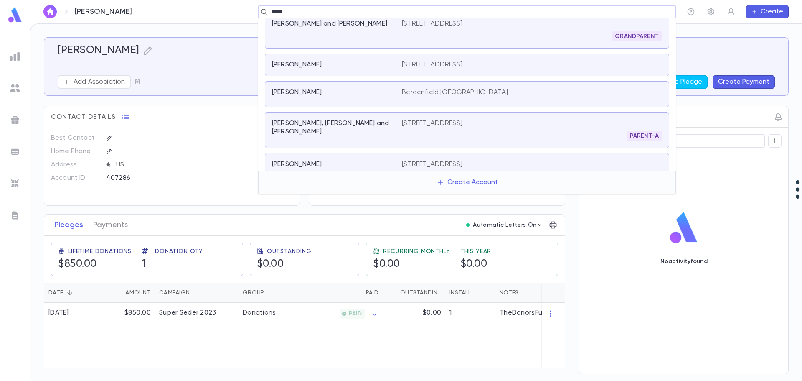
type input "*****"
click at [14, 57] on img at bounding box center [15, 56] width 10 height 10
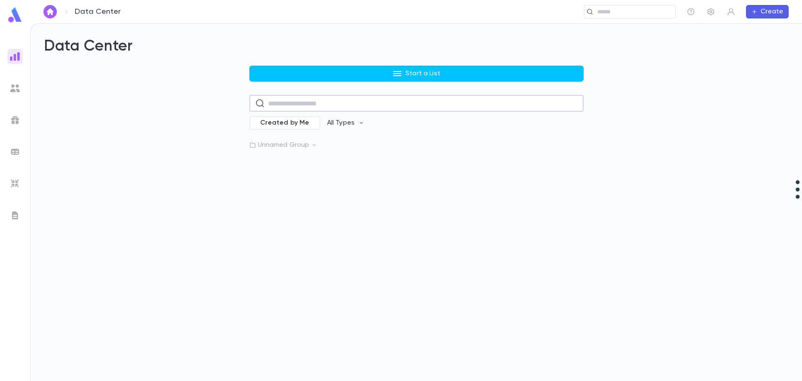
click at [329, 108] on input "text" at bounding box center [423, 103] width 310 height 16
click at [294, 144] on p "Unnamed Group" at bounding box center [416, 145] width 334 height 8
click at [292, 146] on p "Unnamed Group" at bounding box center [416, 145] width 334 height 8
click at [291, 145] on p "Unnamed Group" at bounding box center [416, 145] width 334 height 8
click at [295, 163] on p "Pledges Tuition 2025" at bounding box center [302, 162] width 66 height 8
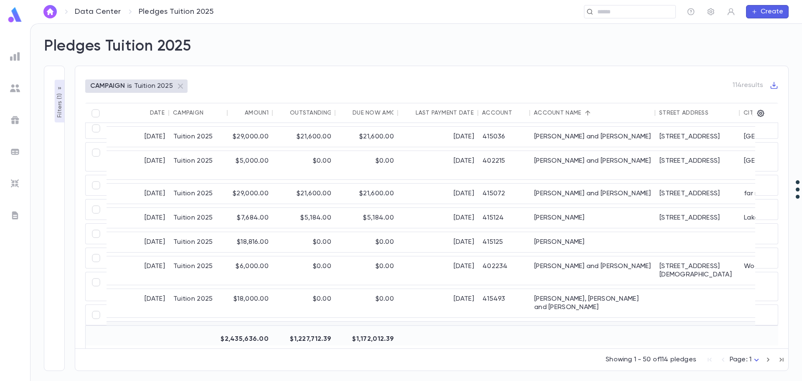
scroll to position [1039, 0]
click at [768, 360] on icon "button" at bounding box center [768, 359] width 3 height 4
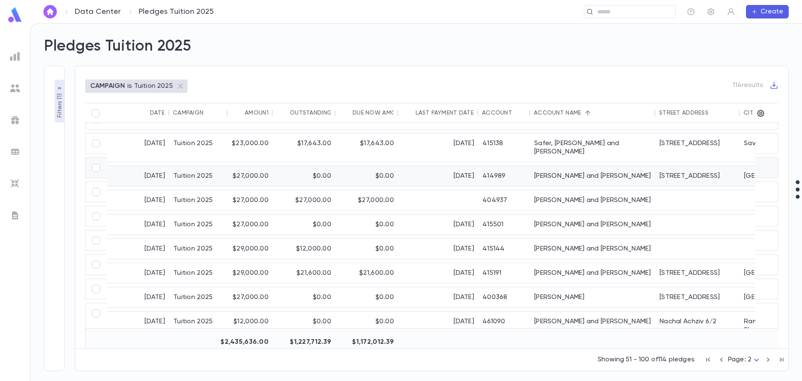
scroll to position [763, 0]
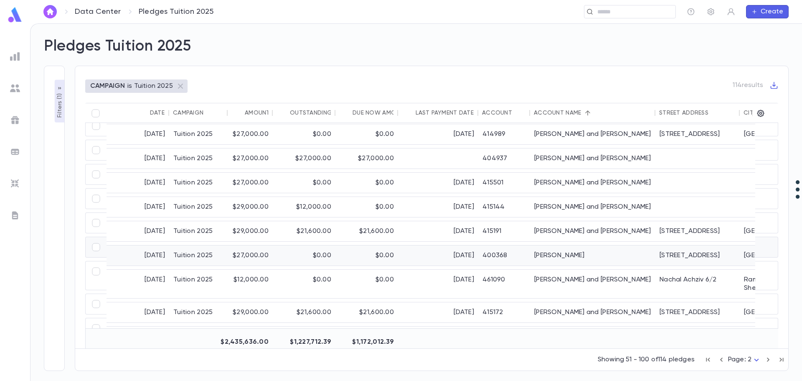
click at [544, 247] on div "[PERSON_NAME]" at bounding box center [592, 255] width 125 height 20
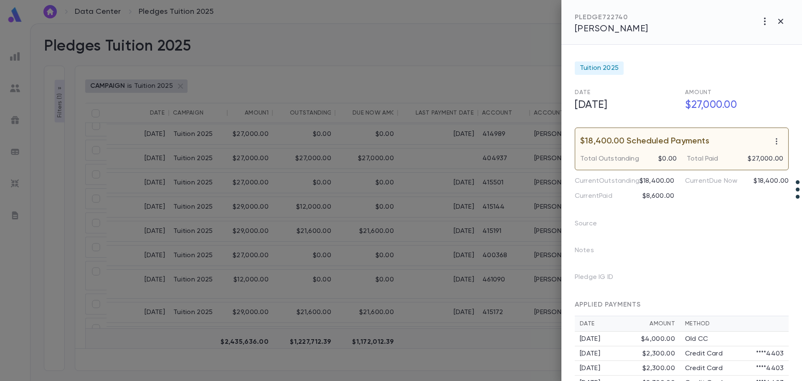
click at [307, 250] on div at bounding box center [401, 190] width 802 height 381
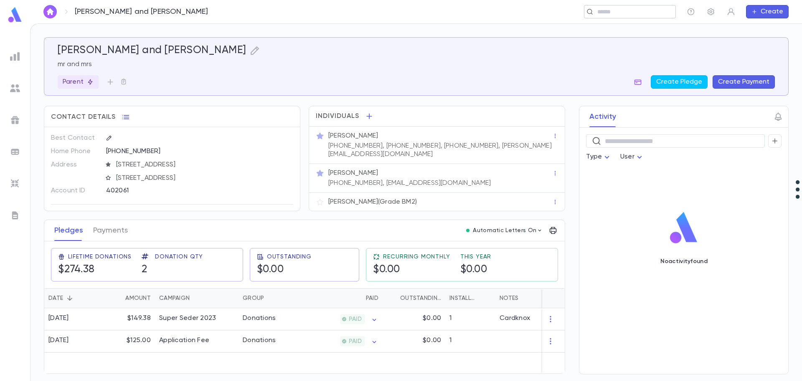
click at [608, 13] on input "text" at bounding box center [633, 12] width 77 height 8
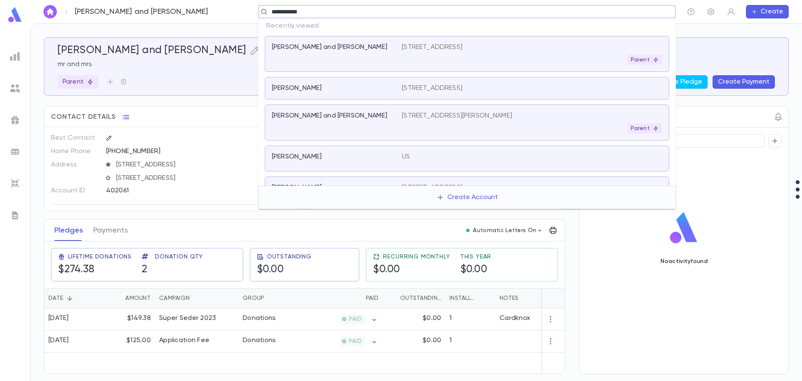
type input "**********"
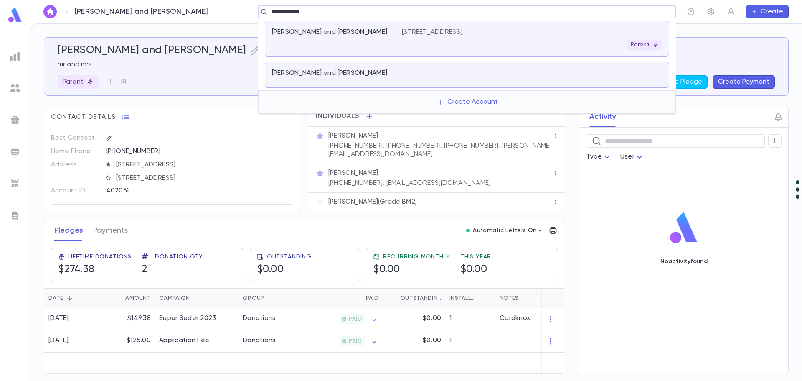
click at [535, 71] on div at bounding box center [532, 75] width 260 height 12
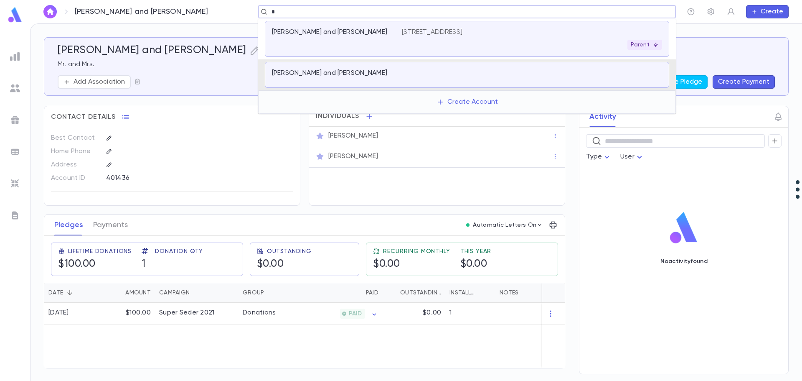
type input "**"
click at [377, 26] on div "Nussbaum, Dovi and Sara 50 Fairholme Avenue, Toronto Ontario M6B2W6 Canada Pare…" at bounding box center [467, 39] width 404 height 36
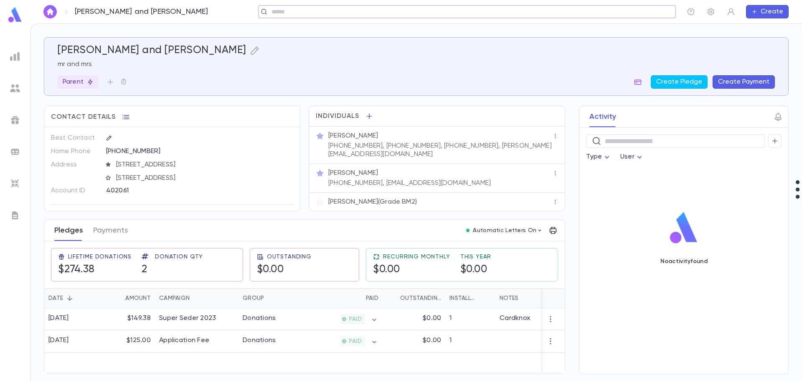
click at [78, 231] on button "Pledges" at bounding box center [68, 230] width 29 height 21
click at [684, 79] on button "Create Pledge" at bounding box center [679, 81] width 57 height 13
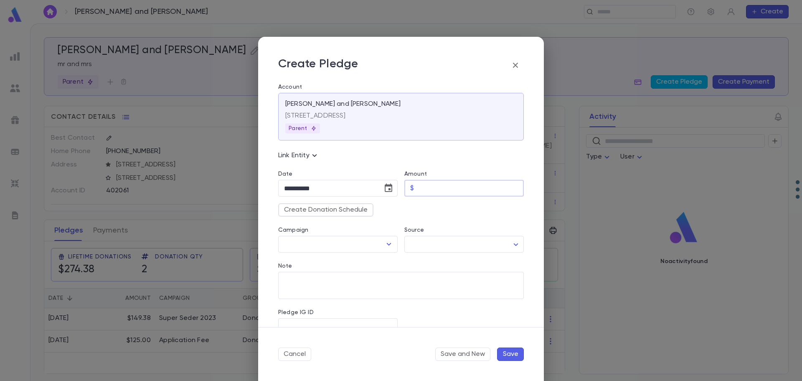
click at [426, 185] on input "Amount" at bounding box center [470, 188] width 107 height 16
type input "*********"
click at [361, 246] on input "Campaign" at bounding box center [331, 244] width 99 height 16
click at [437, 247] on body "Nussbaum, Dovi and Sara ​ Create Nussbaum, Dovi and Sara mr and mrs Parent Crea…" at bounding box center [401, 201] width 802 height 357
click at [357, 246] on div at bounding box center [401, 190] width 802 height 381
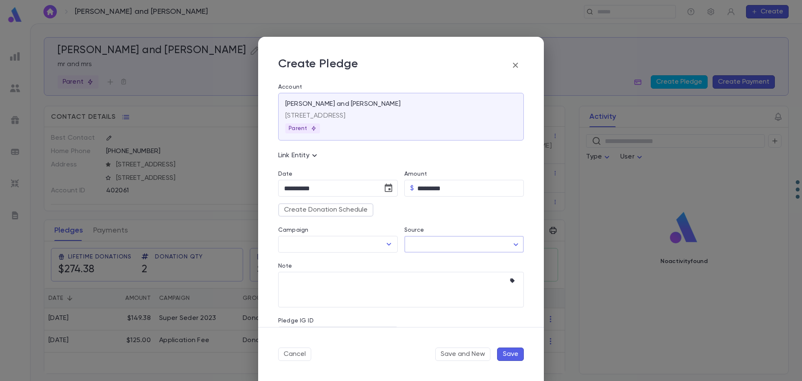
click at [357, 246] on input "Campaign" at bounding box center [331, 244] width 99 height 16
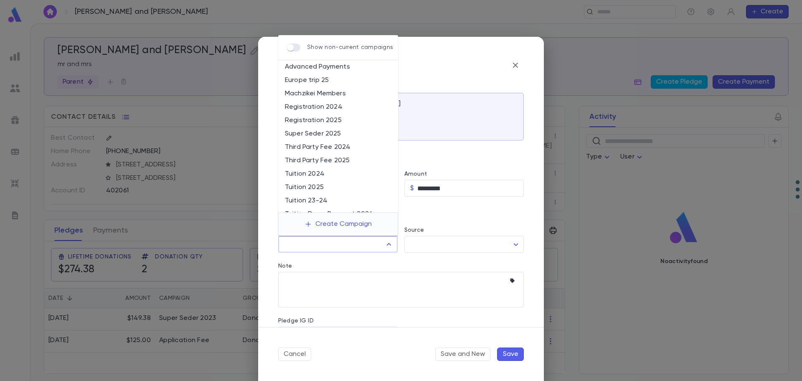
click at [342, 186] on li "Tuition 2025" at bounding box center [338, 186] width 120 height 13
type input "**********"
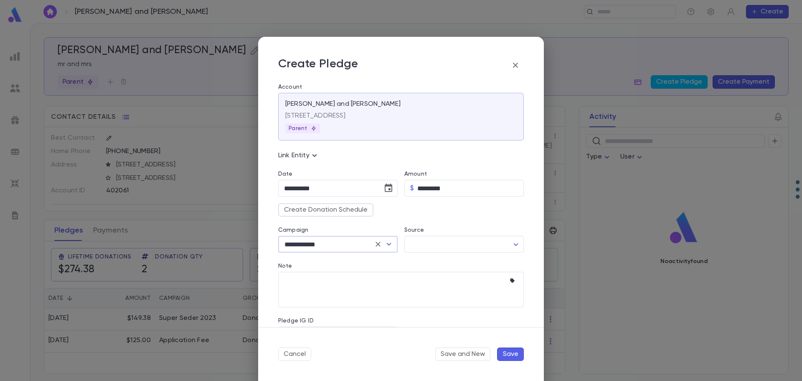
click at [511, 351] on button "Save" at bounding box center [510, 353] width 27 height 13
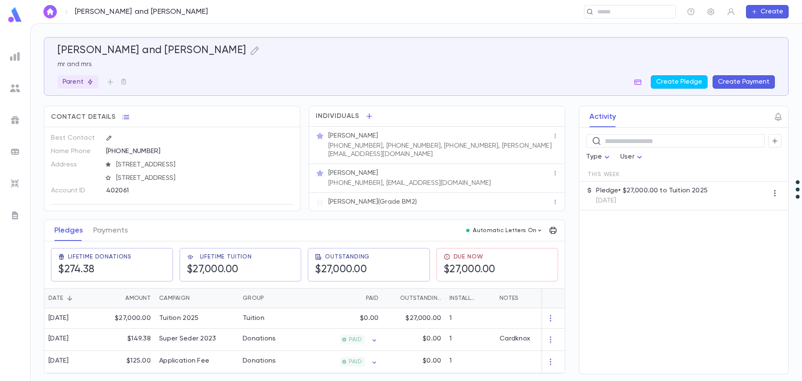
click at [731, 81] on button "Create Payment" at bounding box center [744, 81] width 62 height 13
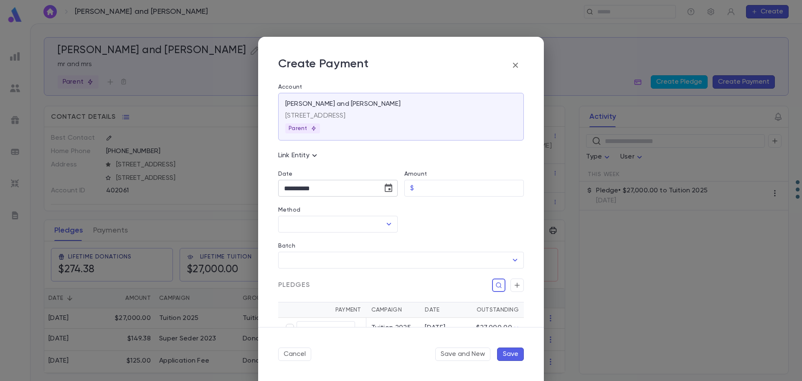
click at [388, 191] on icon "Choose date, selected date is Sep 17, 2025" at bounding box center [389, 187] width 8 height 8
click at [310, 274] on button "16" at bounding box center [309, 275] width 15 height 15
type input "**********"
click at [427, 189] on input "Amount" at bounding box center [470, 188] width 107 height 16
type input "******"
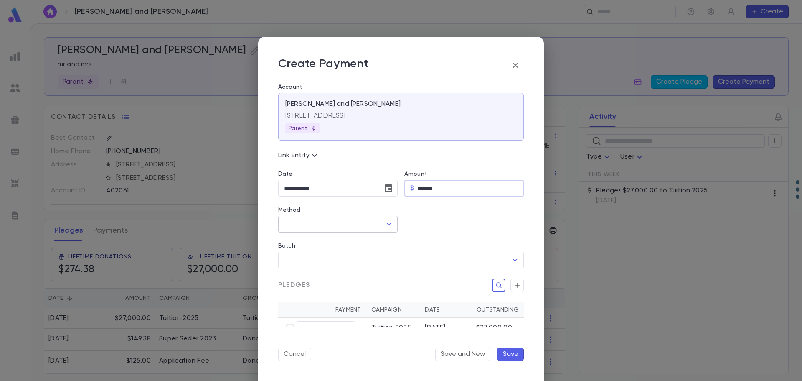
click at [327, 227] on input "Method" at bounding box center [331, 224] width 99 height 16
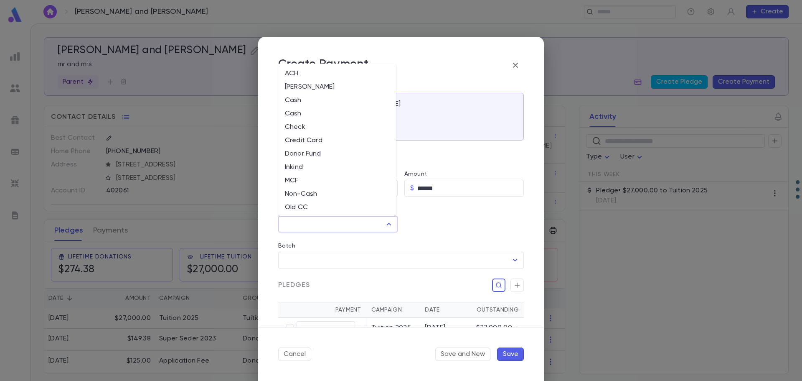
click at [314, 182] on li "MCF" at bounding box center [337, 180] width 118 height 13
type input "***"
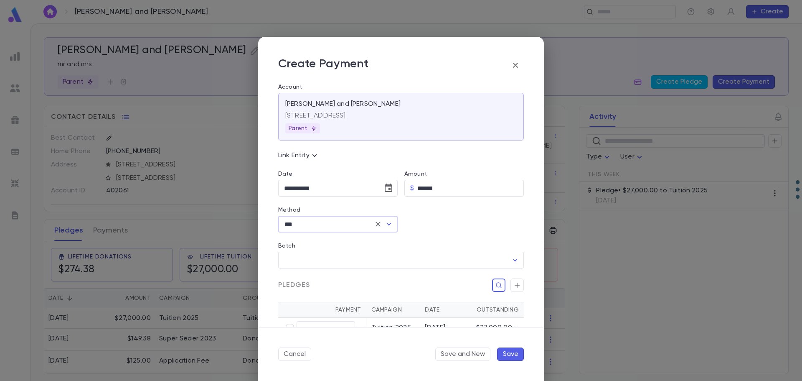
scroll to position [42, 0]
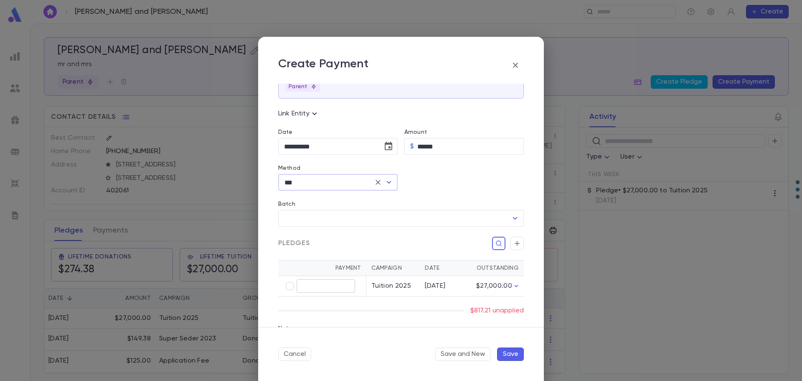
type input "******"
click at [511, 351] on button "Save" at bounding box center [510, 353] width 27 height 13
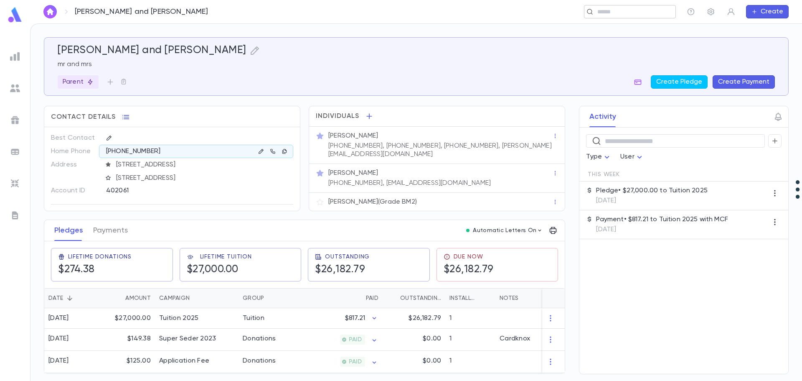
click at [638, 14] on input "text" at bounding box center [627, 12] width 65 height 8
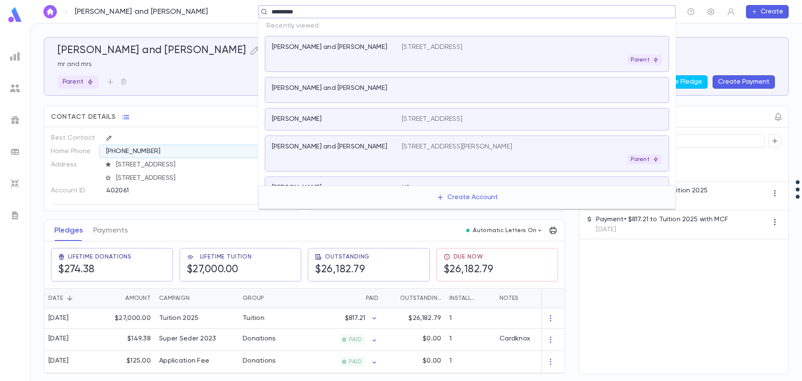
type input "**********"
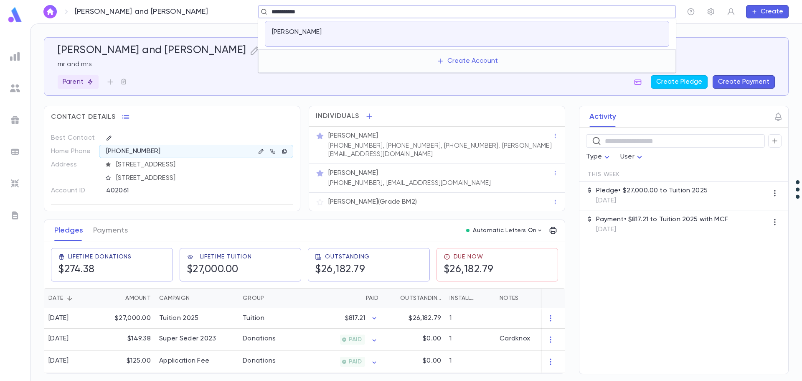
click at [392, 42] on div "[PERSON_NAME]" at bounding box center [467, 34] width 404 height 26
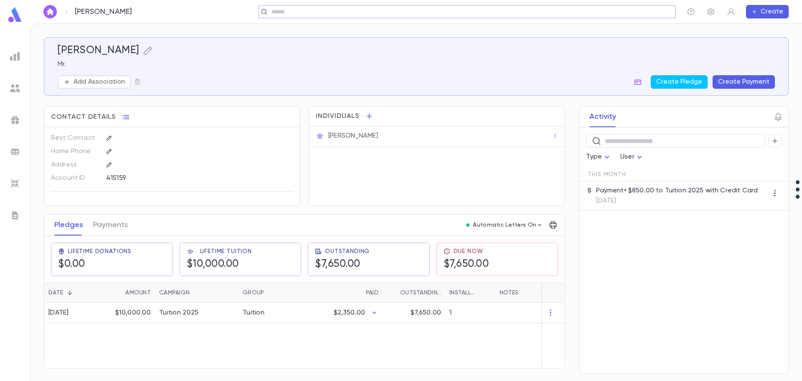
click at [363, 13] on input "text" at bounding box center [464, 12] width 391 height 8
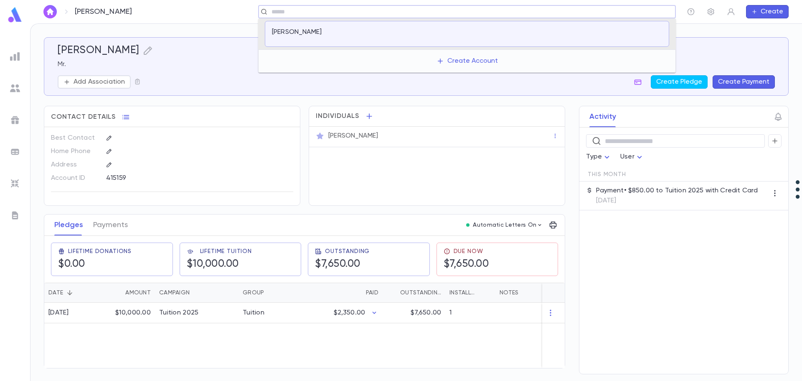
click at [308, 29] on p "[PERSON_NAME]" at bounding box center [297, 32] width 50 height 8
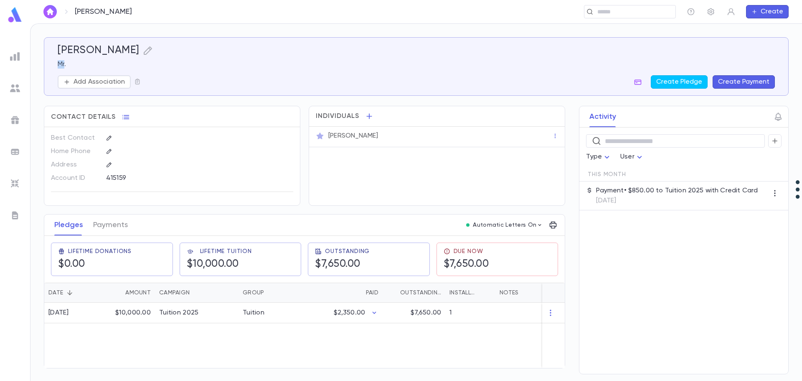
click at [308, 29] on div "Cohen, Assaf Mr. Add Association Create Pledge Create Payment Contact Details B…" at bounding box center [416, 202] width 772 height 357
click at [361, 25] on div "Cohen, Assaf Mr. Add Association Create Pledge Create Payment Contact Details B…" at bounding box center [416, 202] width 772 height 357
click at [498, 14] on div "​" at bounding box center [411, 11] width 529 height 13
click at [618, 10] on input "text" at bounding box center [627, 12] width 65 height 8
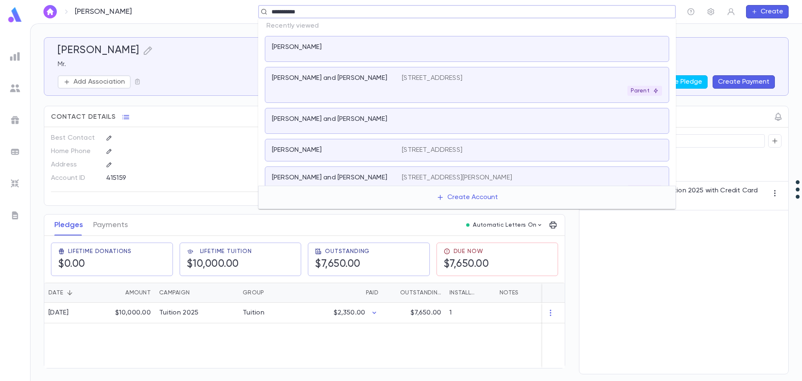
type input "**********"
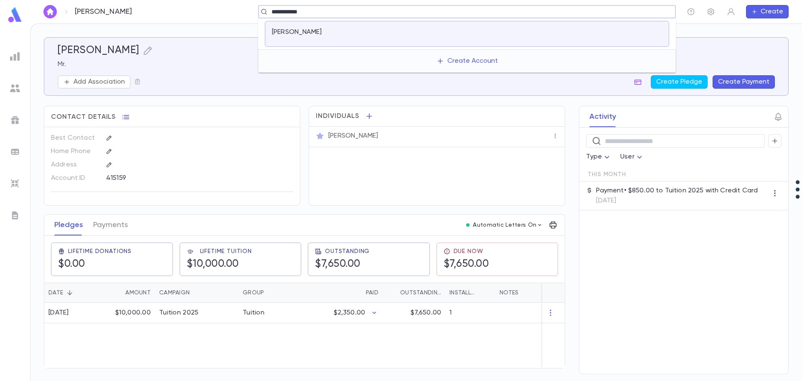
click at [311, 32] on p "[PERSON_NAME]" at bounding box center [297, 32] width 50 height 8
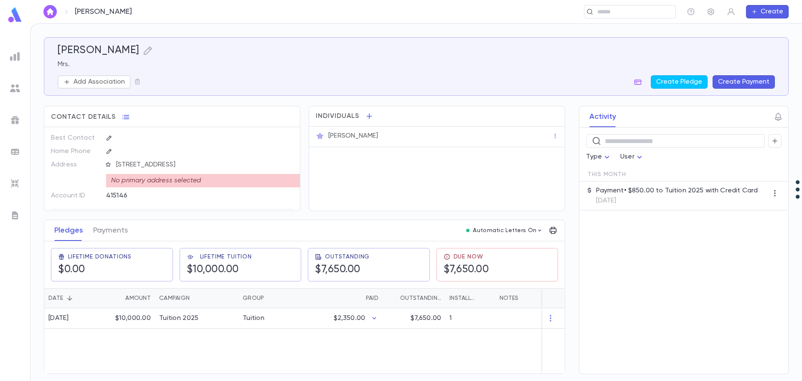
click at [206, 180] on div "No primary address selected" at bounding box center [203, 180] width 194 height 13
click at [499, 16] on div "​" at bounding box center [411, 11] width 529 height 13
click at [617, 12] on input "text" at bounding box center [627, 12] width 65 height 8
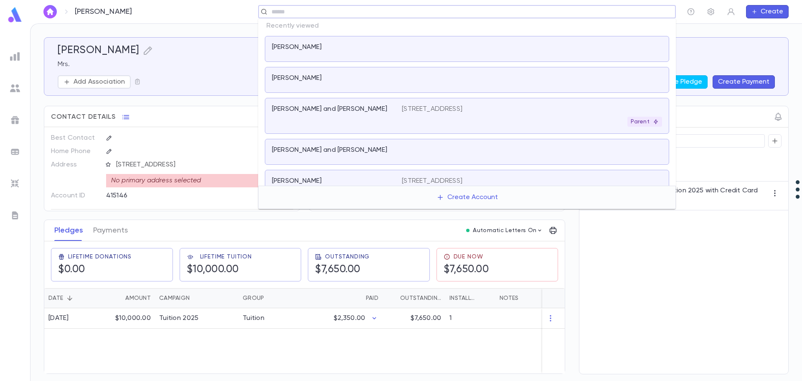
click at [457, 72] on div "[PERSON_NAME]" at bounding box center [467, 80] width 404 height 26
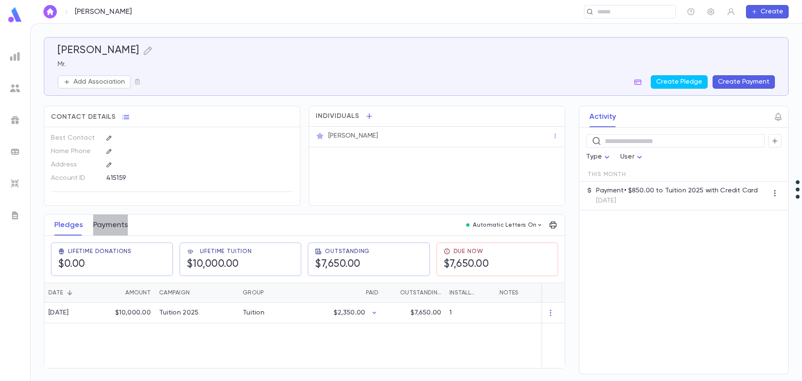
click at [117, 224] on button "Payments" at bounding box center [110, 224] width 35 height 21
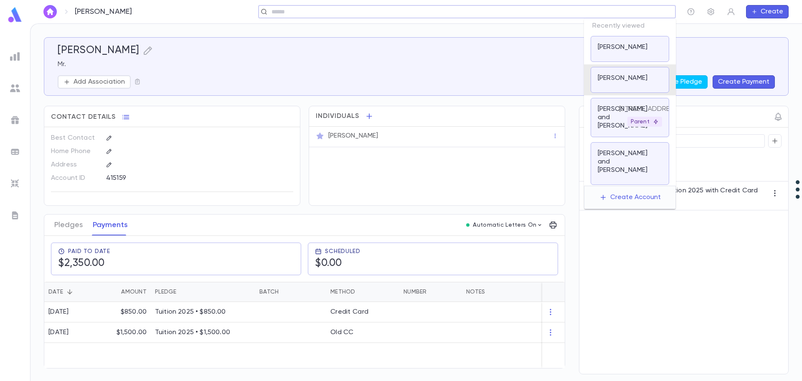
click at [610, 15] on input "text" at bounding box center [464, 12] width 391 height 8
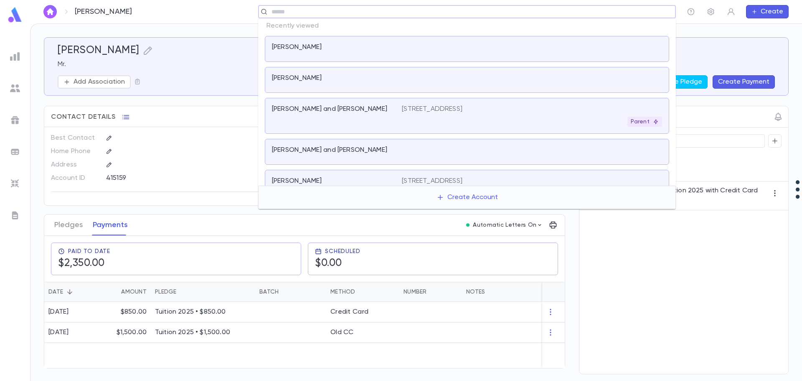
click at [434, 72] on div "[PERSON_NAME]" at bounding box center [467, 80] width 404 height 26
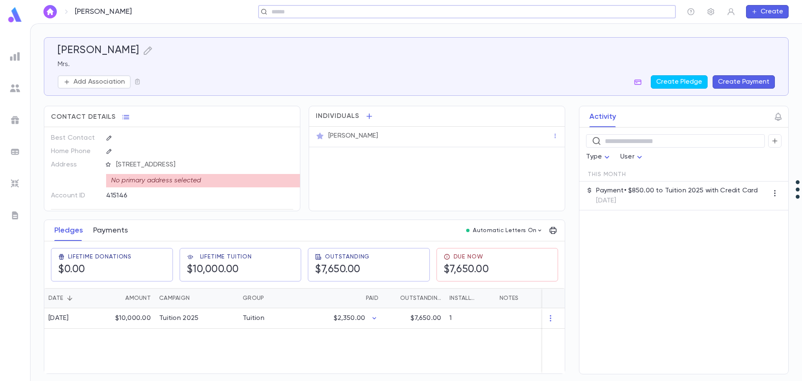
click at [114, 226] on button "Payments" at bounding box center [110, 230] width 35 height 21
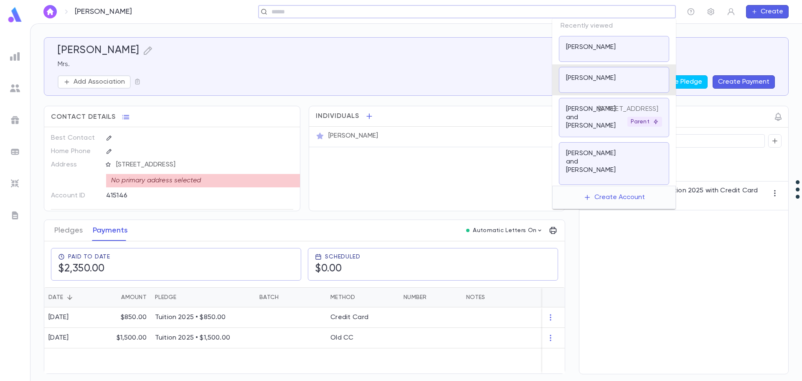
click at [612, 11] on input "text" at bounding box center [464, 12] width 391 height 8
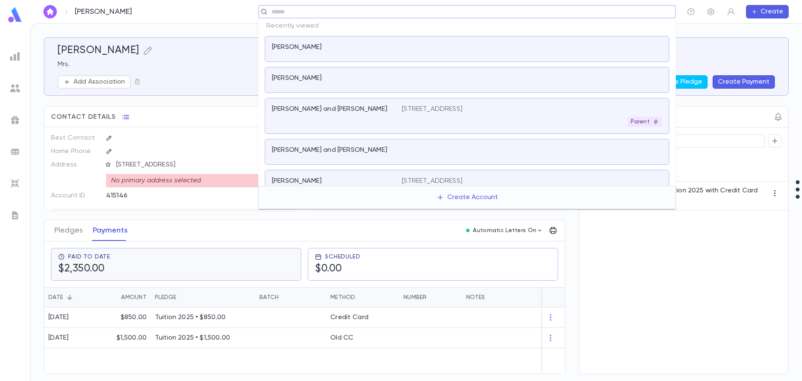
click at [190, 262] on div "Paid To Date $2,350.00" at bounding box center [176, 264] width 236 height 22
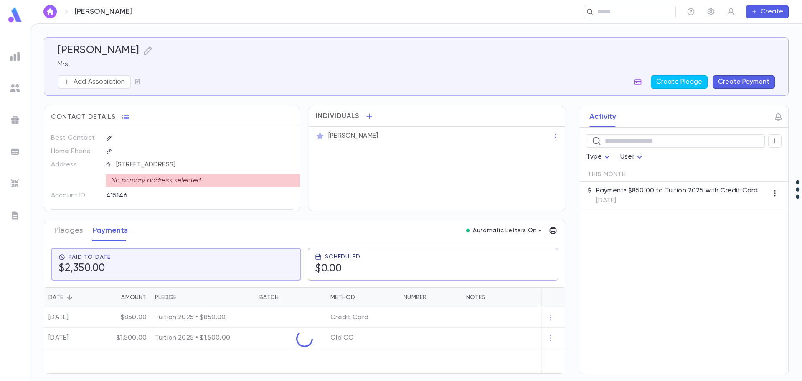
click at [638, 85] on icon "button" at bounding box center [638, 82] width 8 height 8
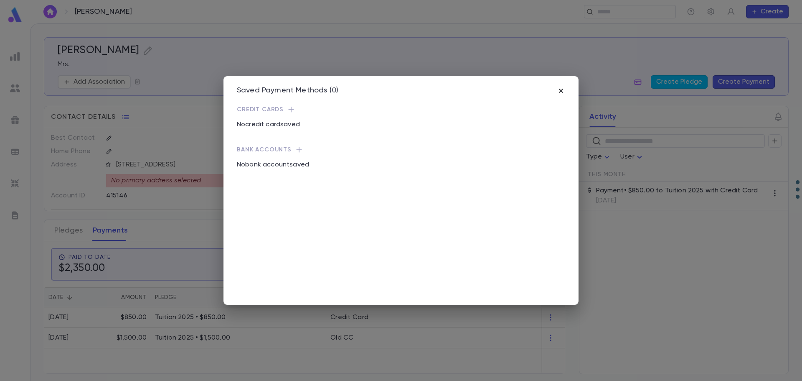
click at [562, 91] on icon "button" at bounding box center [561, 91] width 4 height 4
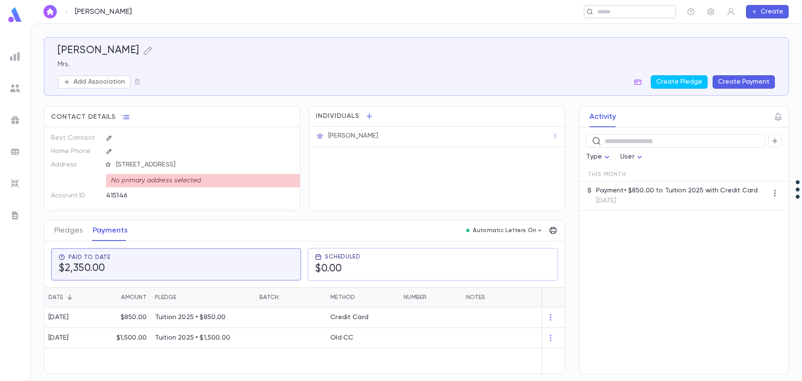
click at [604, 17] on div "​" at bounding box center [630, 11] width 92 height 13
click at [530, 7] on div "​" at bounding box center [467, 11] width 418 height 13
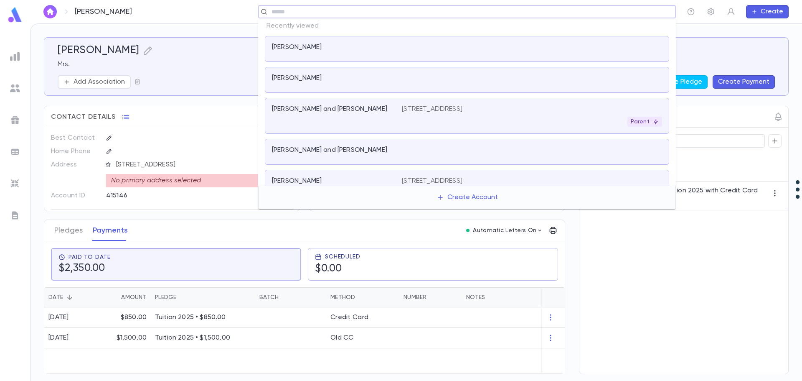
click at [494, 15] on input "text" at bounding box center [464, 12] width 391 height 8
click at [429, 72] on div "[PERSON_NAME]" at bounding box center [467, 80] width 404 height 26
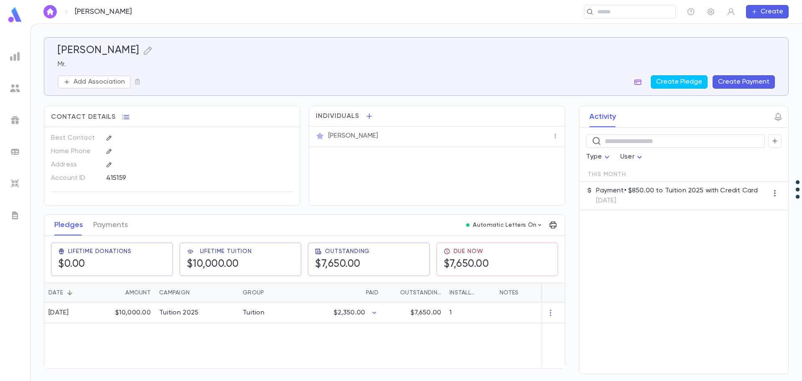
click at [640, 83] on icon "button" at bounding box center [638, 82] width 8 height 8
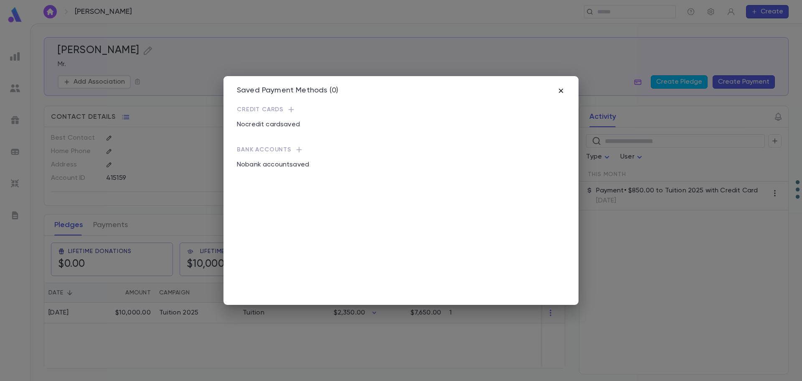
click at [558, 91] on icon "button" at bounding box center [561, 90] width 8 height 8
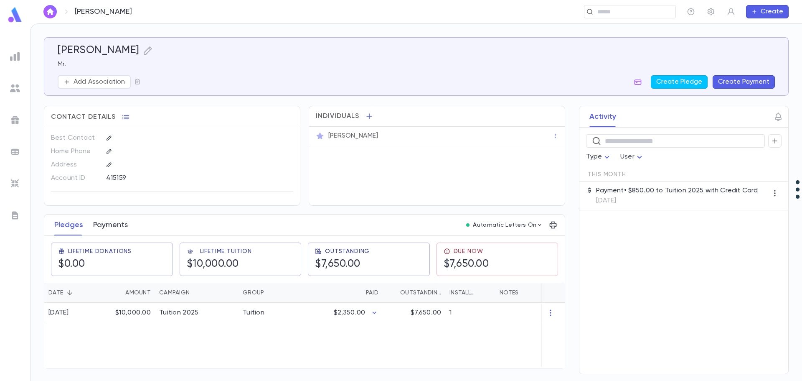
click at [118, 224] on button "Payments" at bounding box center [110, 224] width 35 height 21
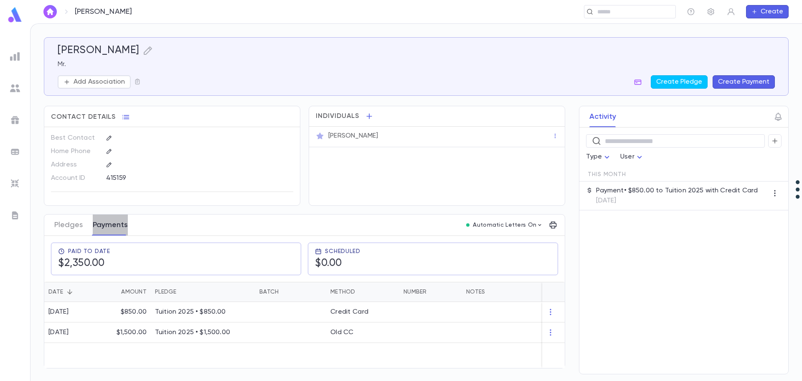
click at [111, 224] on button "Payments" at bounding box center [110, 224] width 35 height 21
click at [112, 231] on button "Payments" at bounding box center [110, 224] width 35 height 21
click at [651, 10] on input "text" at bounding box center [627, 12] width 65 height 8
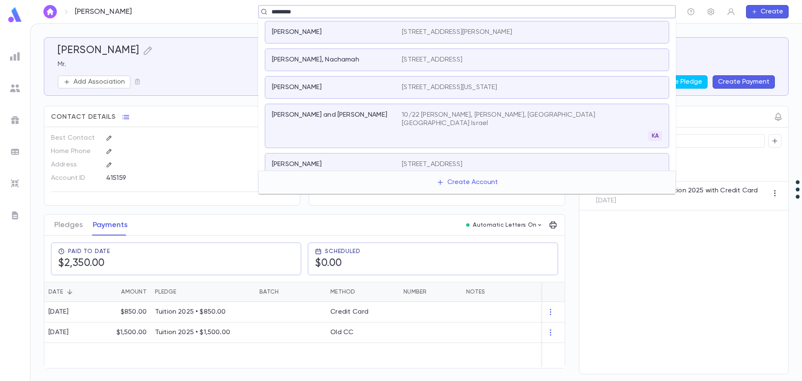
type input "*********"
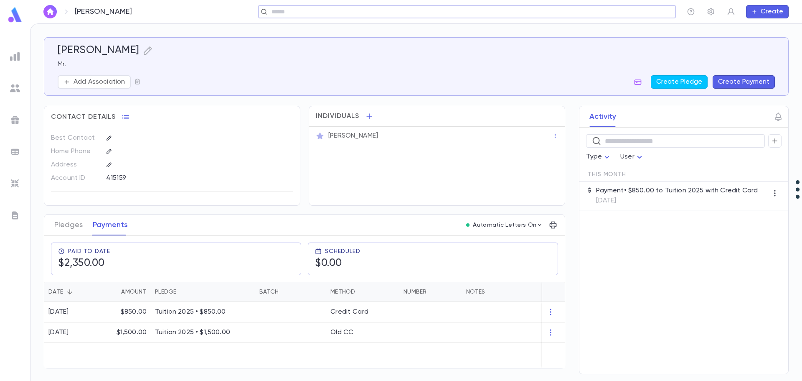
paste input "**********"
type input "**********"
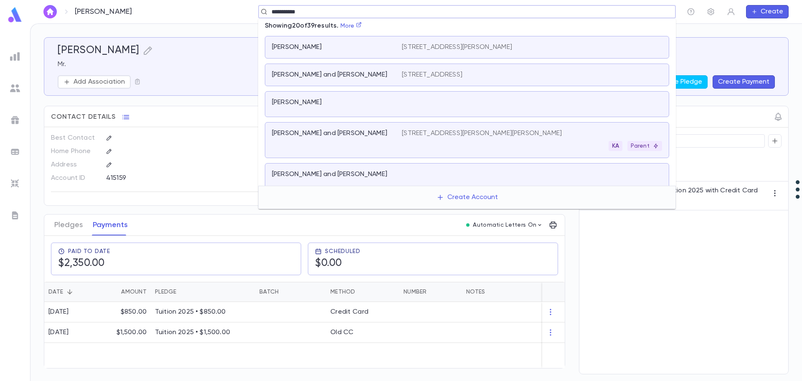
click at [467, 132] on p "17 Galassi Ct, Jackson NJ 08527" at bounding box center [482, 133] width 160 height 8
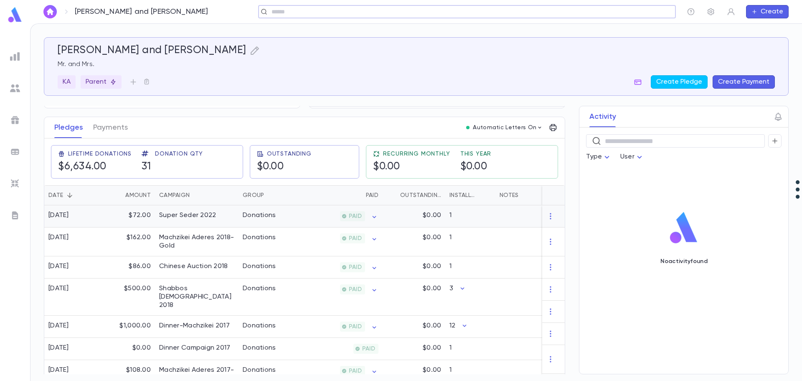
scroll to position [269, 0]
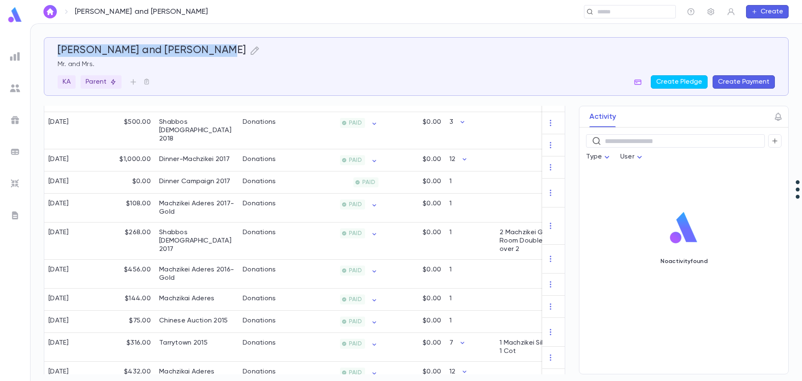
drag, startPoint x: 212, startPoint y: 50, endPoint x: 57, endPoint y: 39, distance: 155.4
click at [57, 38] on div "Jacobovitch, Aaron and Brachi Mr. and Mrs. KA Parent Create Pledge Create Payme…" at bounding box center [413, 61] width 724 height 54
click at [392, 51] on div "[PERSON_NAME] and [PERSON_NAME]" at bounding box center [416, 50] width 717 height 13
click at [430, 10] on div "​" at bounding box center [449, 11] width 453 height 13
click at [613, 15] on input "text" at bounding box center [627, 12] width 65 height 8
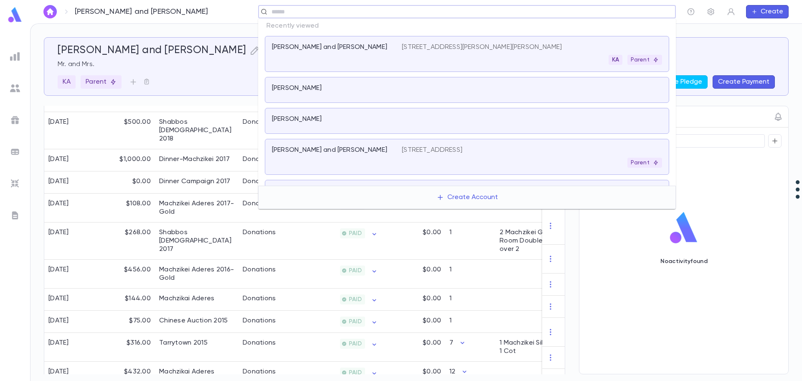
paste input "**********"
type input "**********"
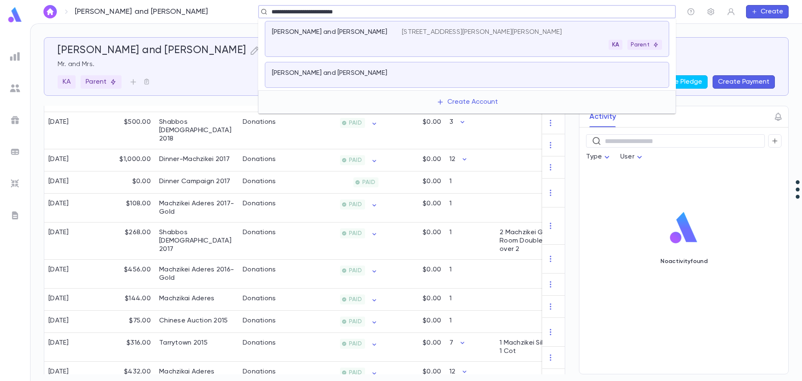
click at [468, 72] on div at bounding box center [532, 75] width 260 height 12
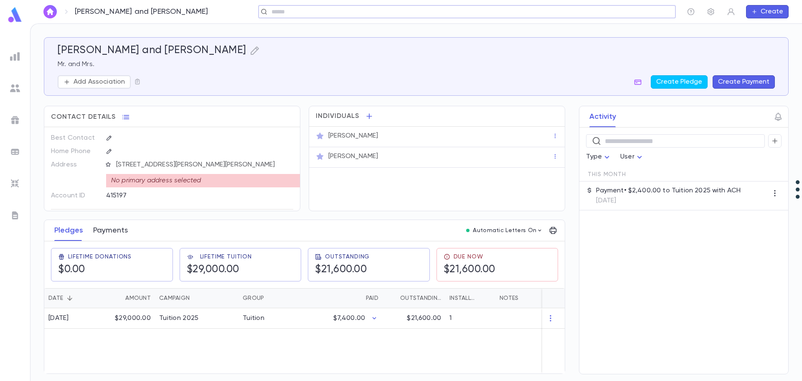
click at [110, 232] on button "Payments" at bounding box center [110, 230] width 35 height 21
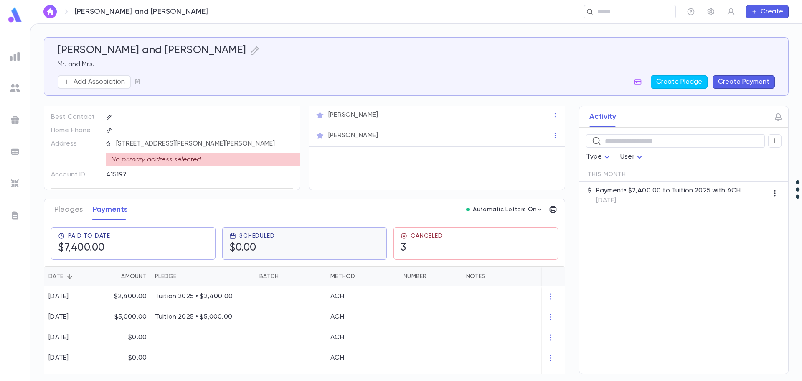
scroll to position [39, 0]
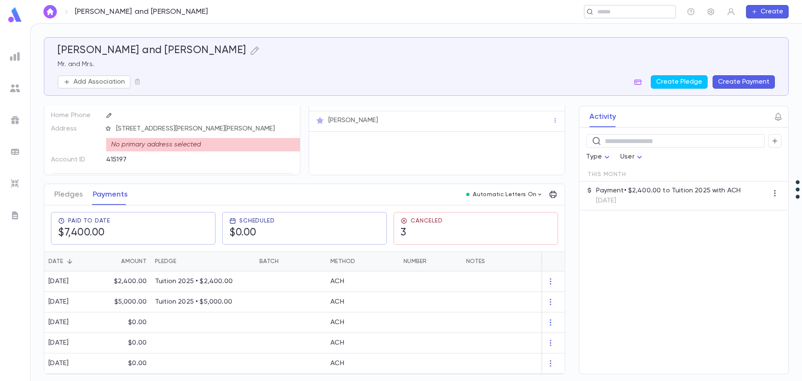
click at [615, 12] on input "text" at bounding box center [627, 12] width 65 height 8
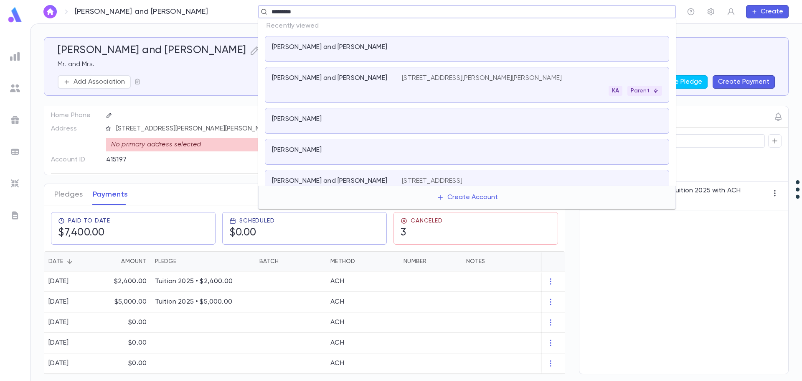
type input "**********"
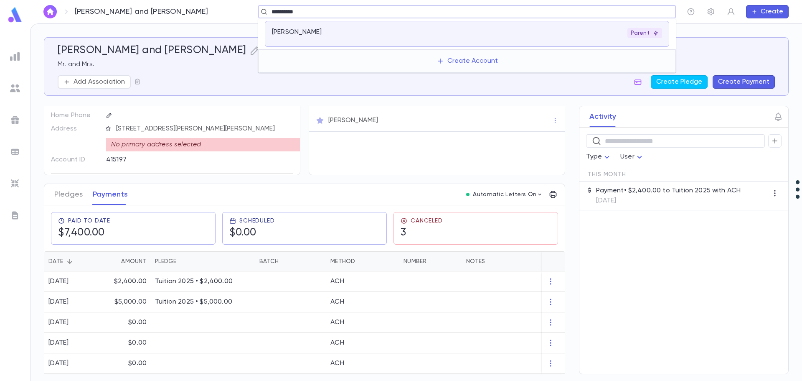
click at [393, 23] on div "Mayer, Zevi Parent" at bounding box center [467, 34] width 404 height 26
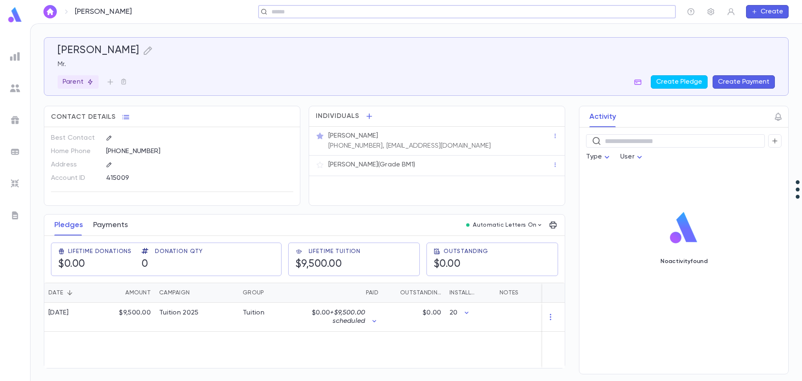
click at [109, 224] on button "Payments" at bounding box center [110, 224] width 35 height 21
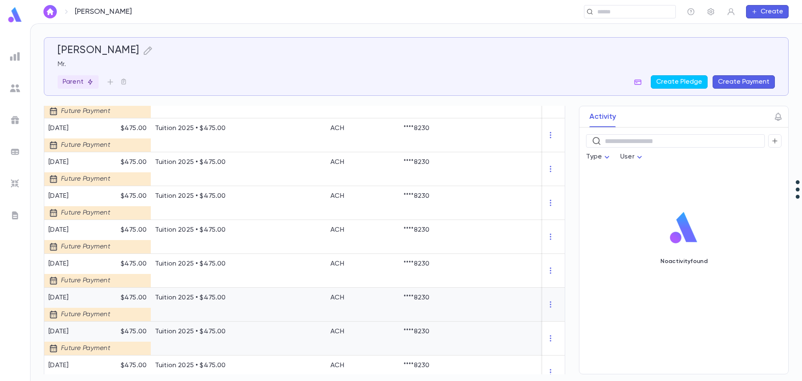
scroll to position [608, 0]
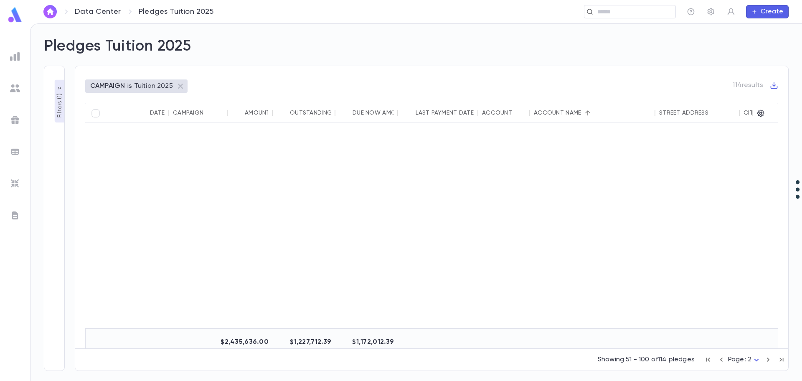
scroll to position [303, 0]
